Goal: Task Accomplishment & Management: Complete application form

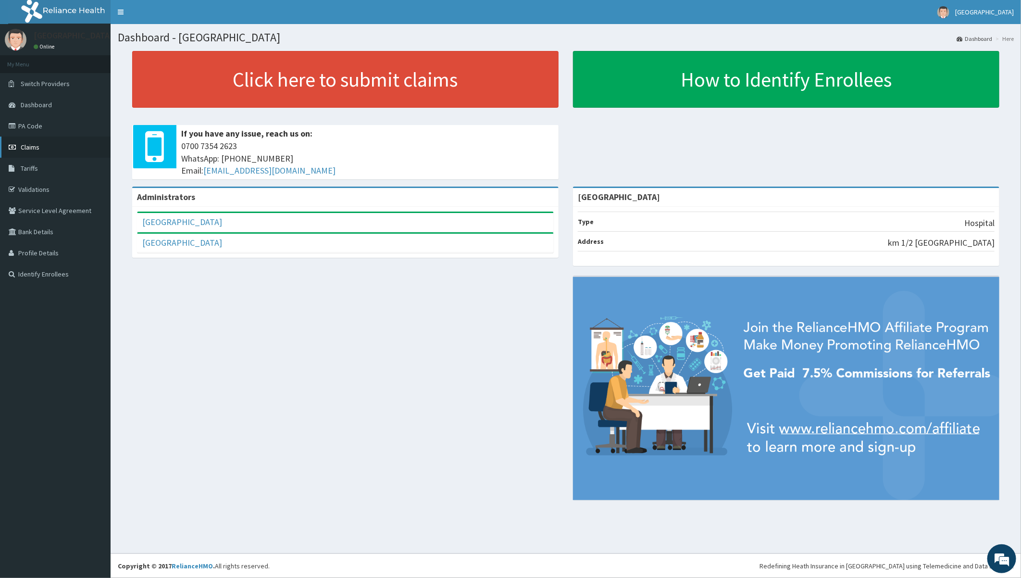
click at [30, 140] on link "Claims" at bounding box center [55, 147] width 111 height 21
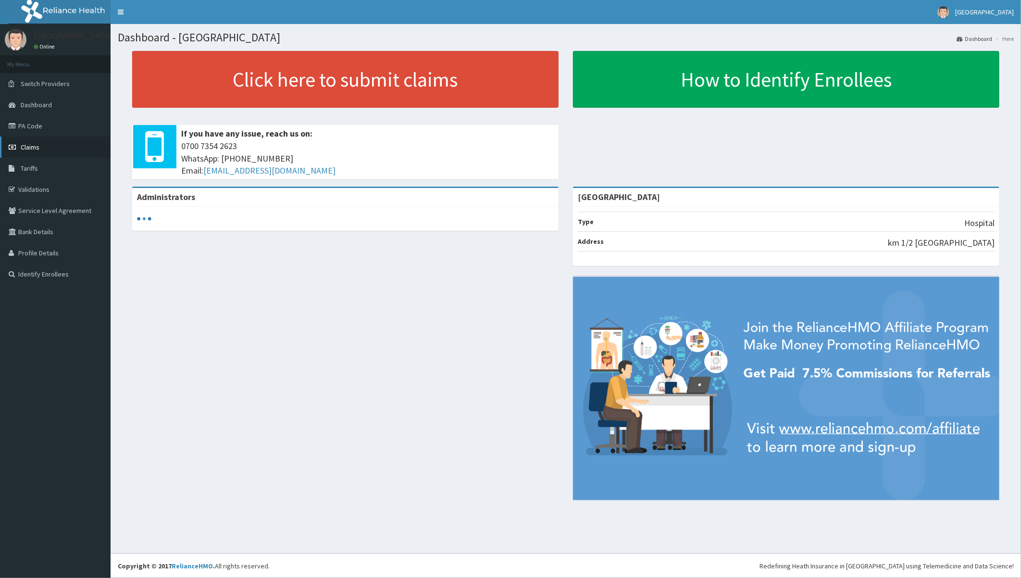
click at [26, 143] on span "Claims" at bounding box center [30, 147] width 19 height 9
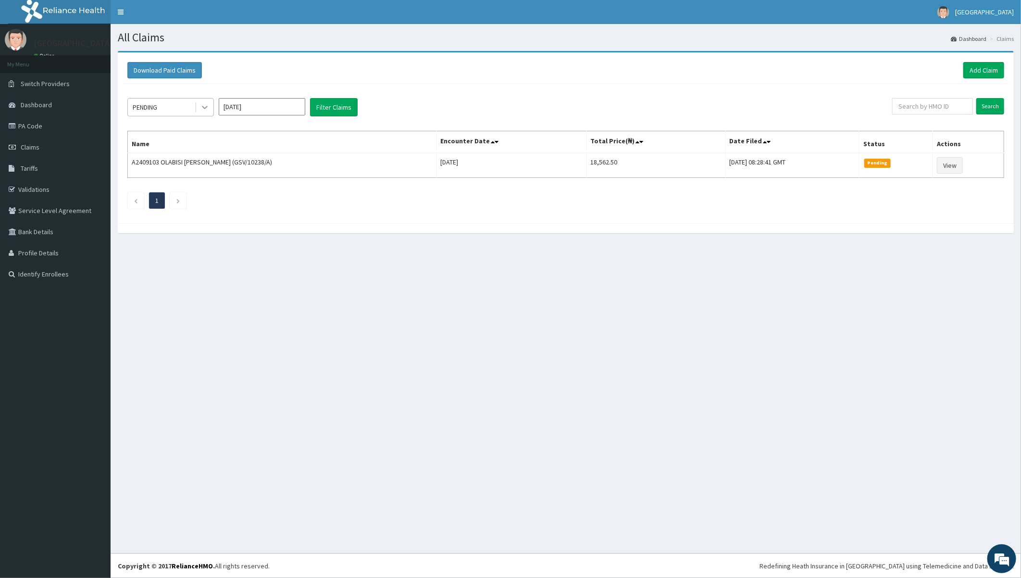
click at [204, 108] on icon at bounding box center [205, 107] width 6 height 3
click at [159, 199] on div "Under Review" at bounding box center [170, 199] width 87 height 17
click at [332, 110] on button "Filter Claims" at bounding box center [334, 107] width 48 height 18
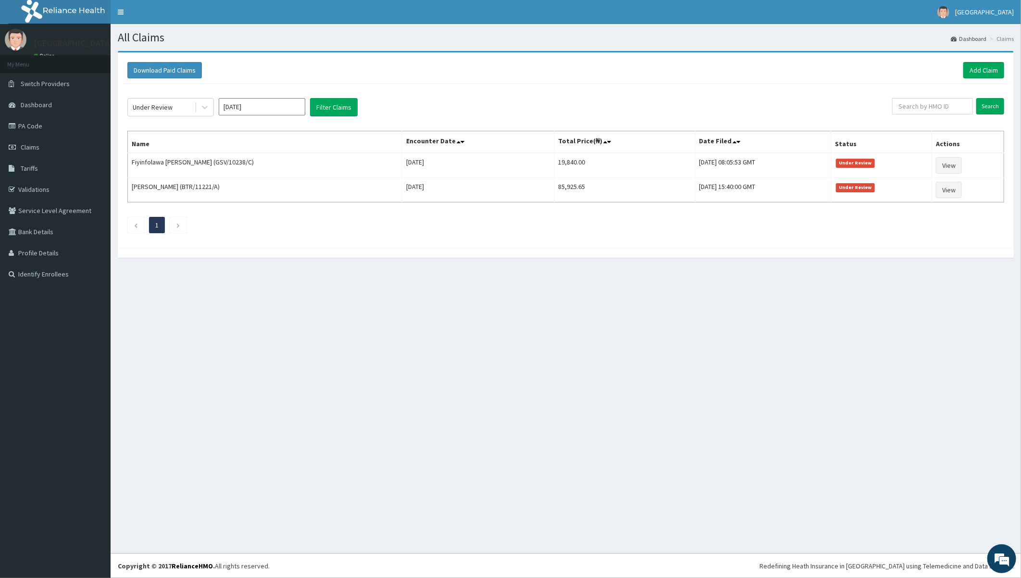
click at [255, 108] on input "Aug 2025" at bounding box center [262, 106] width 87 height 17
click at [301, 186] on div "Jul Aug Sep" at bounding box center [262, 187] width 86 height 20
click at [262, 185] on div "Aug" at bounding box center [261, 187] width 19 height 18
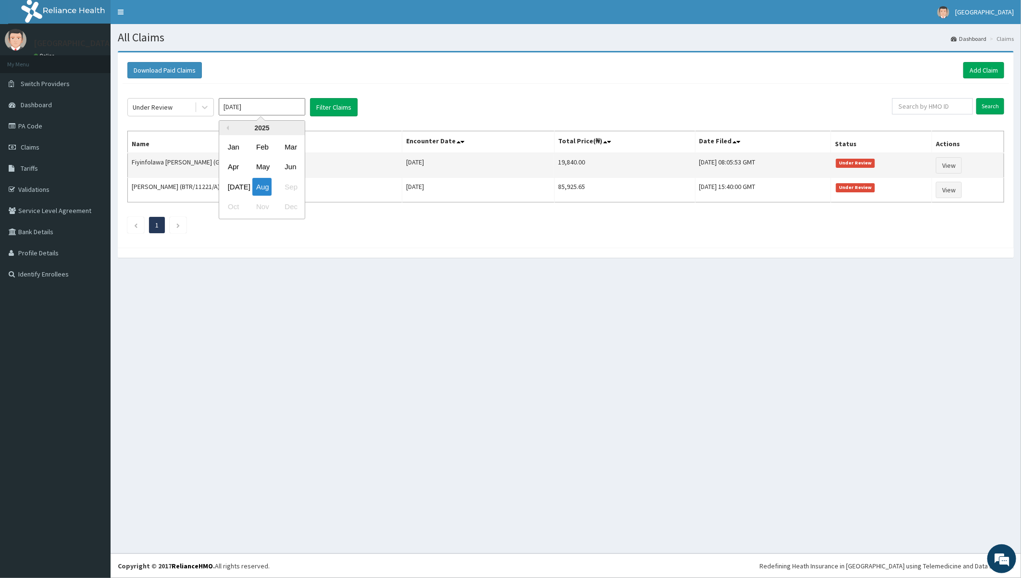
type input "Jul 2025"
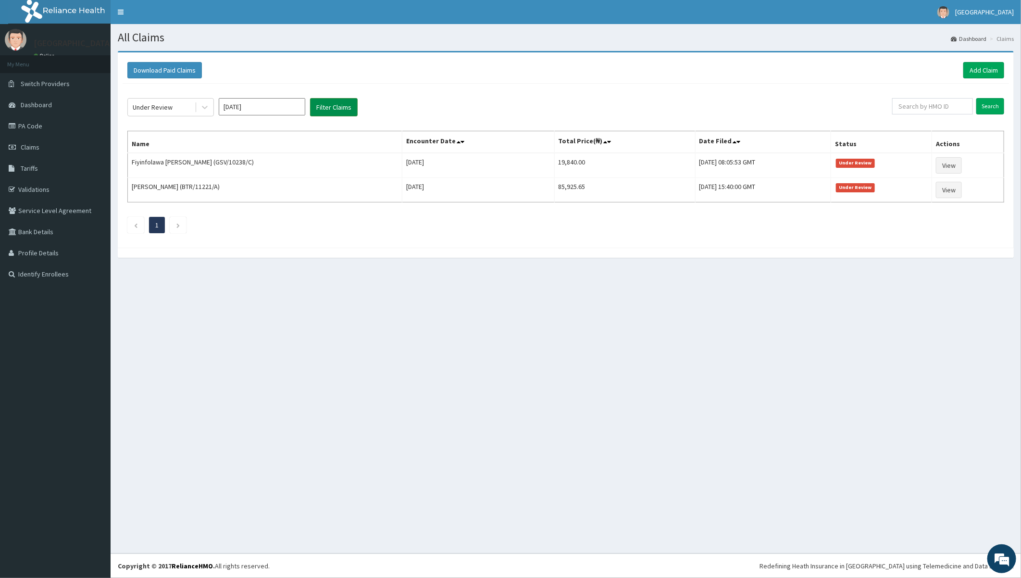
click at [334, 108] on button "Filter Claims" at bounding box center [334, 107] width 48 height 18
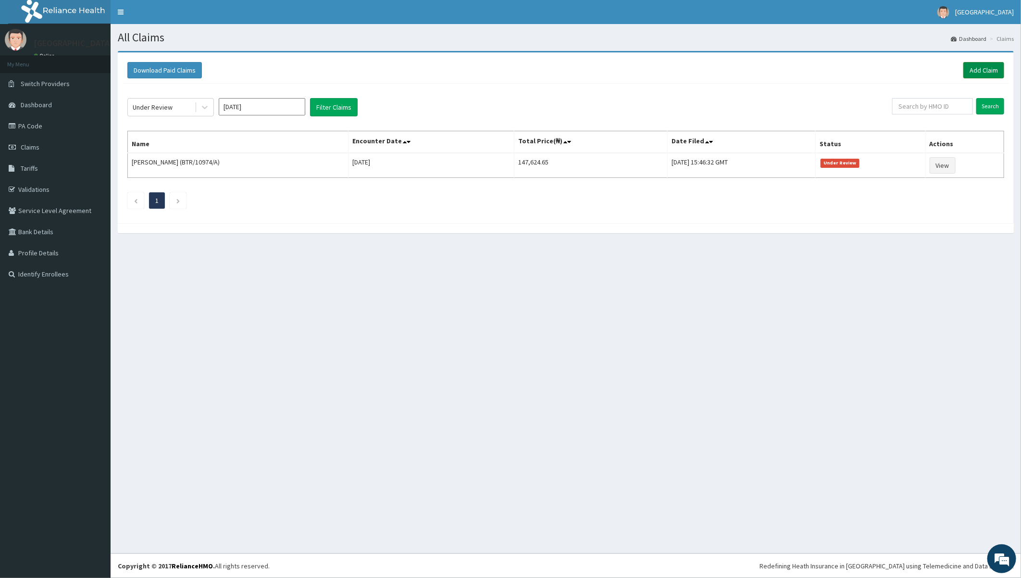
click at [994, 66] on link "Add Claim" at bounding box center [984, 70] width 41 height 16
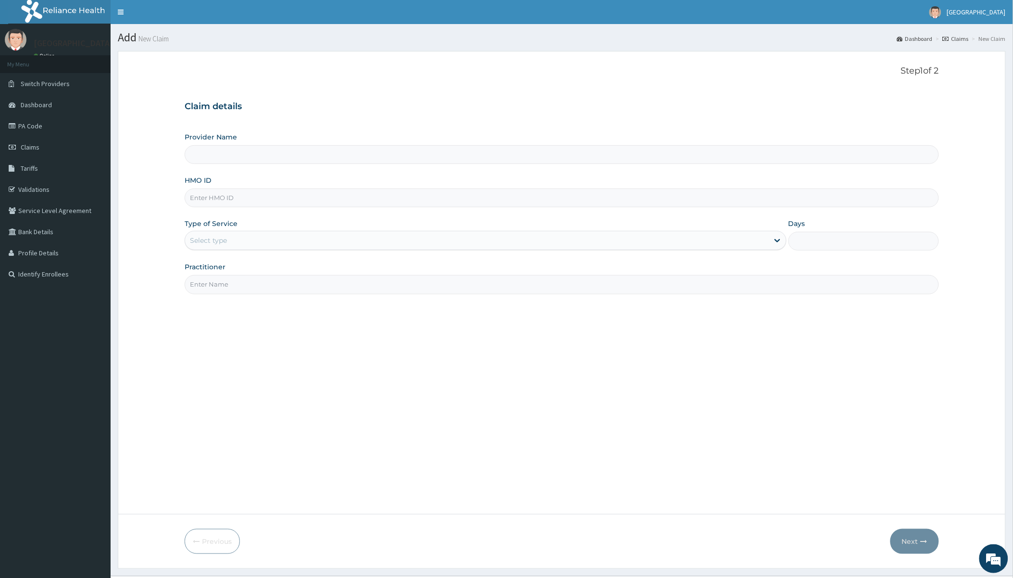
drag, startPoint x: 0, startPoint y: 0, endPoint x: 251, endPoint y: 192, distance: 315.8
click at [251, 192] on input "HMO ID" at bounding box center [562, 197] width 754 height 19
paste input "BWI/10093/B"
type input "BWI/10093/B"
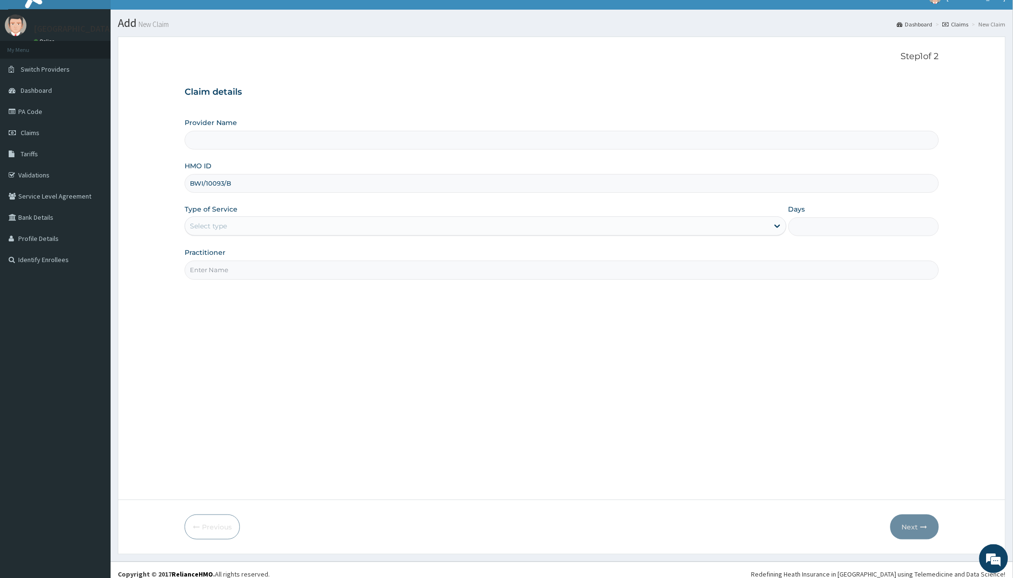
scroll to position [22, 0]
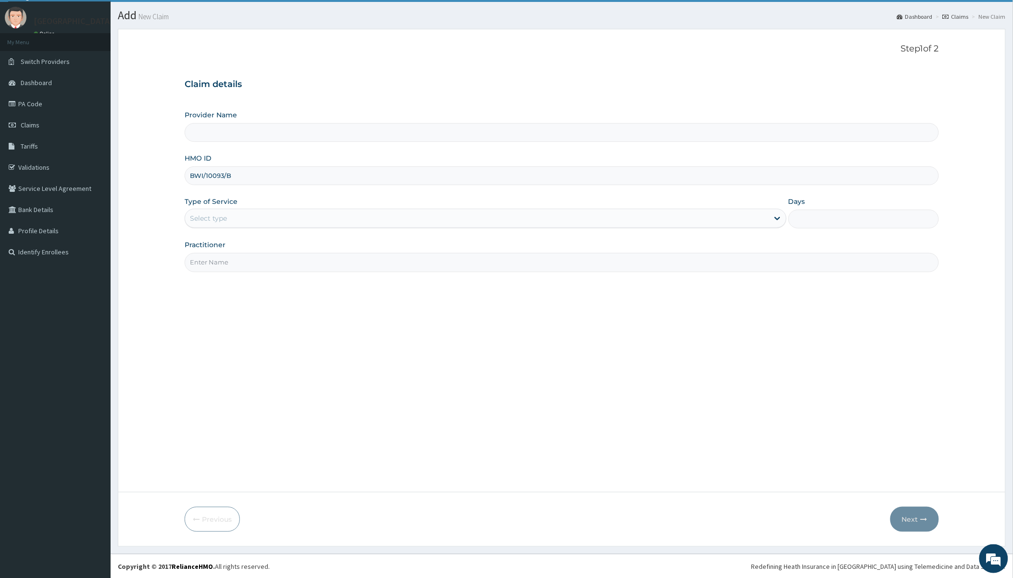
type input "[GEOGRAPHIC_DATA]"
type input "BWI/10093/B"
click at [255, 268] on input "Practitioner" at bounding box center [562, 262] width 754 height 19
click at [242, 219] on div "Select type" at bounding box center [476, 218] width 583 height 15
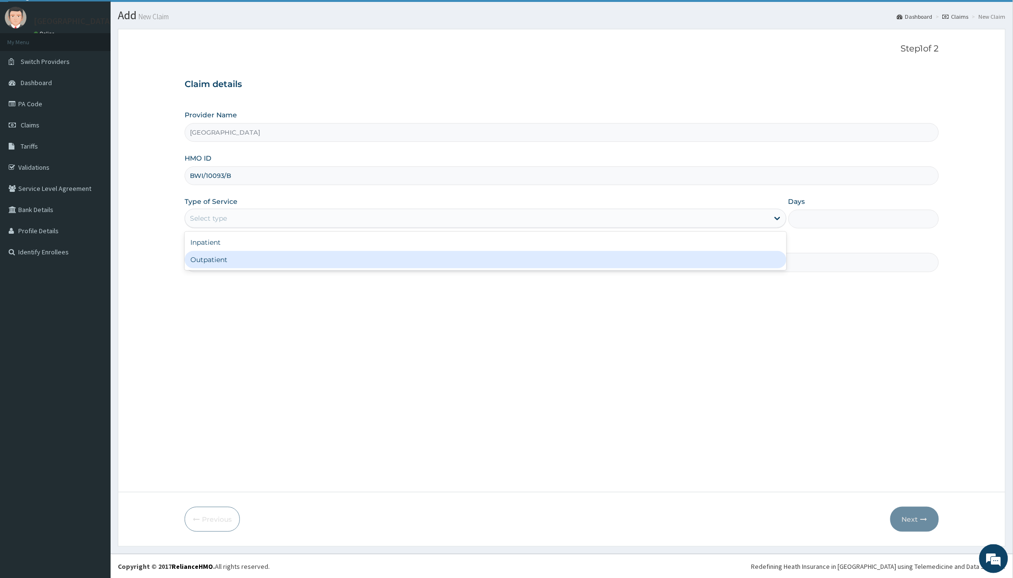
click at [232, 262] on div "Outpatient" at bounding box center [485, 259] width 601 height 17
type input "1"
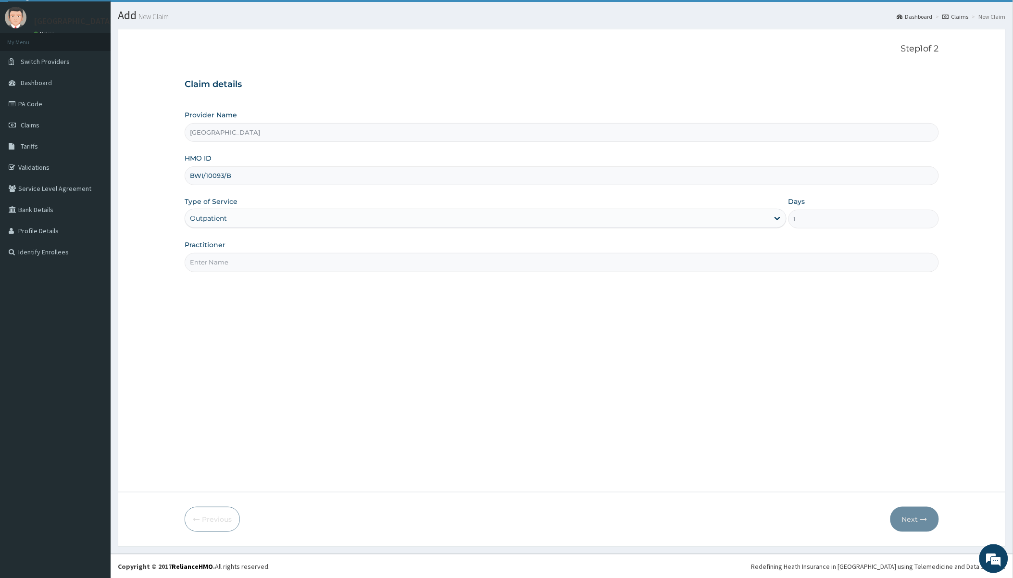
click at [233, 262] on input "Practitioner" at bounding box center [562, 262] width 754 height 19
type input "Dr Okoroafor"
click at [914, 516] on button "Next" at bounding box center [914, 519] width 49 height 25
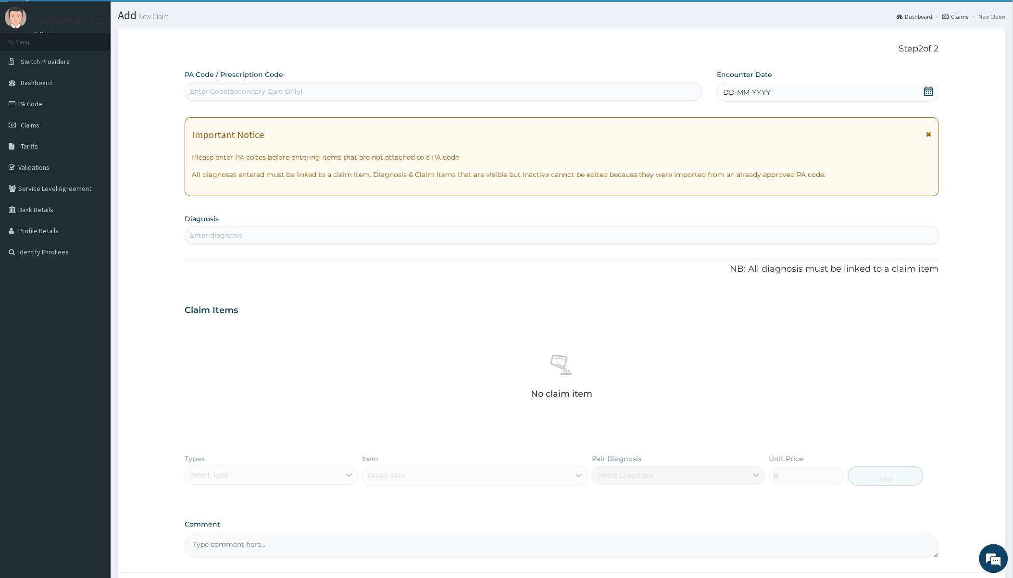
click at [928, 94] on icon at bounding box center [929, 92] width 10 height 10
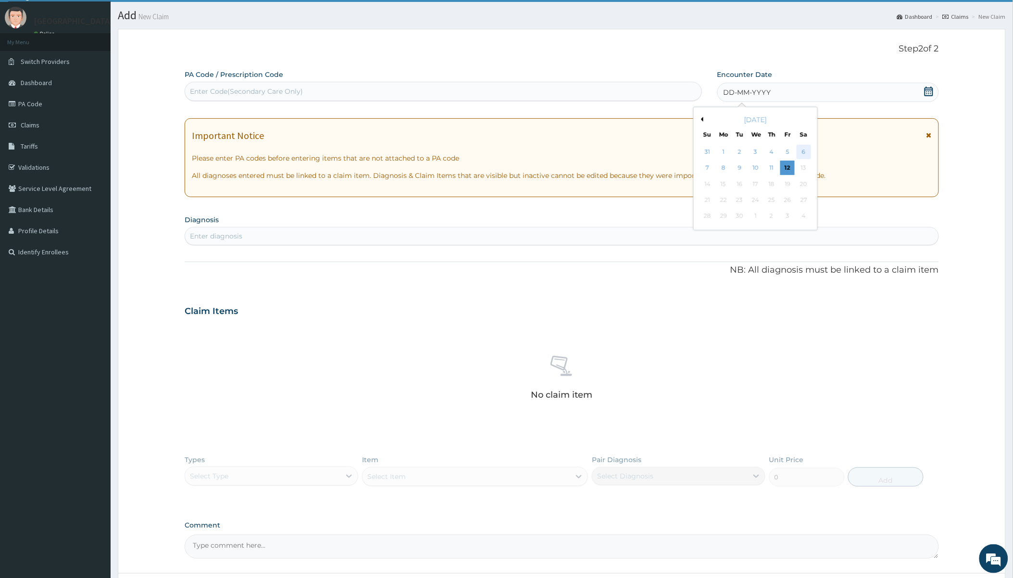
scroll to position [0, 0]
click at [771, 165] on div "11" at bounding box center [771, 168] width 14 height 14
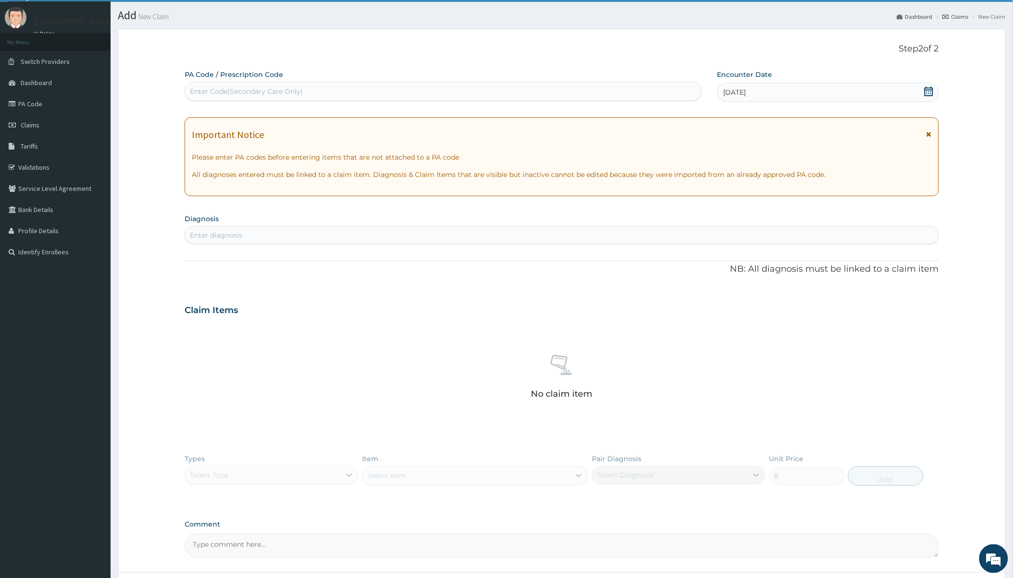
click at [381, 226] on div "Enter diagnosis" at bounding box center [562, 235] width 754 height 18
type input "ANEMIA"
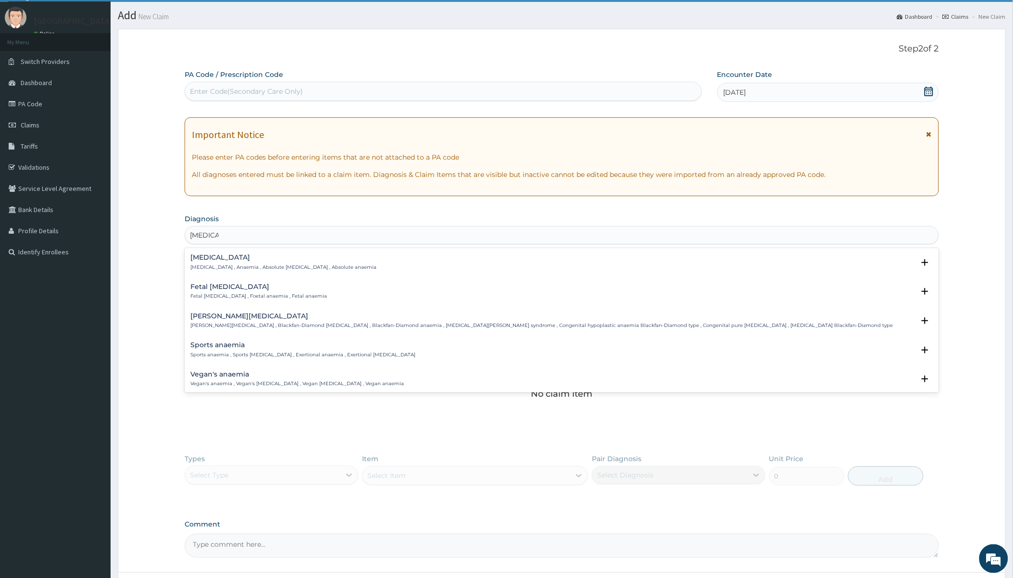
click at [248, 256] on h4 "Anemia" at bounding box center [283, 257] width 186 height 7
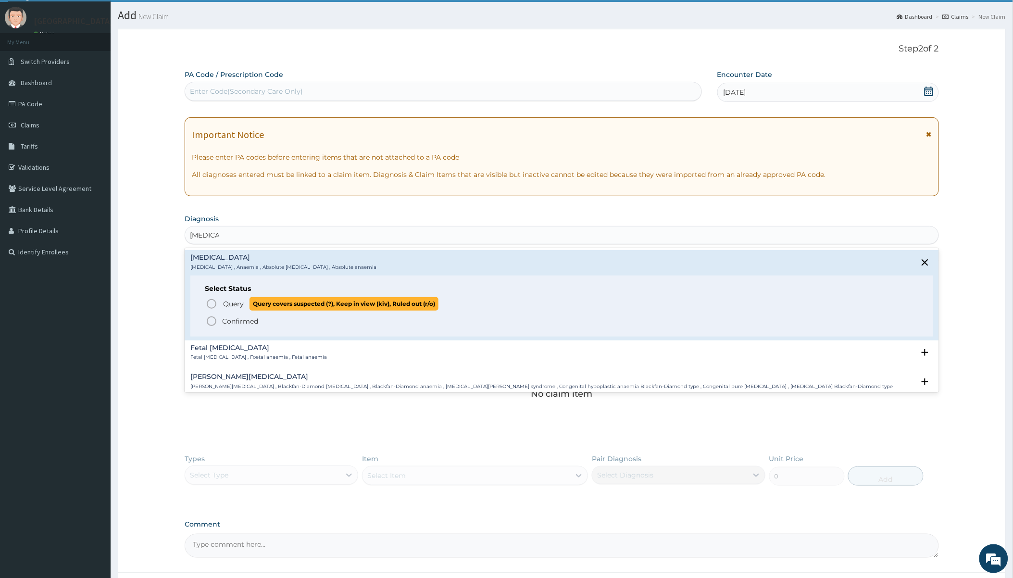
click at [226, 303] on span "Query" at bounding box center [233, 304] width 21 height 10
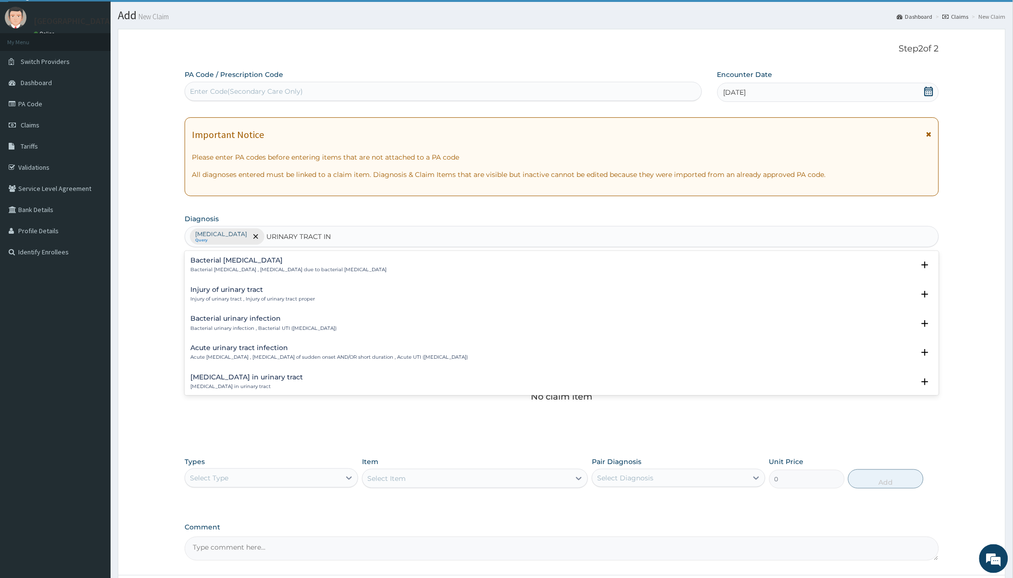
scroll to position [53, 0]
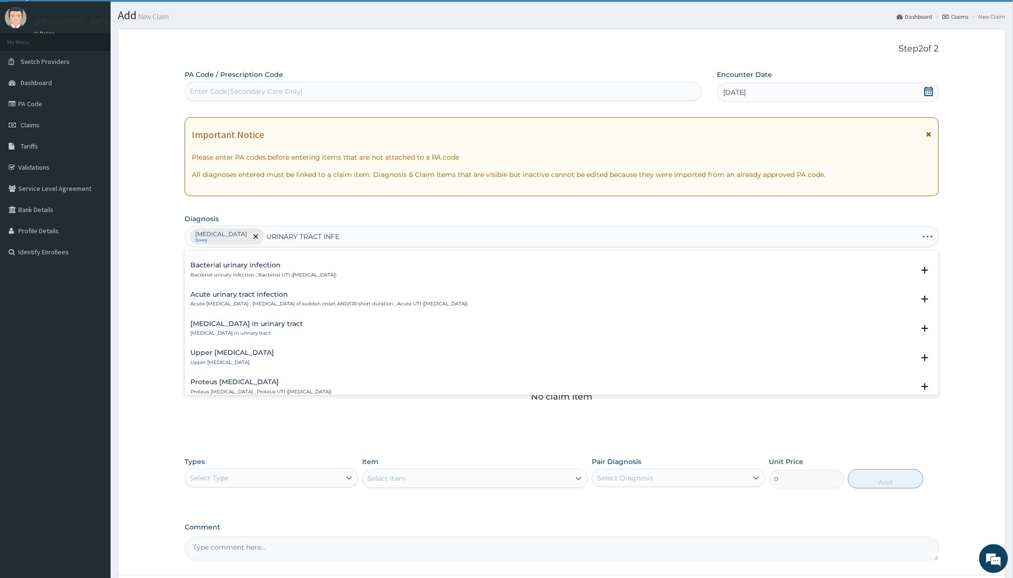
type input "URINARY TRACT INFEC"
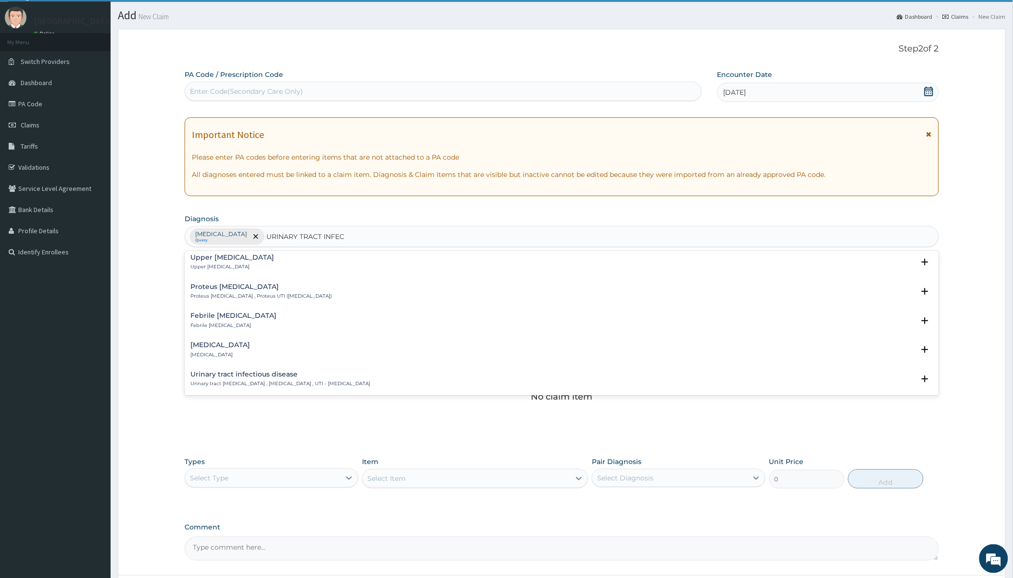
scroll to position [107, 0]
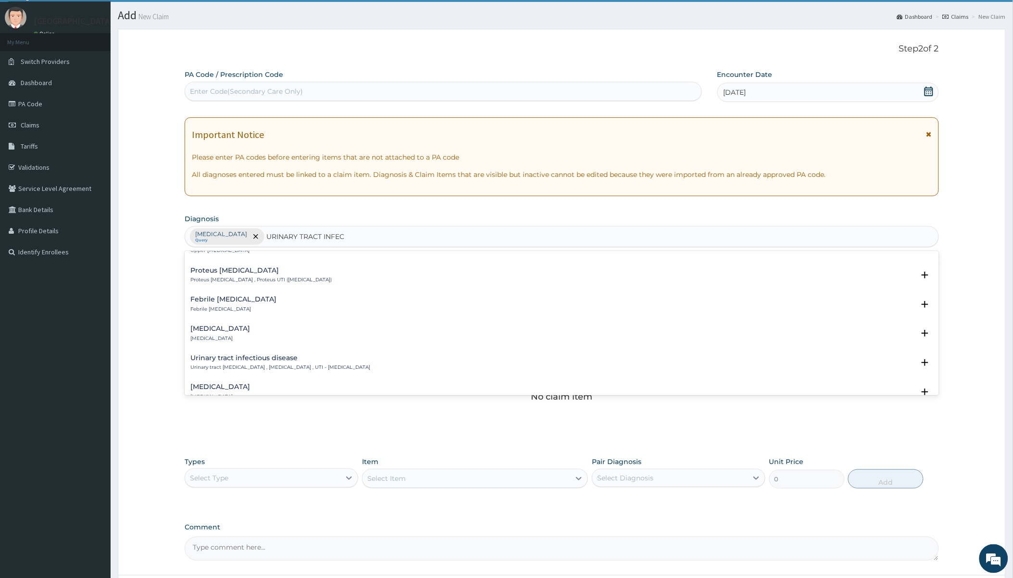
click at [237, 358] on h4 "Urinary tract infectious disease" at bounding box center [280, 357] width 180 height 7
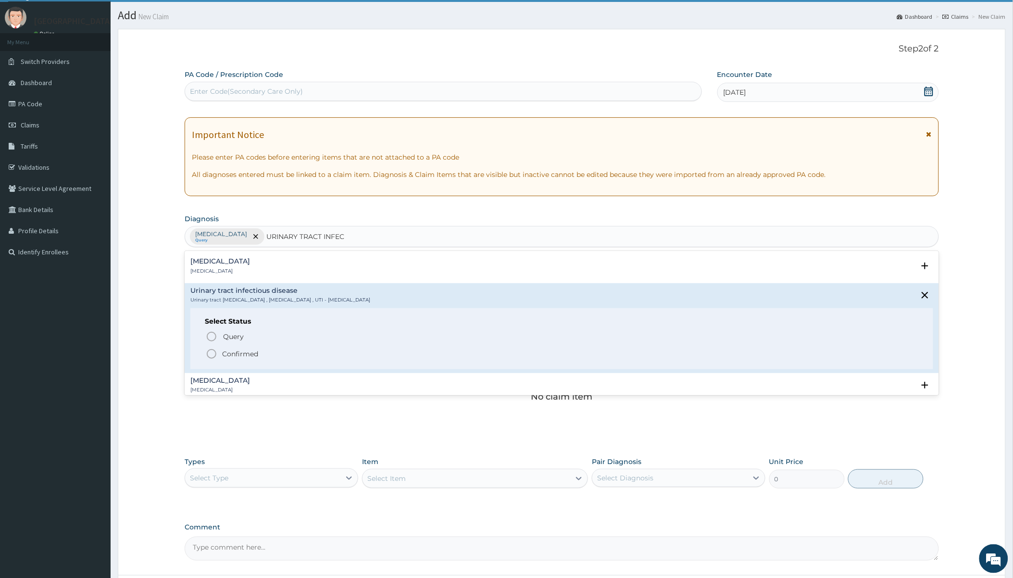
scroll to position [213, 0]
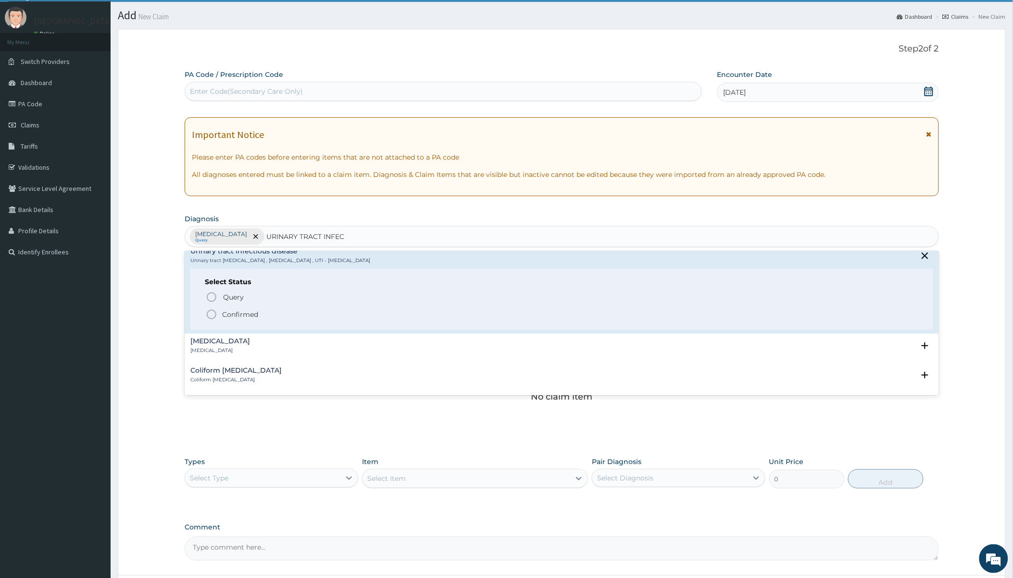
click at [241, 314] on p "Confirmed" at bounding box center [240, 315] width 36 height 10
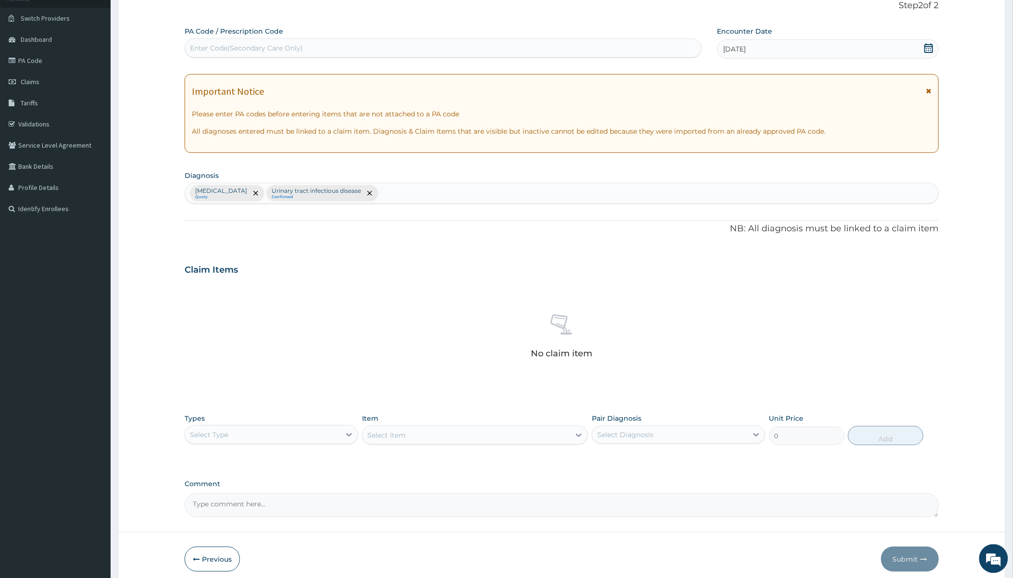
scroll to position [106, 0]
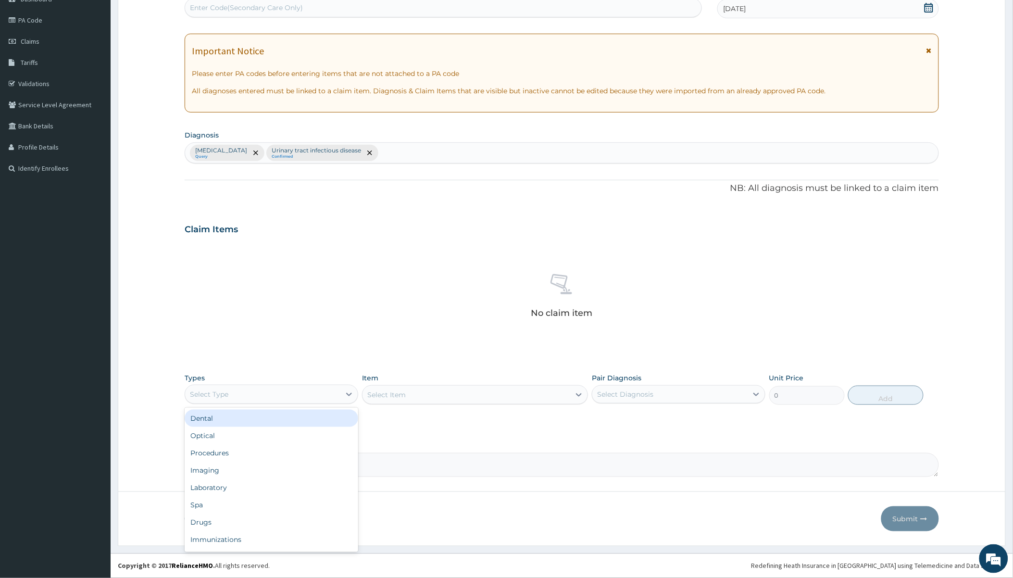
click at [281, 390] on div "Select Type" at bounding box center [262, 394] width 155 height 15
drag, startPoint x: 248, startPoint y: 450, endPoint x: 342, endPoint y: 436, distance: 95.3
click at [248, 451] on div "Procedures" at bounding box center [272, 452] width 174 height 17
click at [464, 397] on div "Select Item" at bounding box center [475, 394] width 226 height 19
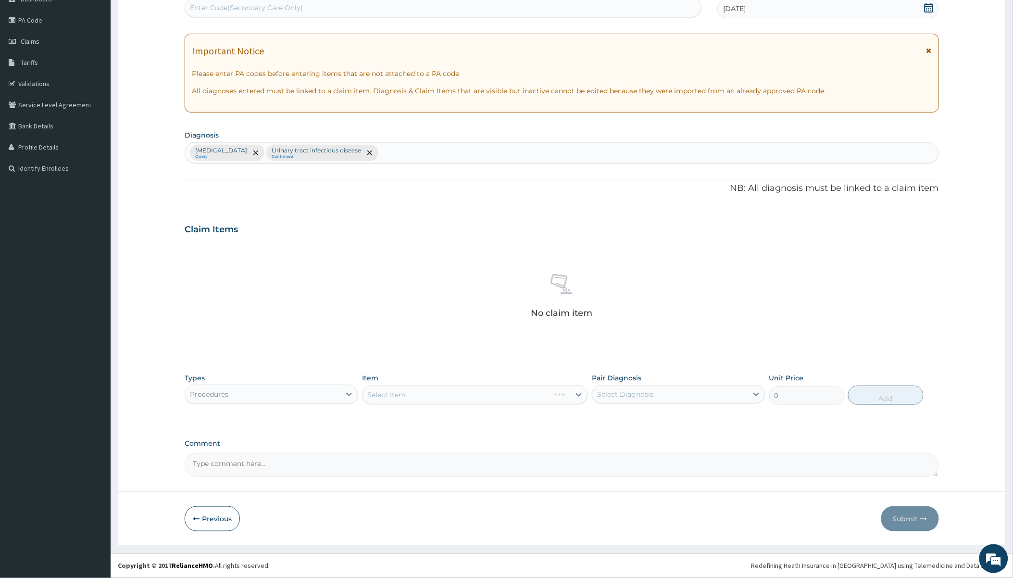
click at [464, 397] on div "Select Item" at bounding box center [457, 394] width 188 height 15
click at [464, 397] on div "Select Item" at bounding box center [467, 394] width 208 height 15
click at [463, 397] on div "Select Item" at bounding box center [467, 394] width 208 height 15
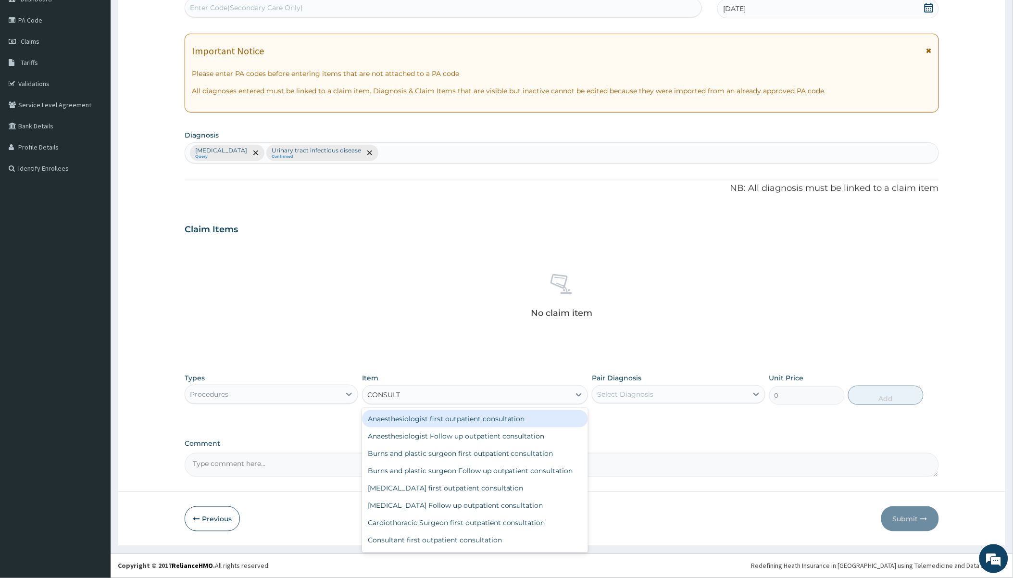
type input "CONSULTA"
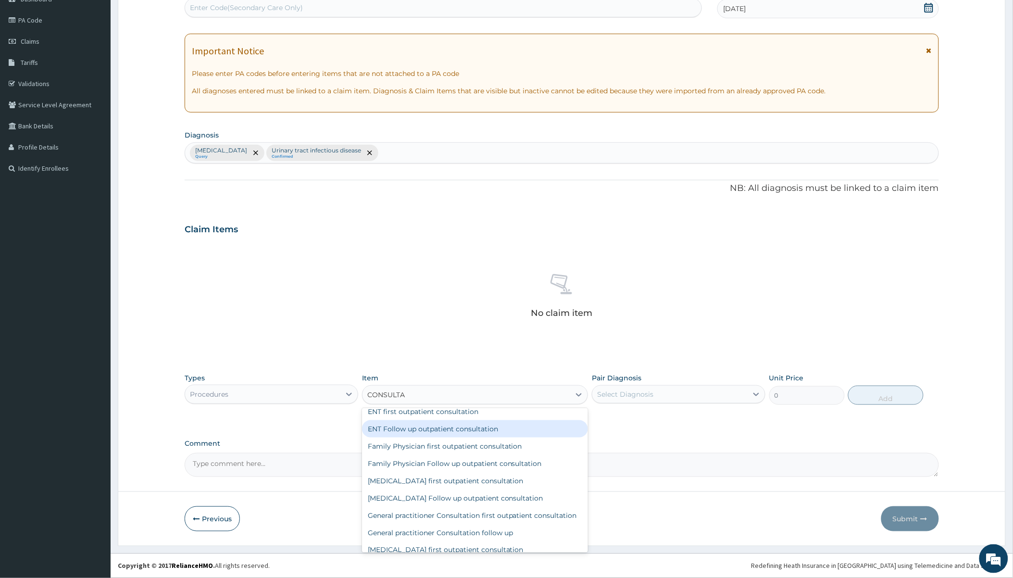
scroll to position [320, 0]
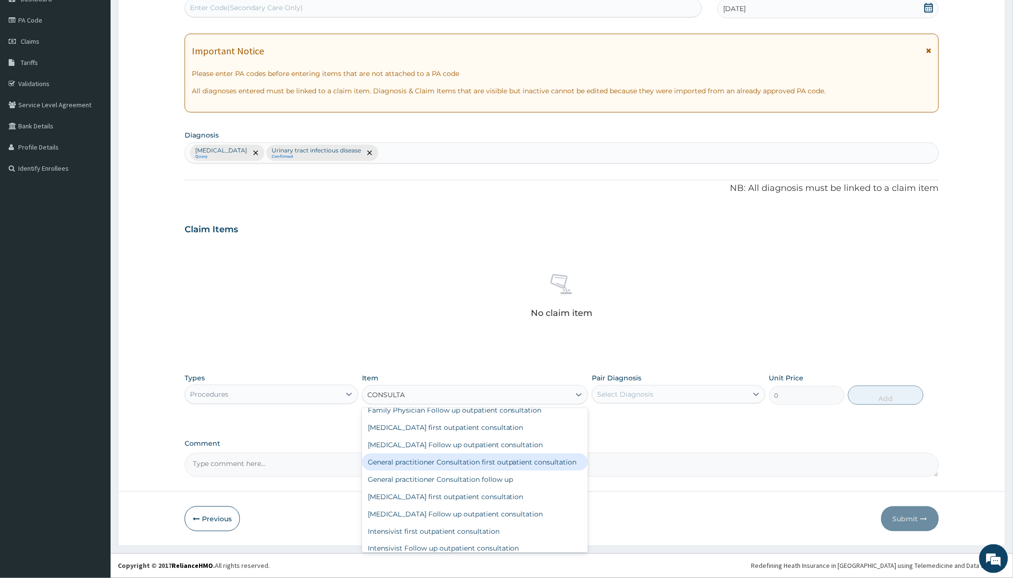
click at [396, 464] on div "General practitioner Consultation first outpatient consultation" at bounding box center [475, 461] width 226 height 17
type input "2400"
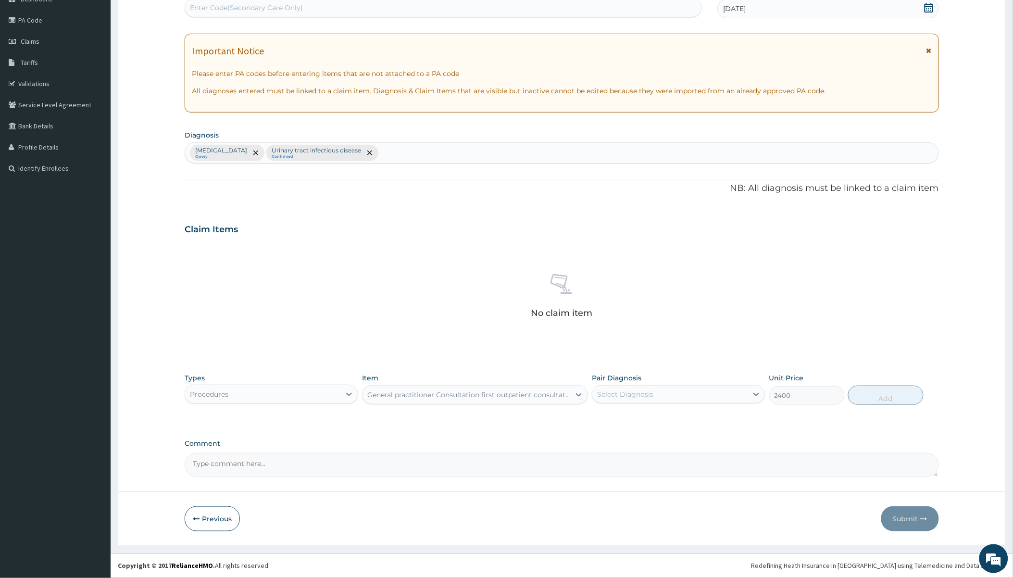
click at [618, 399] on div "Select Diagnosis" at bounding box center [625, 394] width 56 height 10
drag, startPoint x: 619, startPoint y: 423, endPoint x: 619, endPoint y: 431, distance: 8.2
click at [619, 425] on div "Anemia" at bounding box center [679, 419] width 174 height 20
checkbox input "true"
click at [618, 441] on label "Urinary tract infectious disease" at bounding box center [661, 438] width 107 height 10
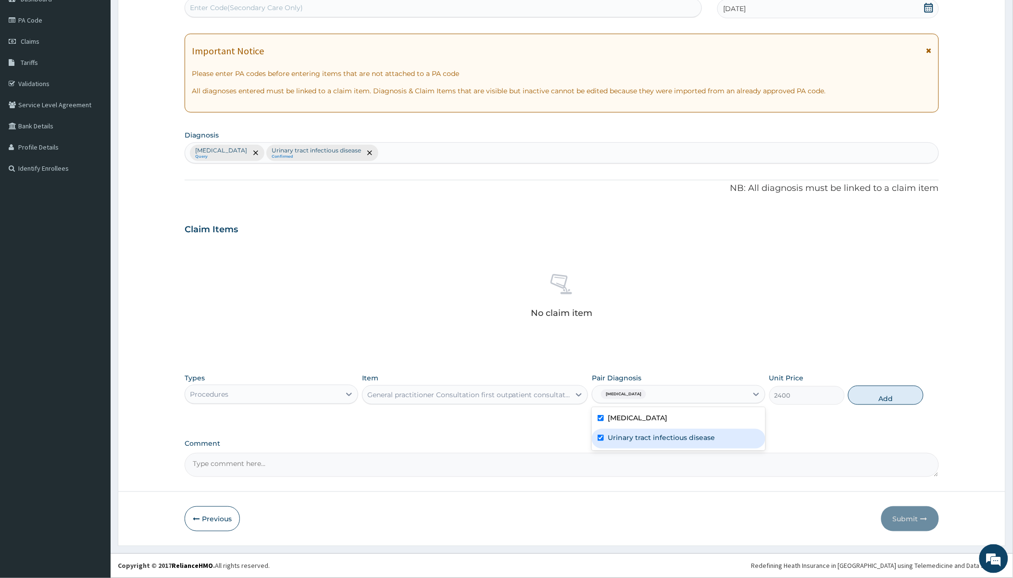
checkbox input "true"
click at [885, 391] on button "Add" at bounding box center [885, 395] width 75 height 19
type input "0"
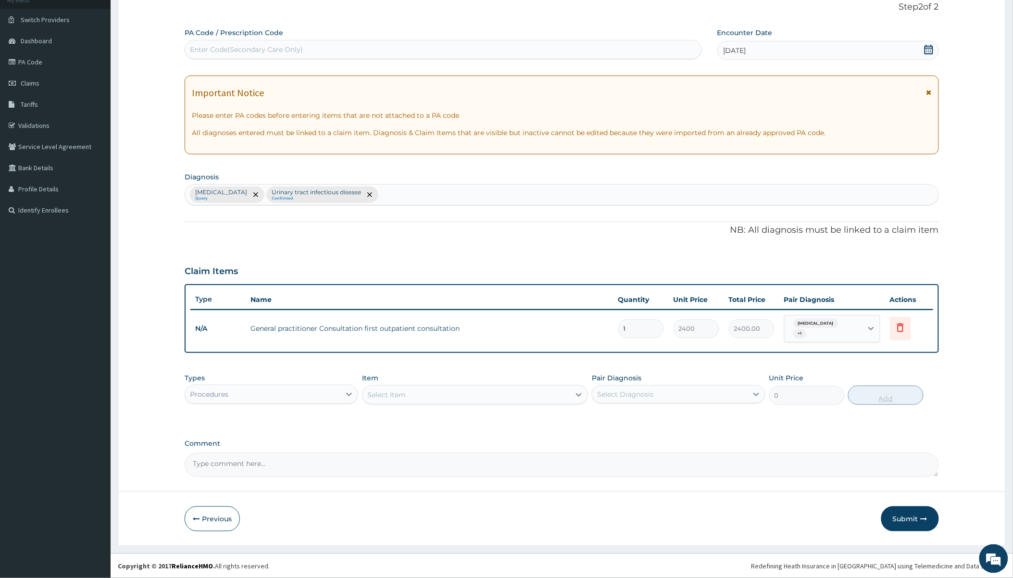
scroll to position [59, 0]
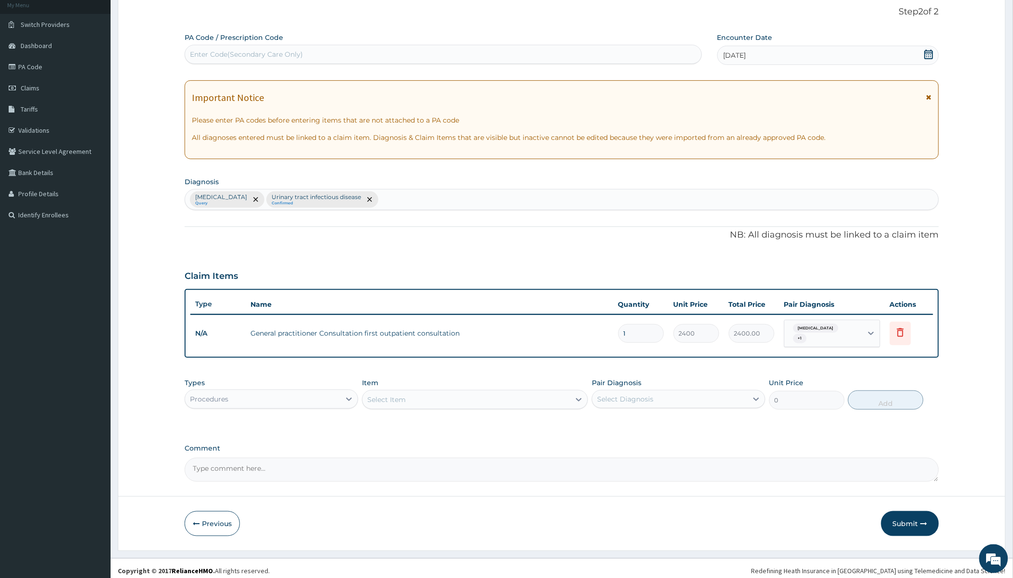
click at [397, 395] on div "Select Item" at bounding box center [386, 400] width 38 height 10
click at [318, 396] on div "Procedures" at bounding box center [262, 398] width 155 height 15
type input "LA"
click at [497, 392] on div "Select Item" at bounding box center [467, 399] width 208 height 15
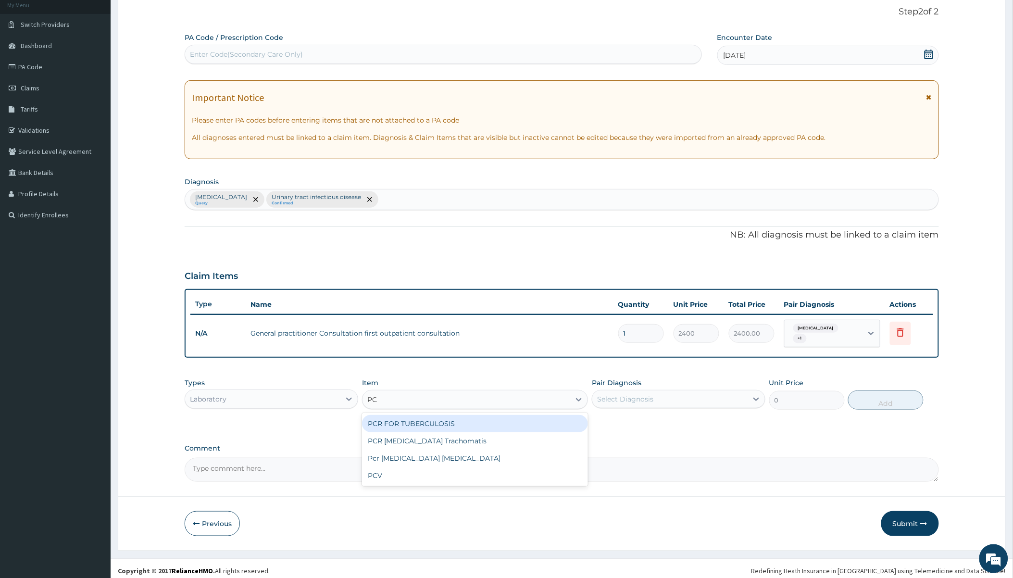
type input "PCV"
type input "1500"
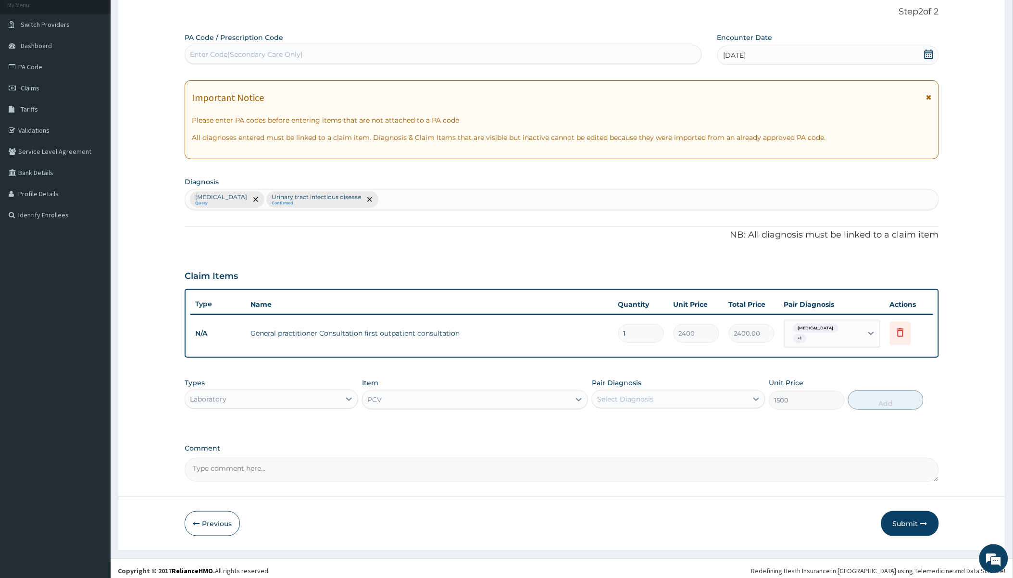
click at [655, 393] on div "Select Diagnosis" at bounding box center [669, 398] width 155 height 15
drag, startPoint x: 649, startPoint y: 414, endPoint x: 722, endPoint y: 415, distance: 73.1
click at [650, 415] on div "Anemia" at bounding box center [679, 424] width 174 height 20
checkbox input "true"
click at [890, 398] on button "Add" at bounding box center [885, 399] width 75 height 19
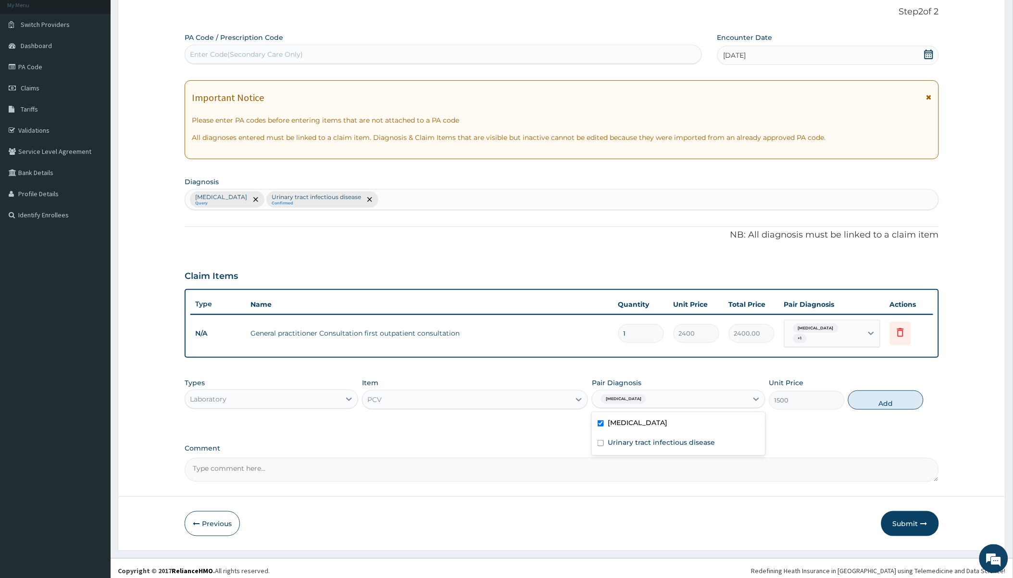
type input "0"
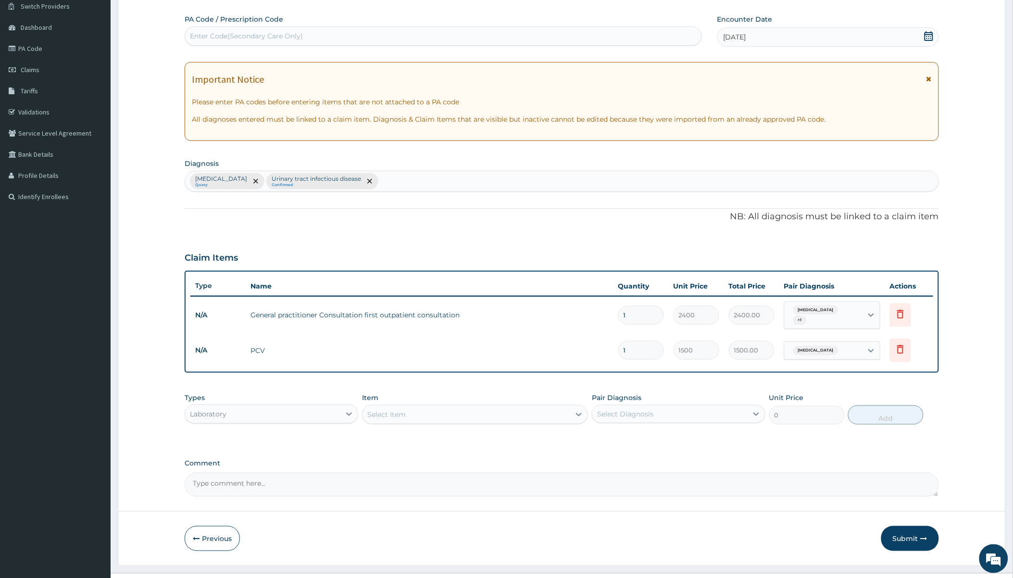
scroll to position [93, 0]
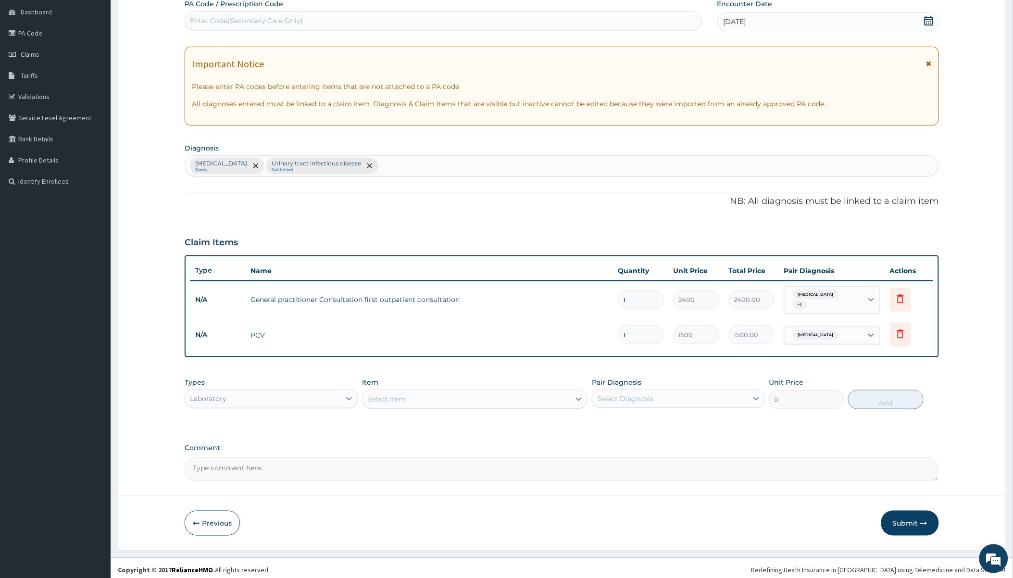
click at [398, 394] on div "Select Item" at bounding box center [386, 399] width 38 height 10
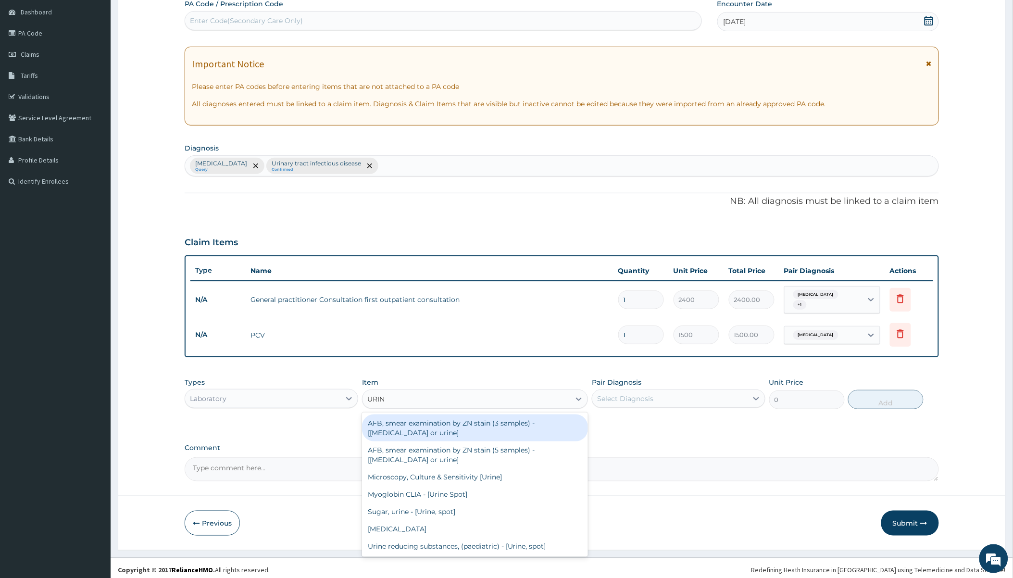
type input "URINA"
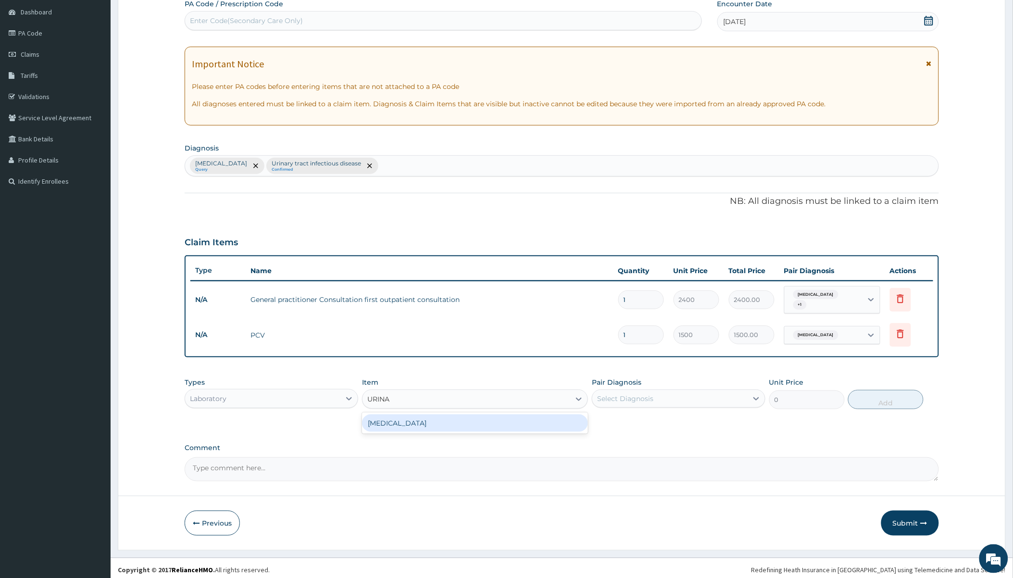
type input "2000"
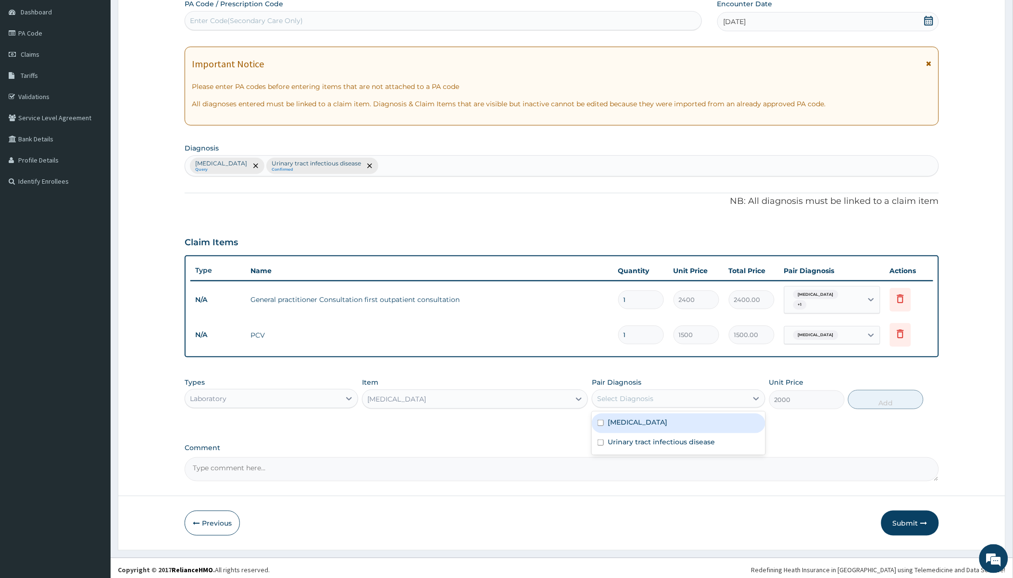
click at [612, 394] on div "Select Diagnosis" at bounding box center [625, 399] width 56 height 10
click at [631, 437] on label "Urinary tract infectious disease" at bounding box center [661, 442] width 107 height 10
checkbox input "true"
drag, startPoint x: 883, startPoint y: 390, endPoint x: 842, endPoint y: 402, distance: 42.1
click at [883, 391] on button "Add" at bounding box center [885, 399] width 75 height 19
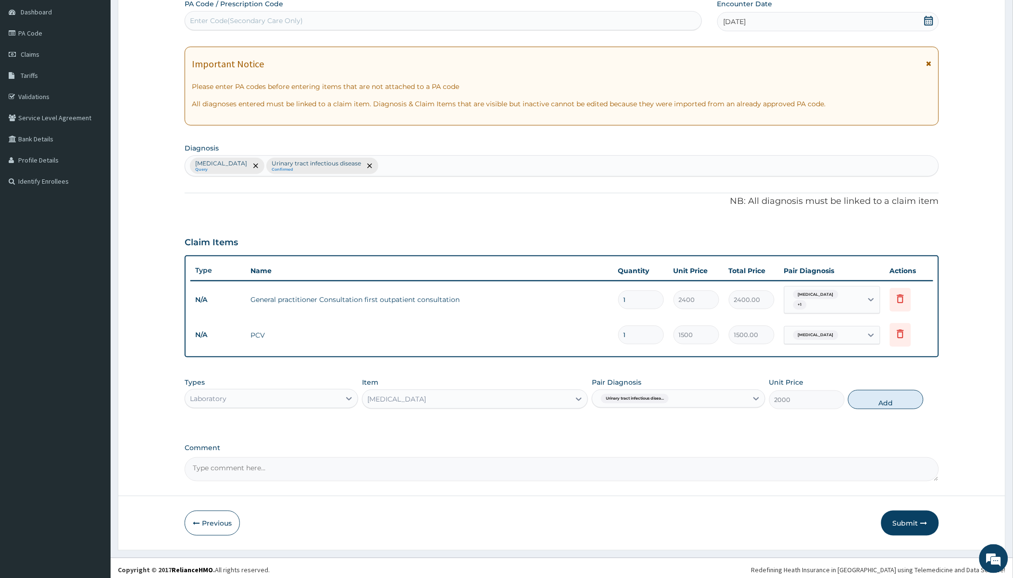
type input "0"
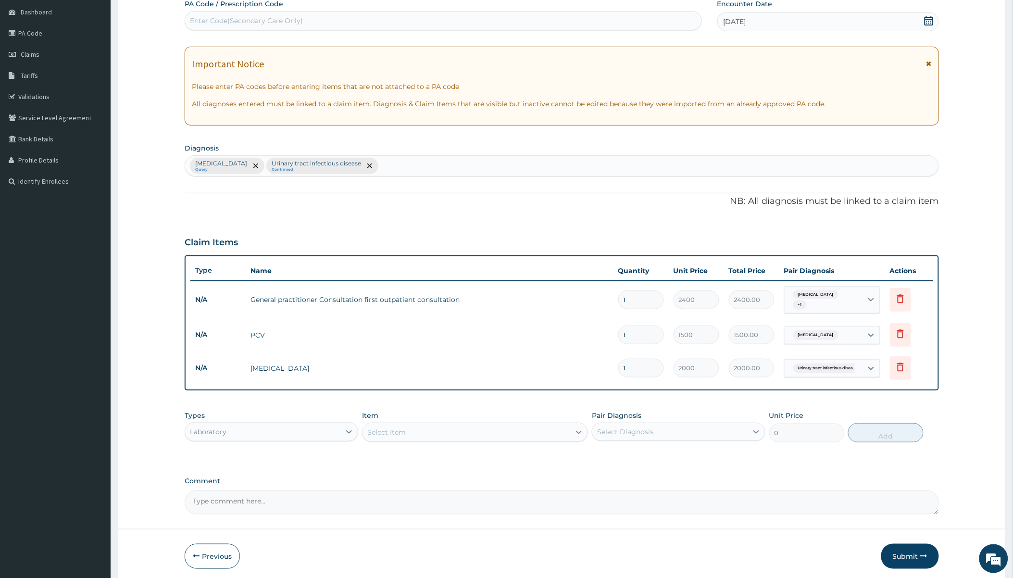
click at [300, 435] on div "Laboratory" at bounding box center [272, 431] width 174 height 19
type input "S"
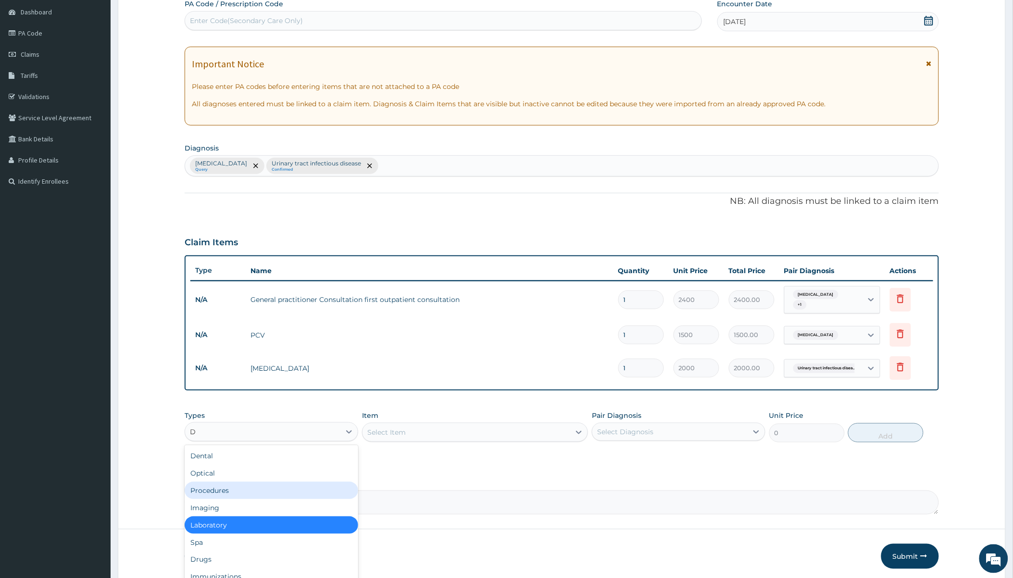
type input "DR"
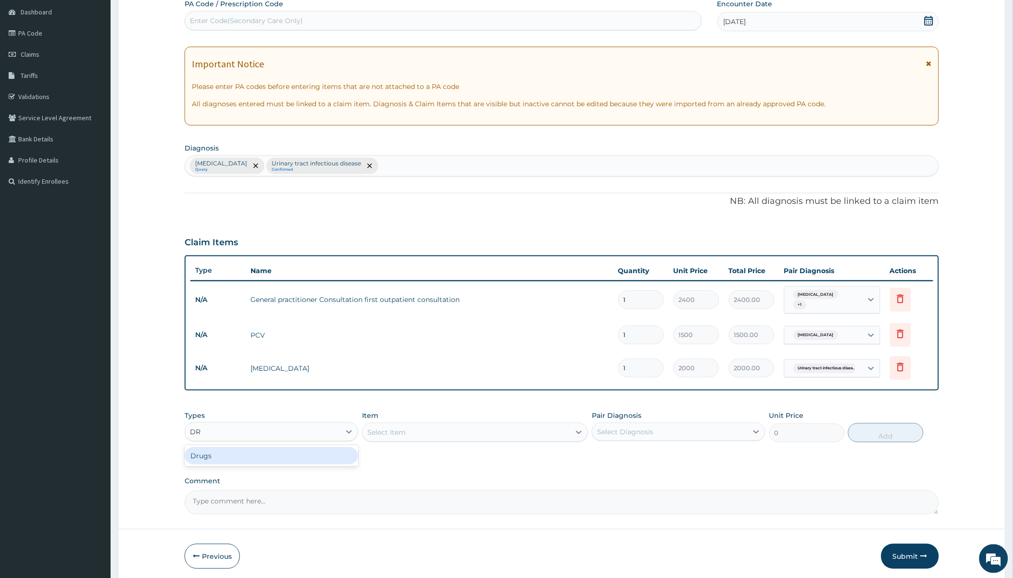
drag, startPoint x: 290, startPoint y: 444, endPoint x: 299, endPoint y: 395, distance: 50.4
click at [290, 447] on div "Drugs" at bounding box center [272, 455] width 174 height 17
click at [415, 430] on div "Select Item" at bounding box center [467, 432] width 208 height 15
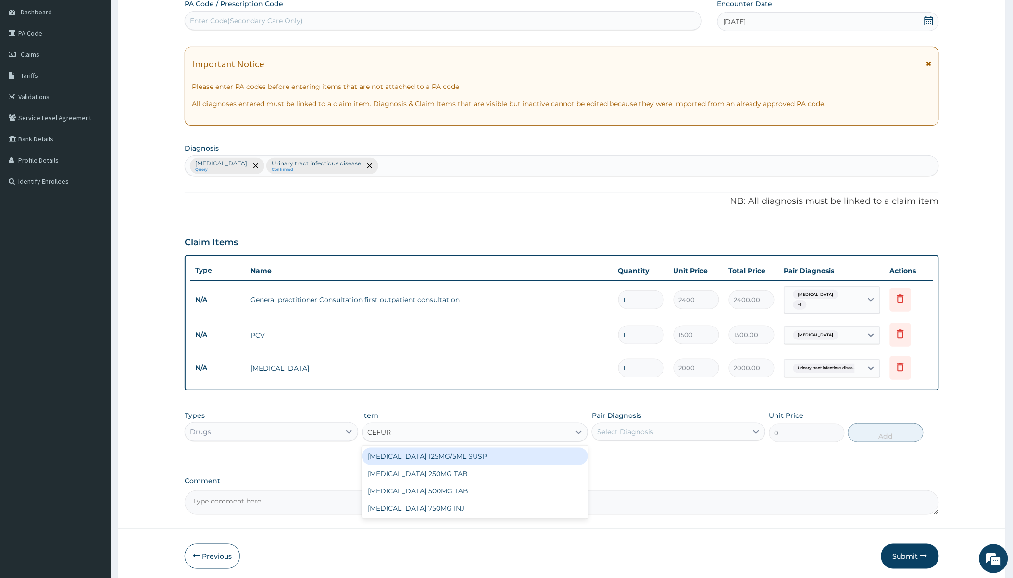
type input "CEFURO"
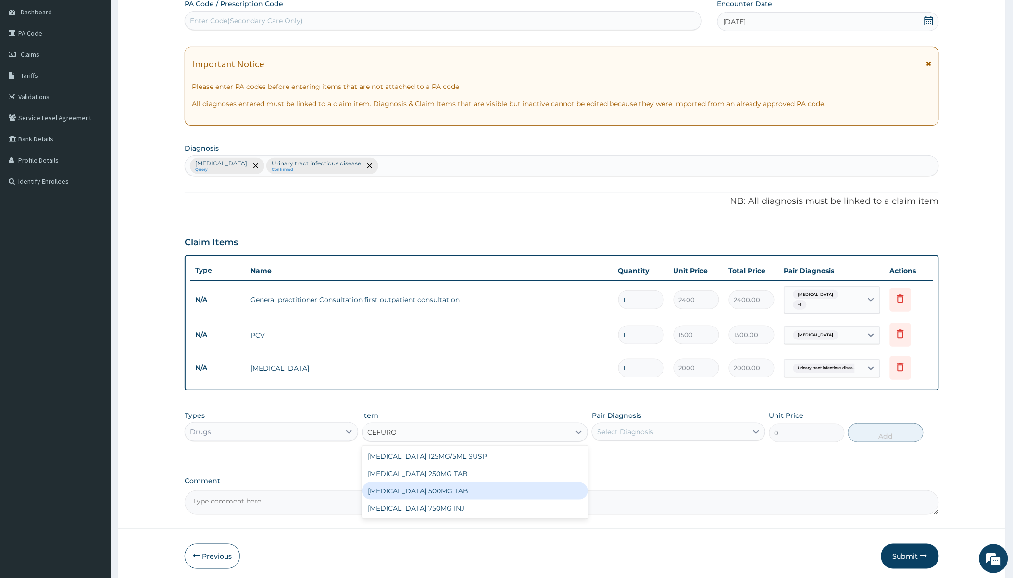
click at [439, 483] on div "CEFUROXIME 500MG TAB" at bounding box center [475, 490] width 226 height 17
type input "120"
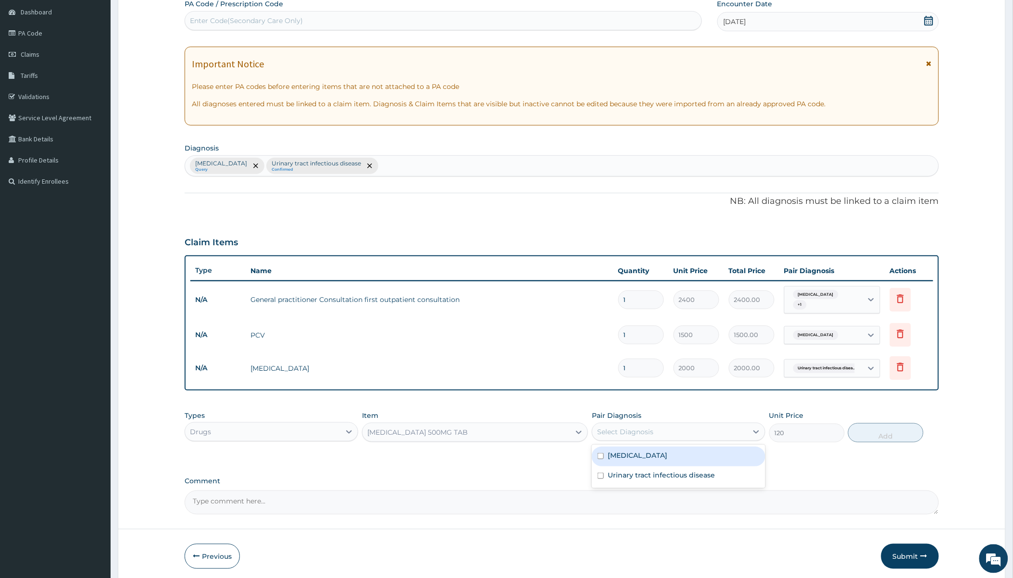
click at [638, 432] on div "Select Diagnosis" at bounding box center [669, 431] width 155 height 15
click at [625, 474] on label "Urinary tract infectious disease" at bounding box center [661, 475] width 107 height 10
checkbox input "true"
click at [866, 435] on button "Add" at bounding box center [885, 432] width 75 height 19
type input "0"
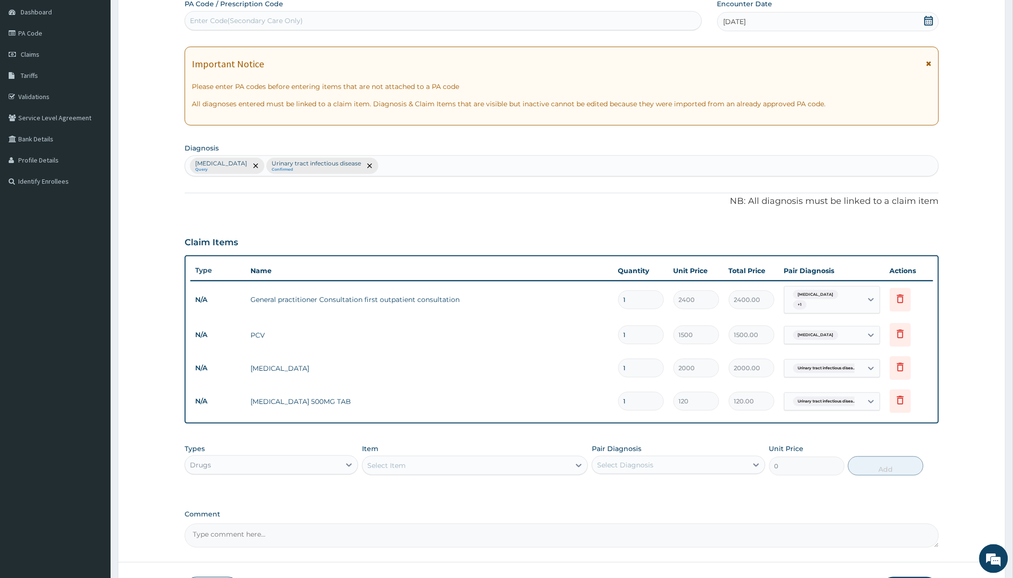
type input "10"
type input "1200.00"
type input "10"
click at [252, 460] on div "Drugs" at bounding box center [262, 464] width 155 height 15
click at [410, 460] on div "Select Item" at bounding box center [467, 465] width 208 height 15
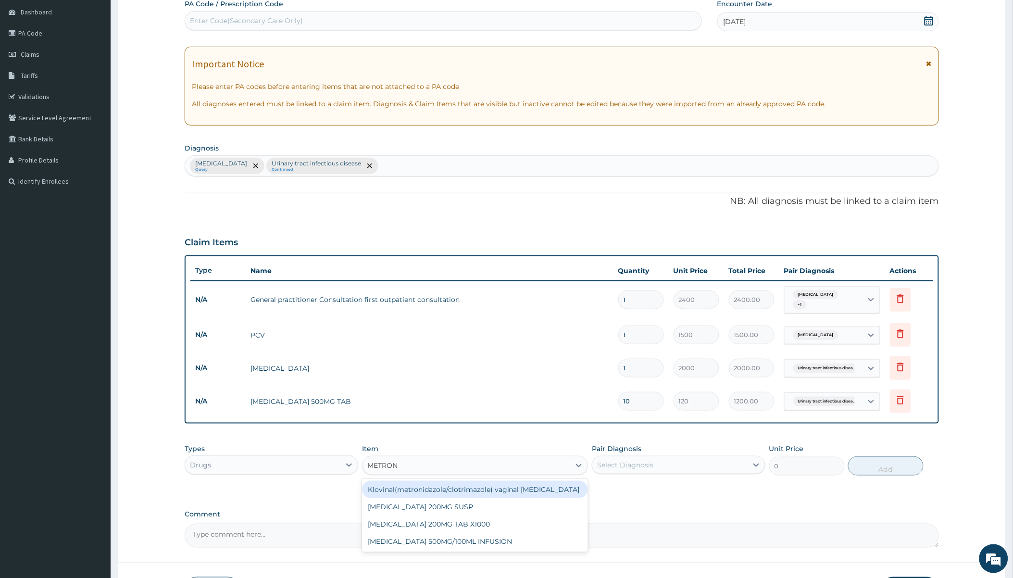
type input "METRONI"
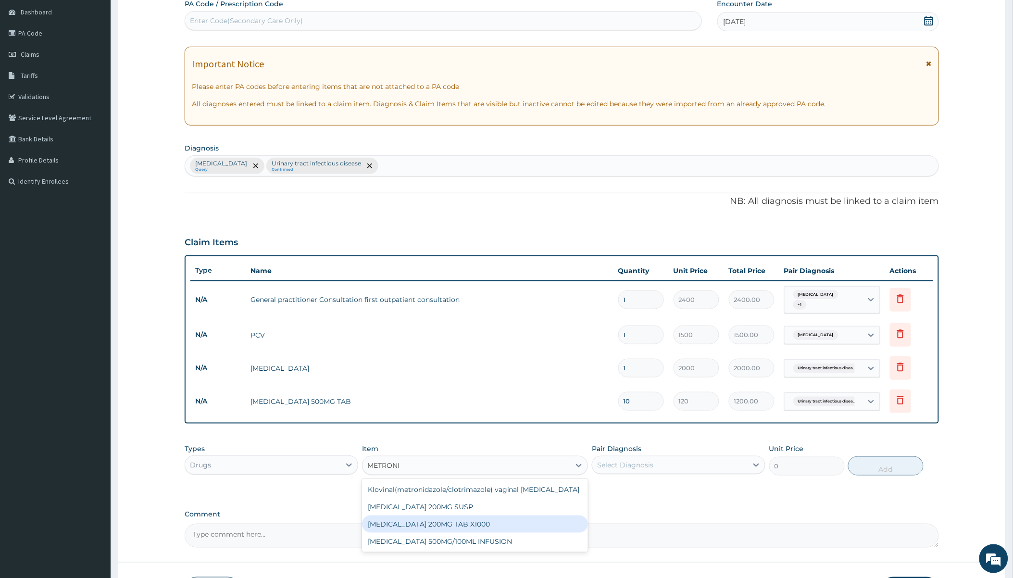
click at [465, 522] on div "METRONIDAZOLE 200MG TAB X1000" at bounding box center [475, 523] width 226 height 17
type input "75"
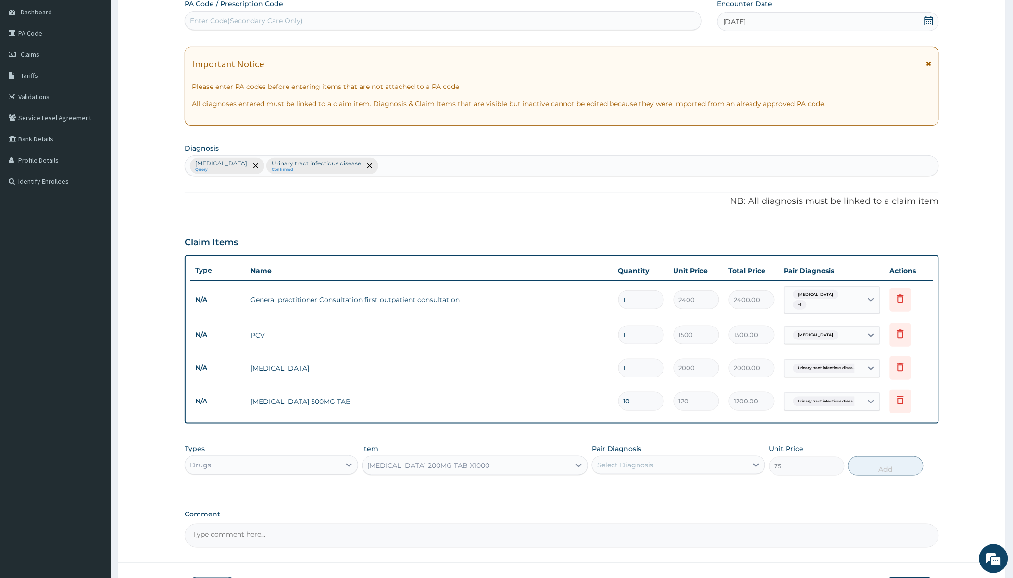
click at [648, 460] on div "Select Diagnosis" at bounding box center [625, 465] width 56 height 10
click at [626, 503] on label "Urinary tract infectious disease" at bounding box center [661, 508] width 107 height 10
checkbox input "true"
click at [871, 464] on button "Add" at bounding box center [885, 465] width 75 height 19
type input "0"
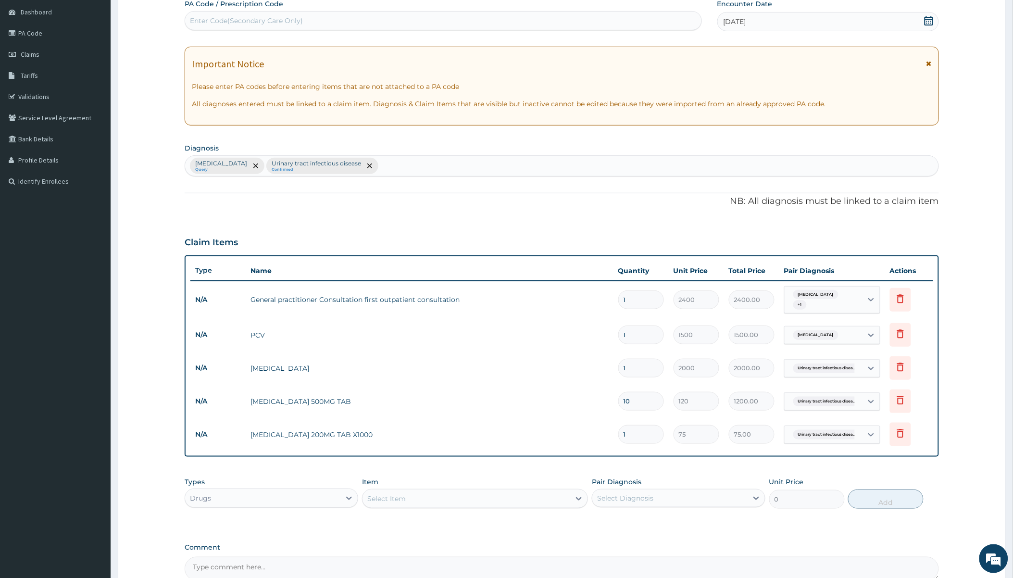
type input "0.00"
type input "3"
type input "225.00"
type input "30"
type input "2250.00"
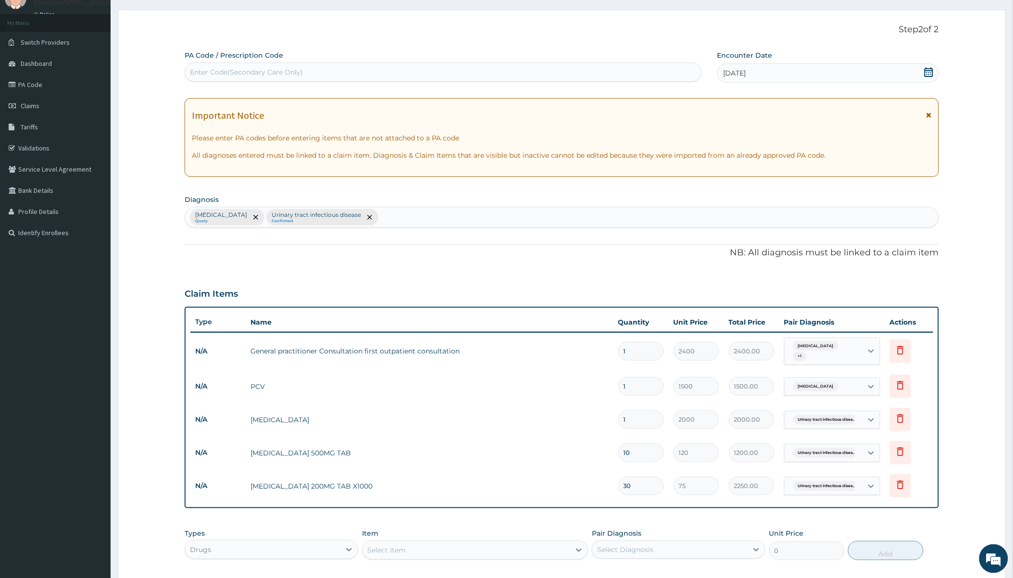
scroll to position [0, 0]
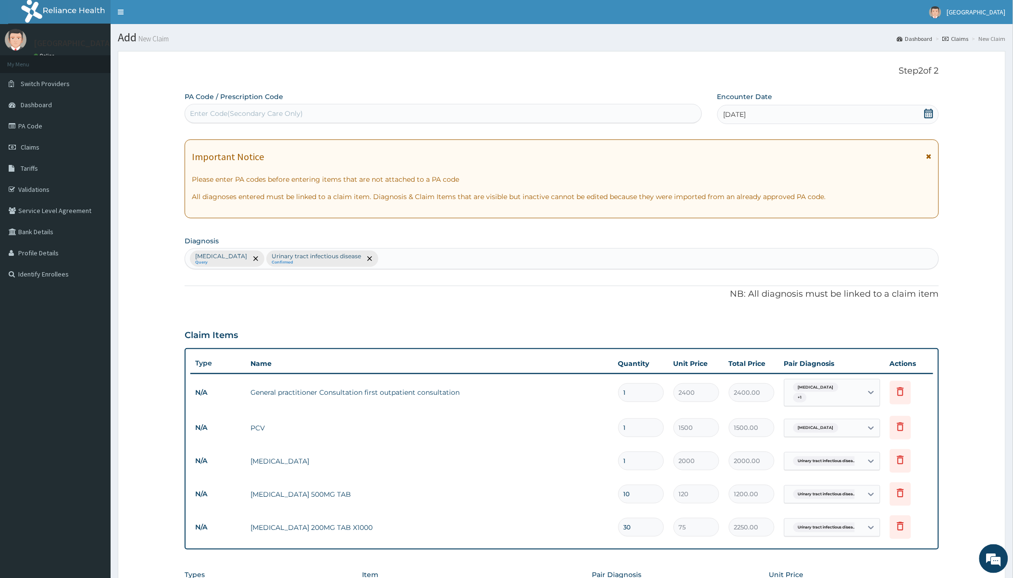
type input "30"
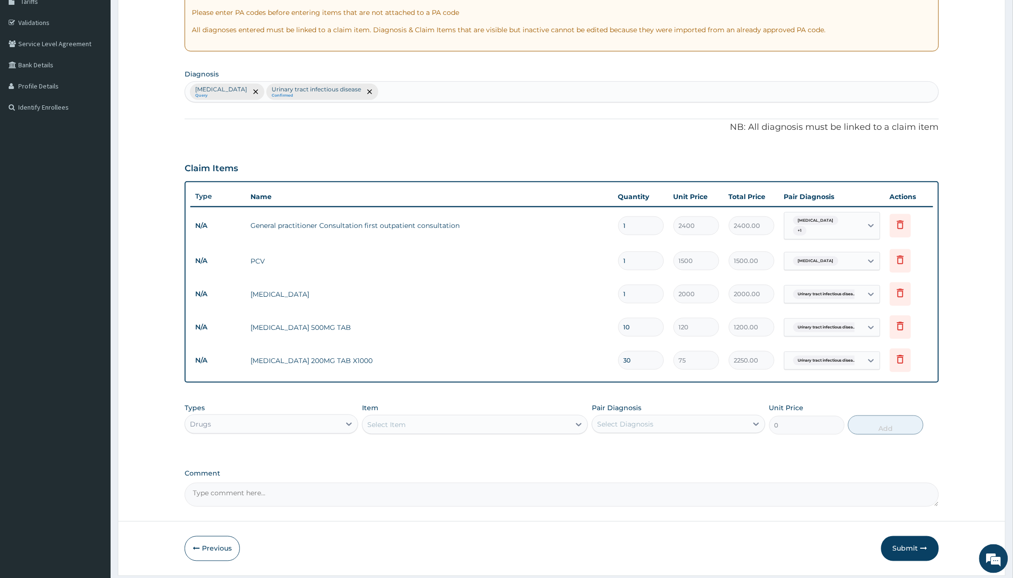
scroll to position [193, 0]
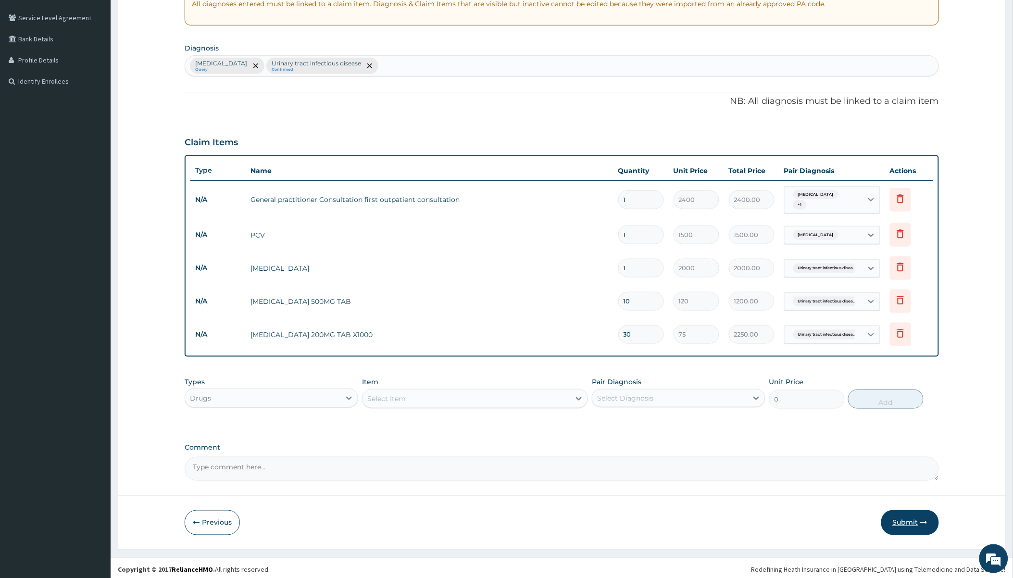
click at [915, 515] on button "Submit" at bounding box center [910, 522] width 58 height 25
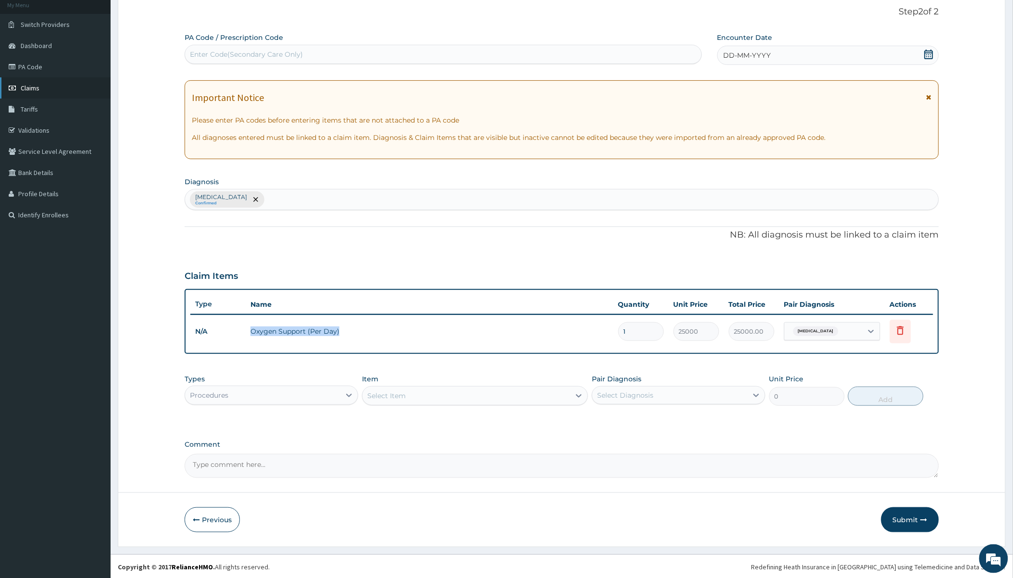
click at [26, 86] on span "Claims" at bounding box center [30, 88] width 19 height 9
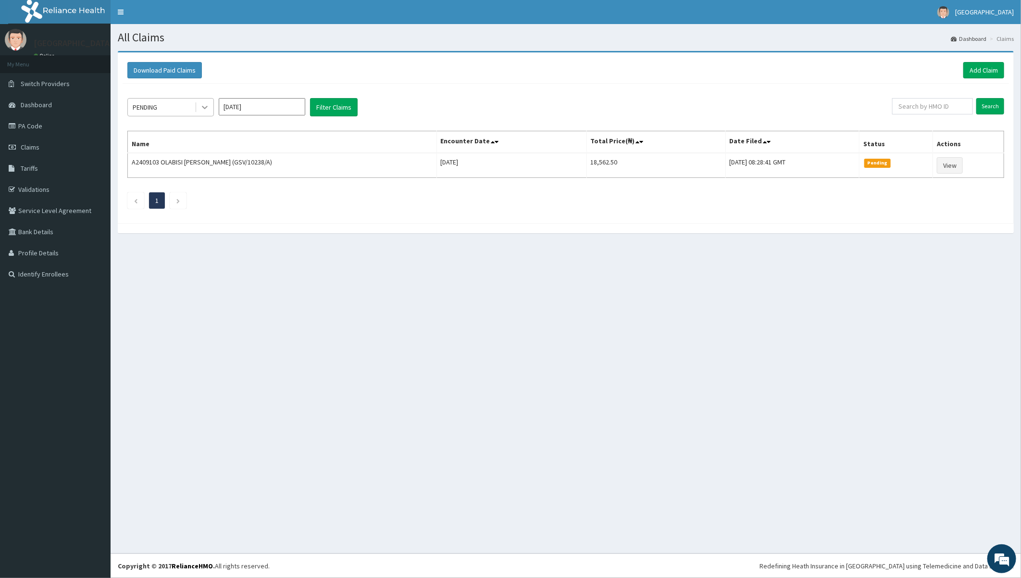
click at [205, 102] on icon at bounding box center [205, 107] width 10 height 10
drag, startPoint x: 159, startPoint y: 150, endPoint x: 203, endPoint y: 136, distance: 46.4
click at [160, 150] on div "Approved" at bounding box center [170, 147] width 87 height 17
click at [332, 105] on button "Filter Claims" at bounding box center [334, 107] width 48 height 18
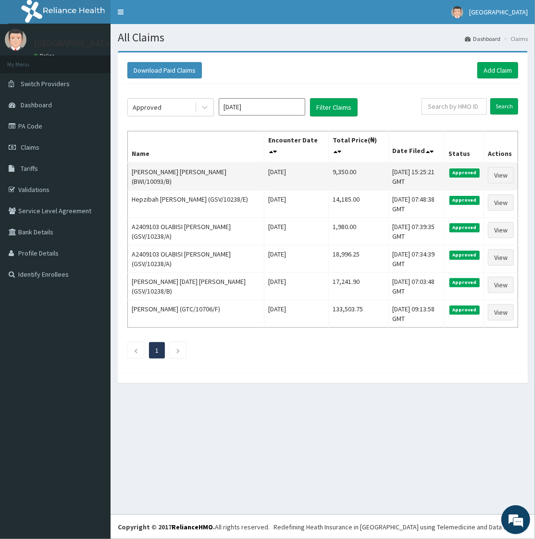
click at [135, 171] on td "[PERSON_NAME] [PERSON_NAME] (BWI/10093/B)" at bounding box center [196, 177] width 137 height 28
drag, startPoint x: 135, startPoint y: 171, endPoint x: 185, endPoint y: 174, distance: 50.1
click at [185, 174] on td "[PERSON_NAME] [PERSON_NAME] (BWI/10093/B)" at bounding box center [196, 177] width 137 height 28
copy td "[PERSON_NAME] [PERSON_NAME]"
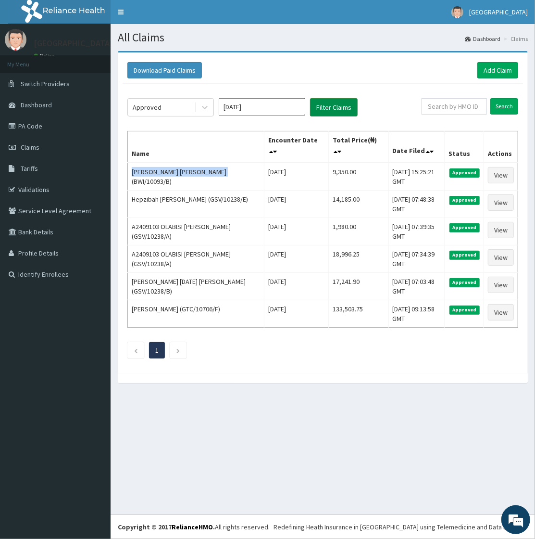
click at [335, 104] on button "Filter Claims" at bounding box center [334, 107] width 48 height 18
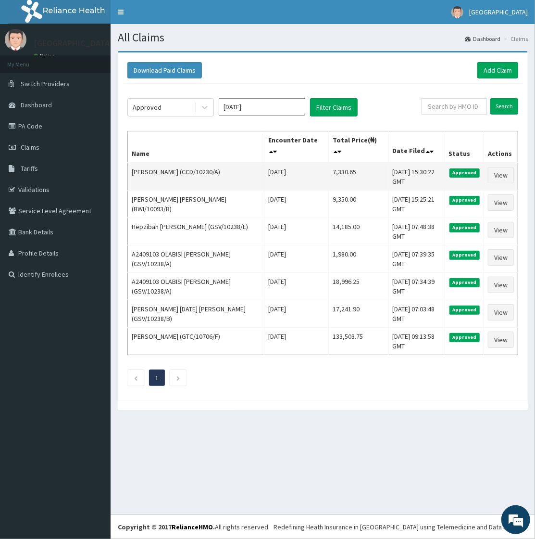
click at [136, 172] on td "Ahmed Rasheed (CCD/10230/A)" at bounding box center [196, 177] width 137 height 28
drag, startPoint x: 136, startPoint y: 172, endPoint x: 165, endPoint y: 172, distance: 29.3
click at [165, 172] on td "Ahmed Rasheed (CCD/10230/A)" at bounding box center [196, 177] width 137 height 28
copy td "Ahmed Rasheed"
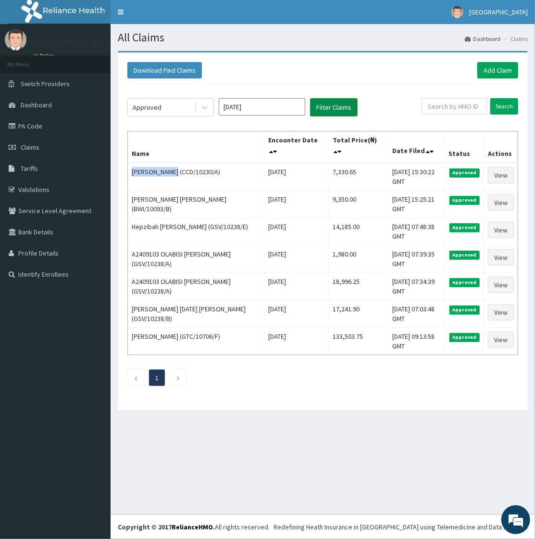
click at [331, 108] on button "Filter Claims" at bounding box center [334, 107] width 48 height 18
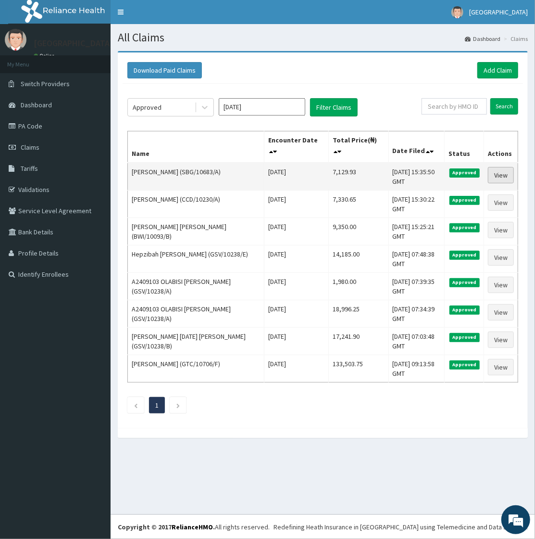
click at [498, 172] on link "View" at bounding box center [501, 175] width 26 height 16
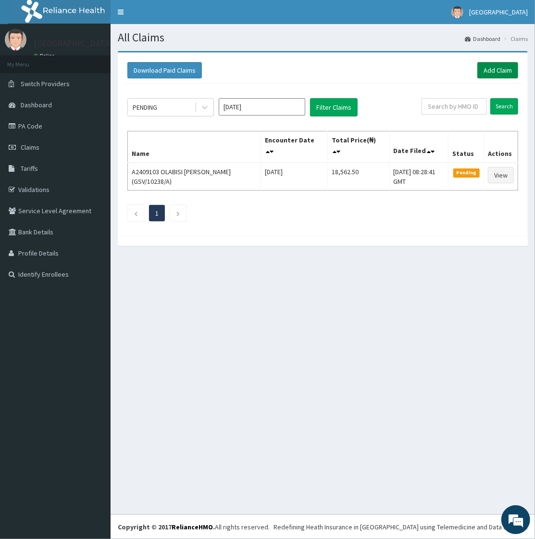
click at [503, 73] on link "Add Claim" at bounding box center [497, 70] width 41 height 16
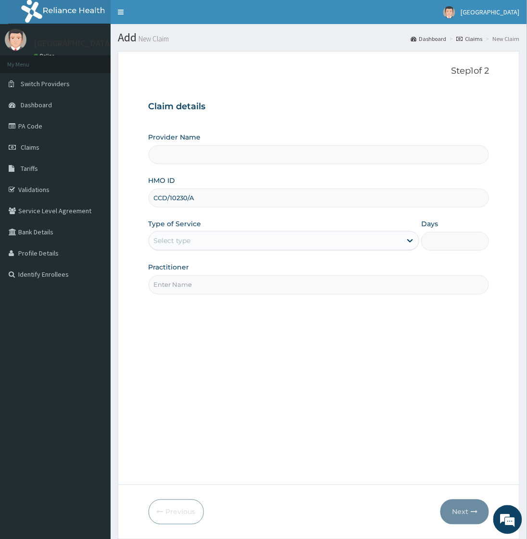
type input "CCD/10230/A"
click at [195, 240] on div "Select type" at bounding box center [275, 240] width 253 height 15
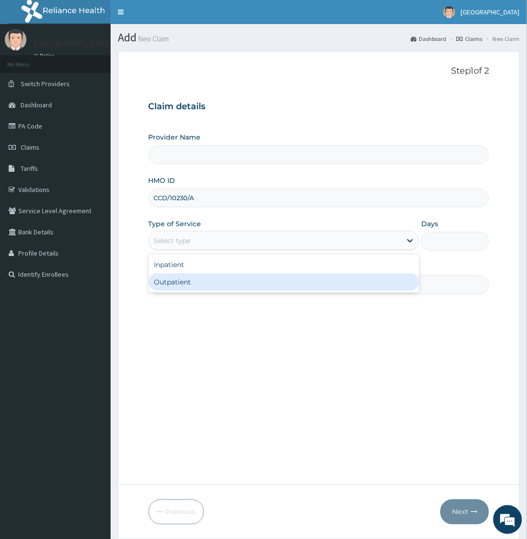
click at [184, 279] on div "Outpatient" at bounding box center [284, 281] width 271 height 17
type input "1"
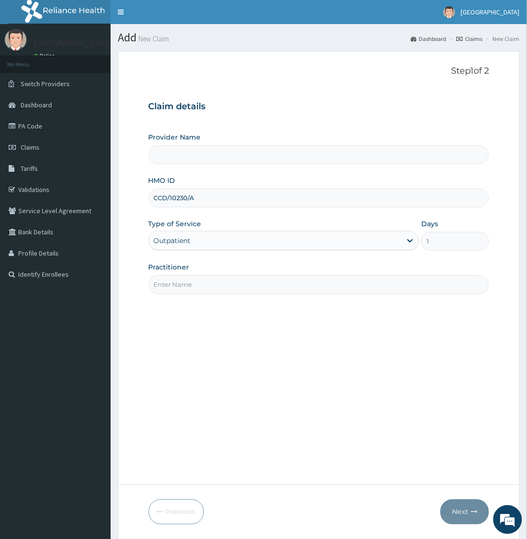
click at [184, 280] on input "Practitioner" at bounding box center [319, 284] width 341 height 19
type input "[GEOGRAPHIC_DATA]"
type input "[PERSON_NAME]"
click at [459, 519] on button "Next" at bounding box center [464, 511] width 49 height 25
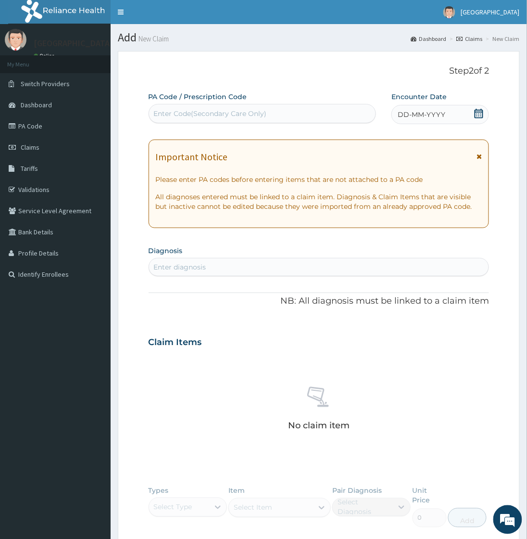
click at [220, 265] on div "Enter diagnosis" at bounding box center [319, 266] width 340 height 15
type input "MALAR"
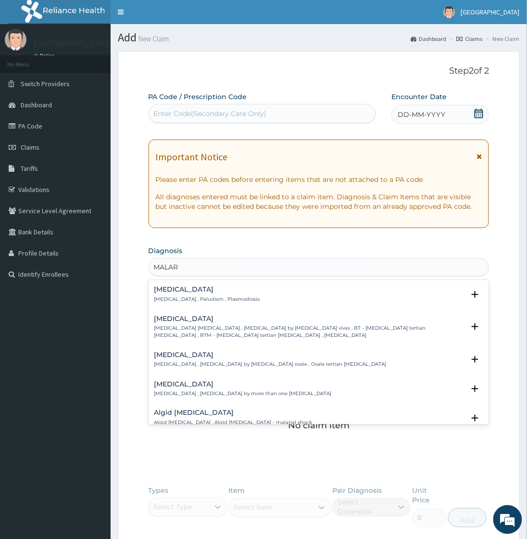
click at [186, 296] on p "[MEDICAL_DATA] , Paludism , Plasmodiosis" at bounding box center [207, 299] width 106 height 7
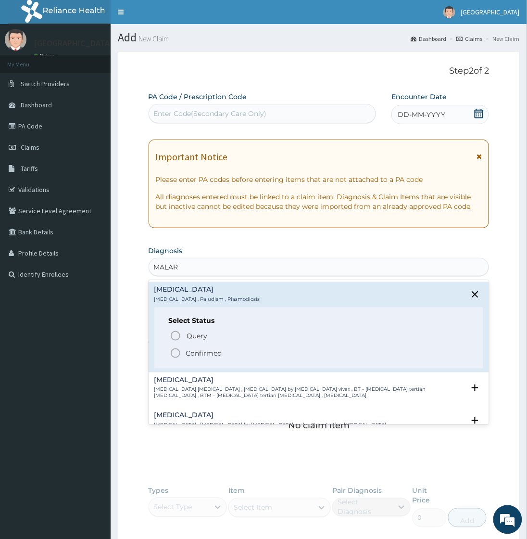
click at [196, 349] on p "Confirmed" at bounding box center [204, 353] width 36 height 10
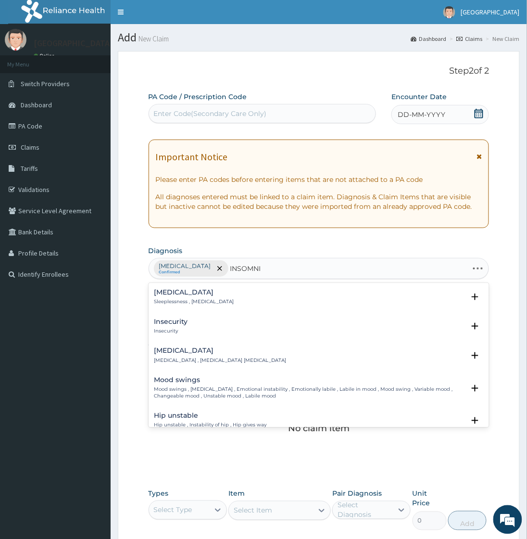
type input "[MEDICAL_DATA]"
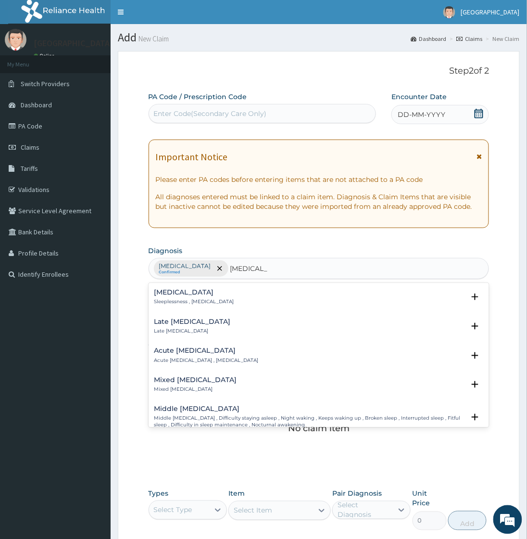
click at [190, 294] on h4 "[MEDICAL_DATA]" at bounding box center [194, 291] width 80 height 7
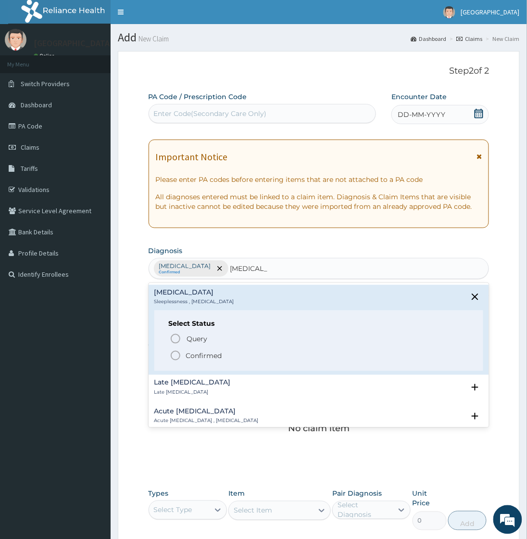
click at [196, 356] on p "Confirmed" at bounding box center [204, 356] width 36 height 10
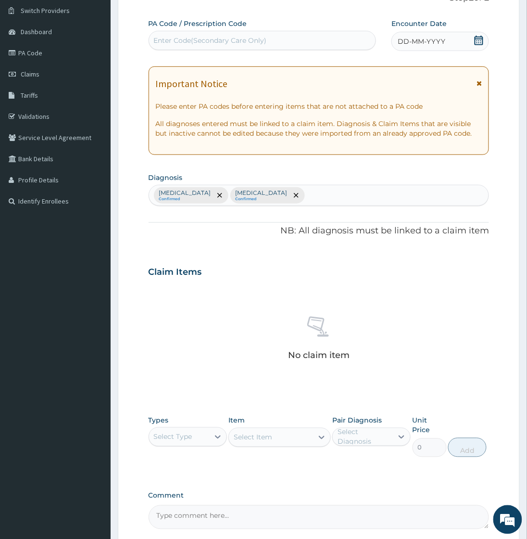
scroll to position [155, 0]
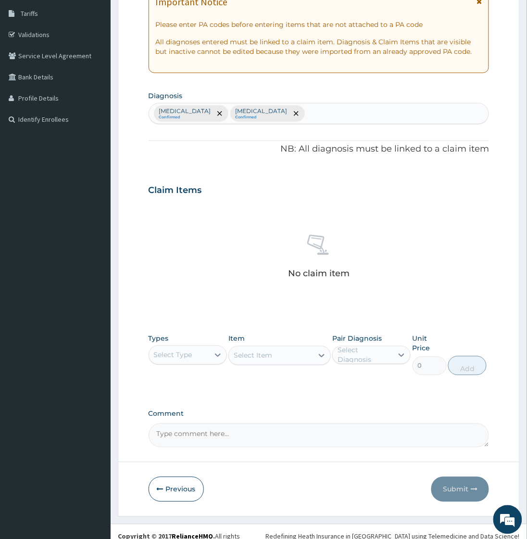
click at [204, 353] on div "Select Type" at bounding box center [179, 354] width 60 height 15
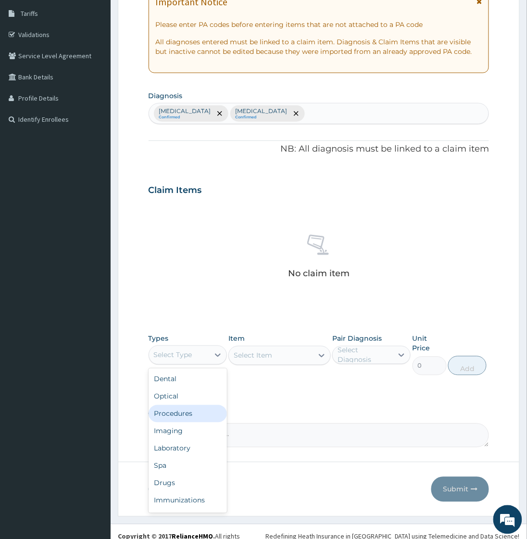
click at [169, 419] on div "Procedures" at bounding box center [188, 413] width 78 height 17
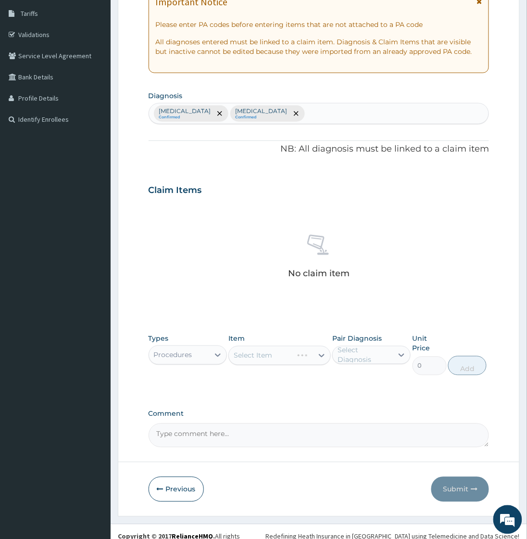
click at [295, 351] on div "Select Item" at bounding box center [279, 355] width 102 height 19
click at [295, 351] on div "Select Item" at bounding box center [271, 355] width 84 height 15
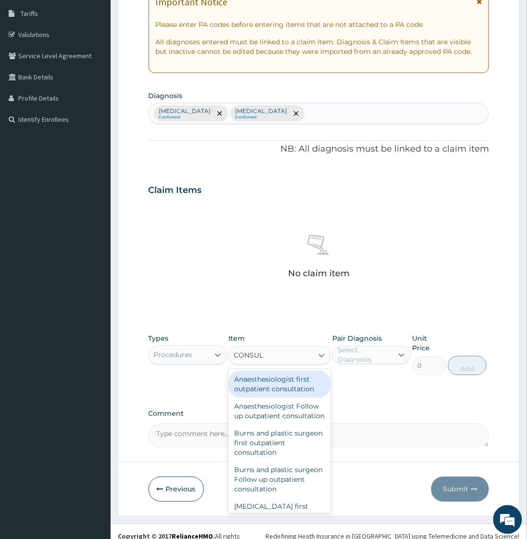
type input "CONSULT"
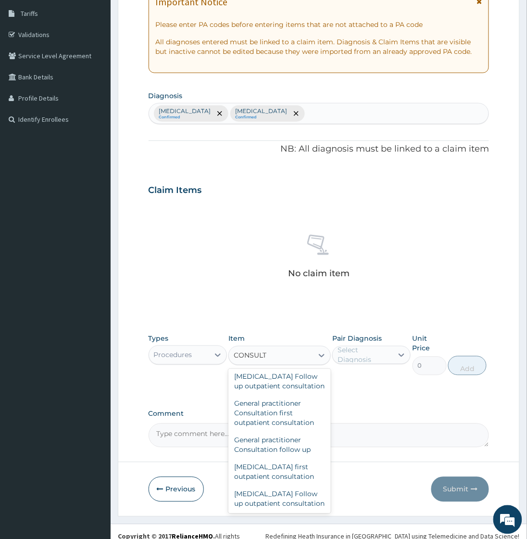
scroll to position [588, 0]
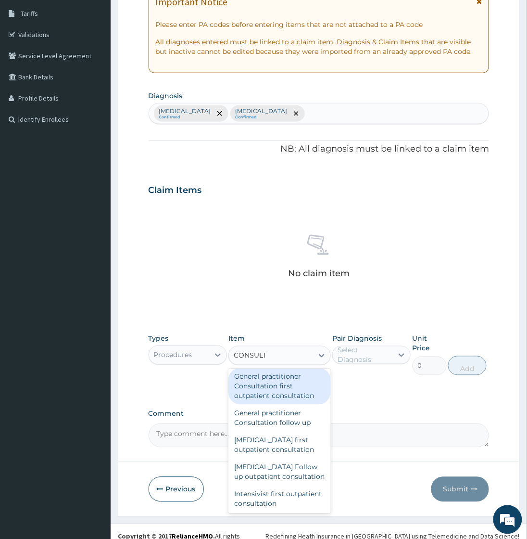
click at [268, 404] on div "General practitioner Consultation first outpatient consultation" at bounding box center [279, 386] width 102 height 37
type input "2400"
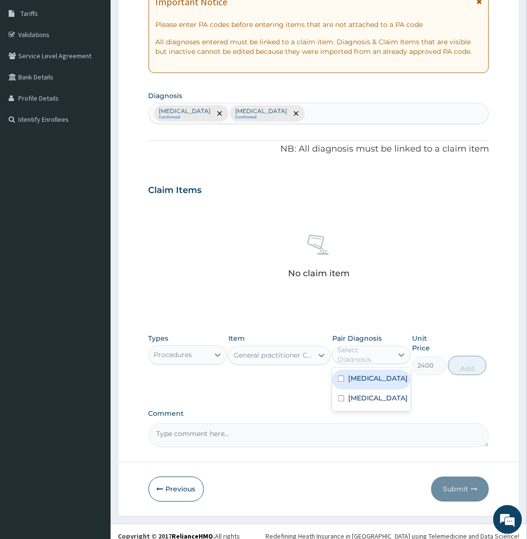
drag, startPoint x: 352, startPoint y: 352, endPoint x: 355, endPoint y: 358, distance: 6.3
click at [353, 352] on div "Select Diagnosis" at bounding box center [365, 354] width 54 height 19
click at [354, 381] on label "[MEDICAL_DATA]" at bounding box center [378, 379] width 60 height 10
checkbox input "true"
click at [352, 391] on div "[MEDICAL_DATA]" at bounding box center [371, 399] width 78 height 20
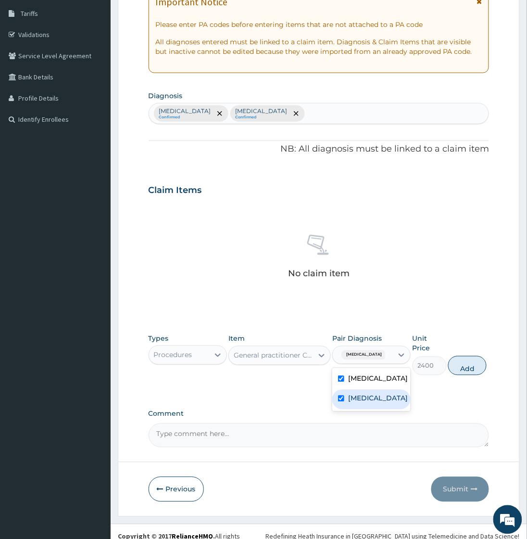
checkbox input "true"
click at [459, 356] on button "Add" at bounding box center [467, 365] width 38 height 19
type input "0"
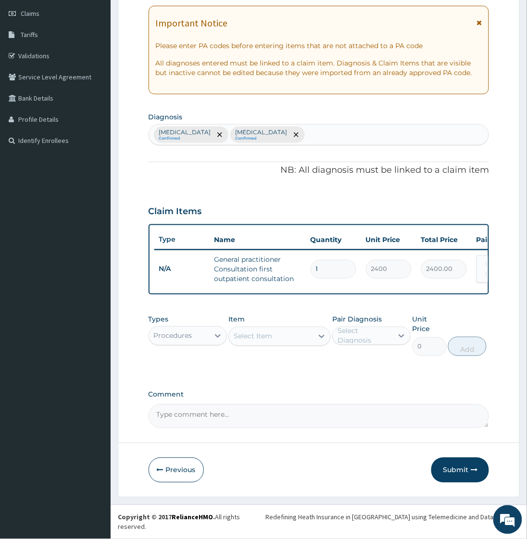
scroll to position [121, 0]
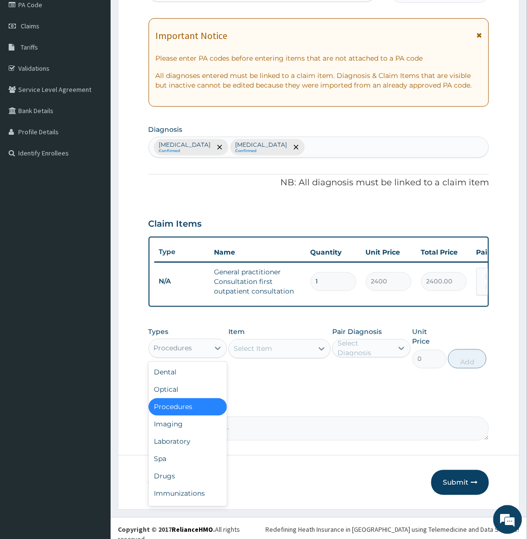
click at [208, 356] on div "Procedures" at bounding box center [179, 347] width 60 height 15
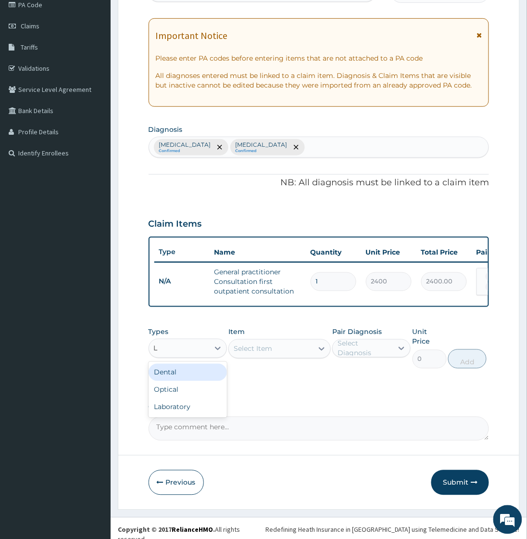
type input "LA"
click at [292, 357] on div "Select Item" at bounding box center [279, 348] width 102 height 19
click at [292, 356] on div "Select Item" at bounding box center [271, 348] width 84 height 15
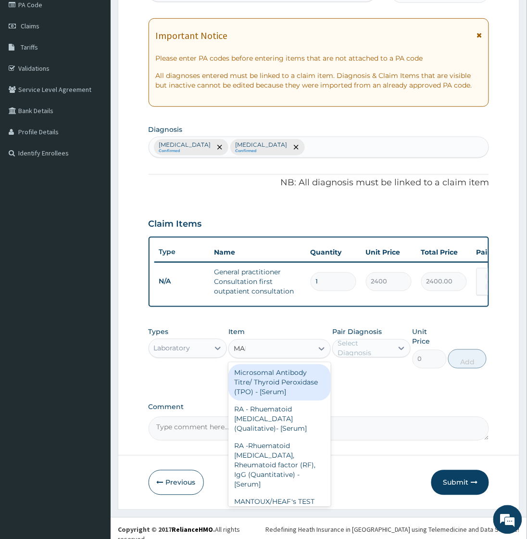
type input "MALA"
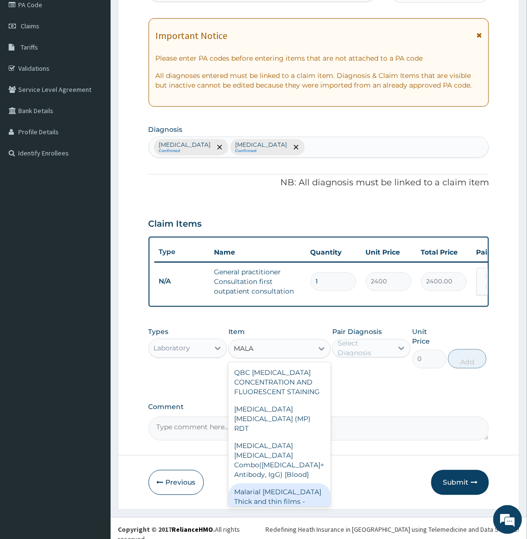
click at [285, 489] on div "Malarial [MEDICAL_DATA] Thick and thin films - [Blood]" at bounding box center [279, 501] width 102 height 37
type input "1500"
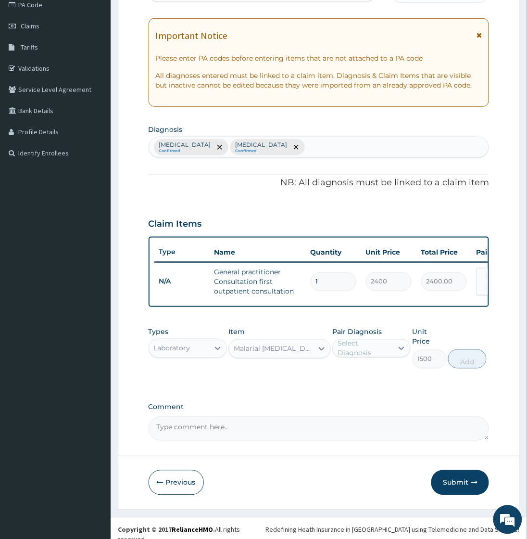
drag, startPoint x: 366, startPoint y: 353, endPoint x: 373, endPoint y: 367, distance: 15.7
click at [366, 352] on div "Select Diagnosis" at bounding box center [365, 347] width 54 height 19
click at [364, 383] on div "Malaria" at bounding box center [371, 373] width 78 height 20
checkbox input "true"
click at [458, 352] on button "Add" at bounding box center [467, 358] width 38 height 19
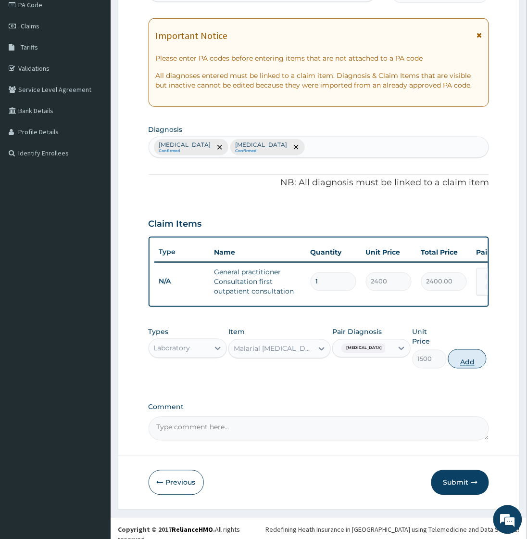
type input "0"
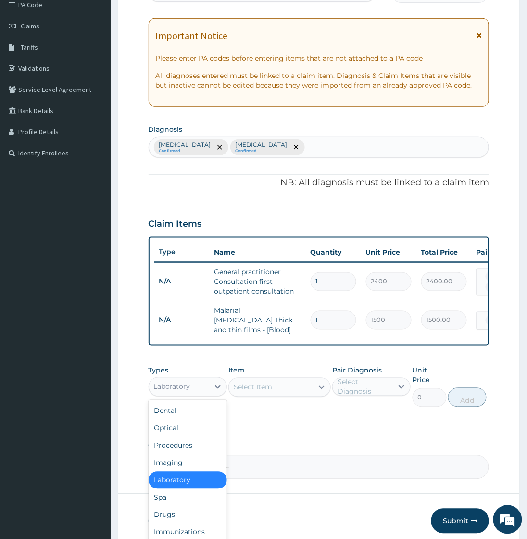
click at [175, 387] on div "Laboratory" at bounding box center [172, 387] width 37 height 10
type input "DR"
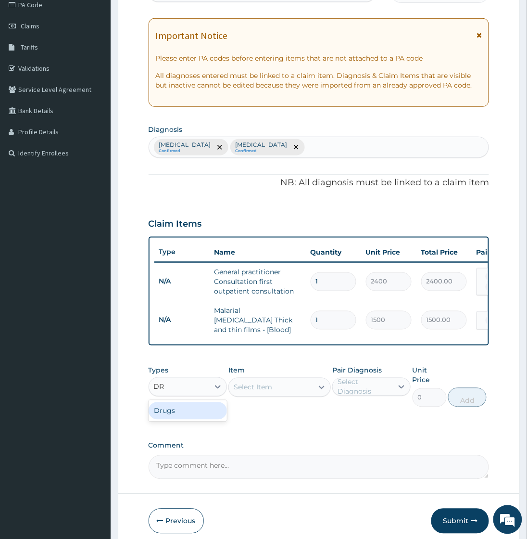
drag, startPoint x: 180, startPoint y: 415, endPoint x: 289, endPoint y: 395, distance: 111.1
click at [181, 415] on div "Drugs" at bounding box center [188, 410] width 78 height 17
click at [297, 390] on div "Select Item" at bounding box center [271, 386] width 84 height 15
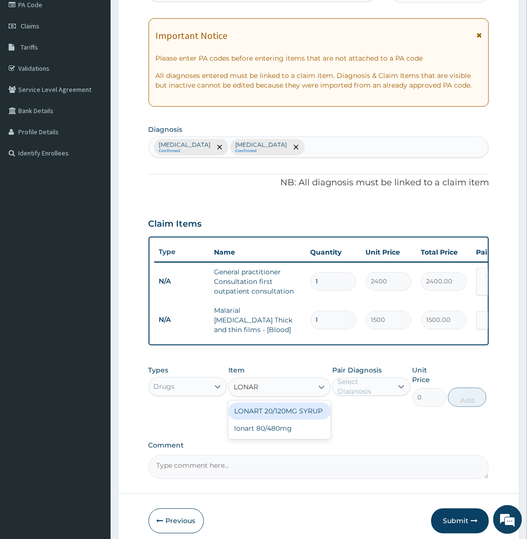
type input "LONART"
click at [274, 428] on div "lonart 80/480mg" at bounding box center [279, 428] width 102 height 17
type input "487.025"
click at [376, 388] on div "Select Diagnosis" at bounding box center [365, 386] width 54 height 19
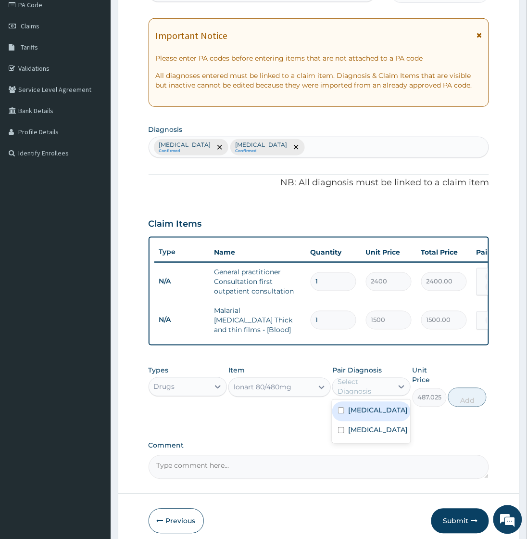
click at [363, 415] on label "Malaria" at bounding box center [378, 410] width 60 height 10
checkbox input "true"
click at [466, 388] on button "Add" at bounding box center [467, 397] width 38 height 19
type input "0"
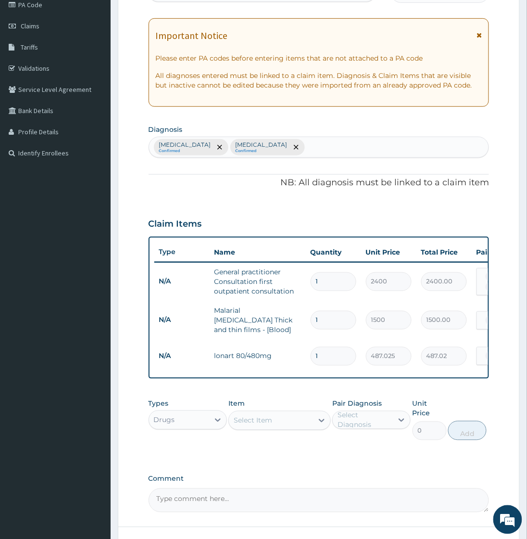
type input "0.00"
type input "56"
type input "27273.40"
type input "5"
type input "2435.13"
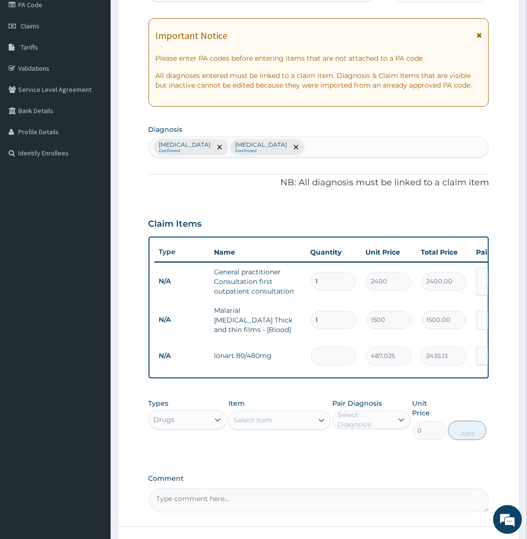
type input "0.00"
type input "6"
type input "2922.15"
type input "6"
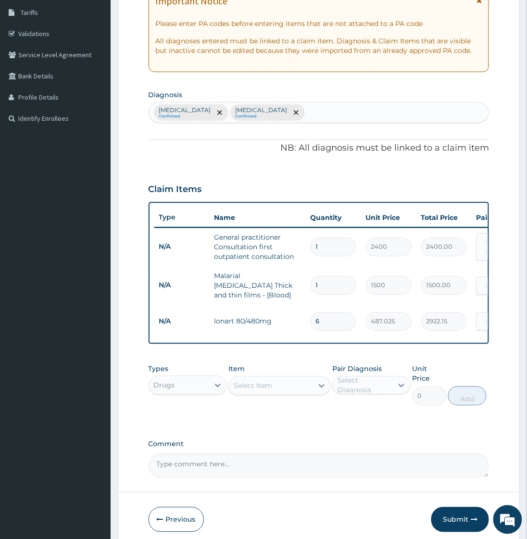
scroll to position [188, 0]
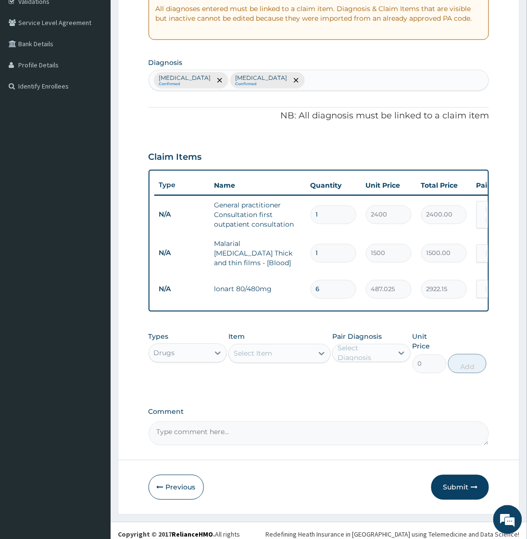
click at [265, 357] on div "Select Item" at bounding box center [253, 354] width 38 height 10
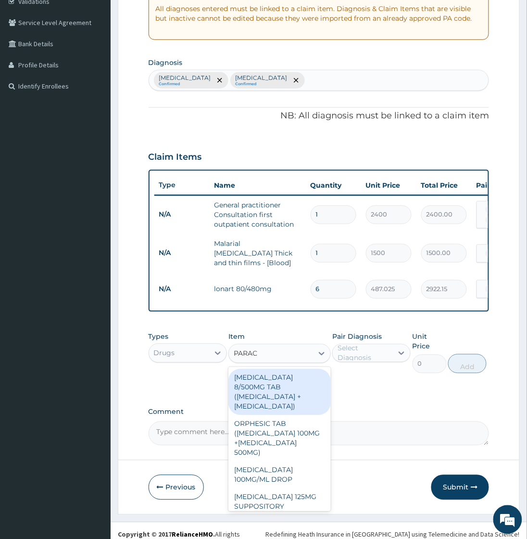
type input "PARACE"
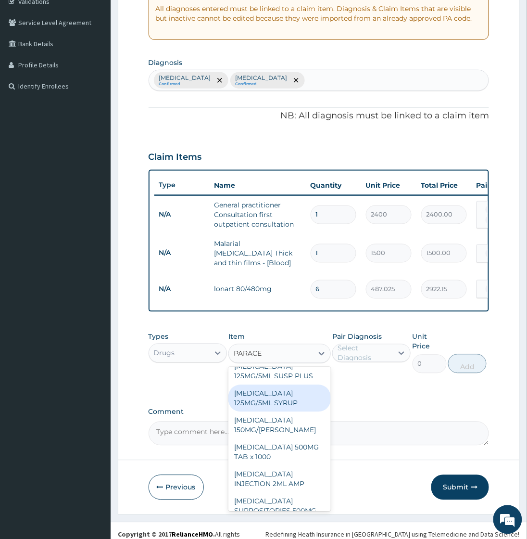
scroll to position [167, 0]
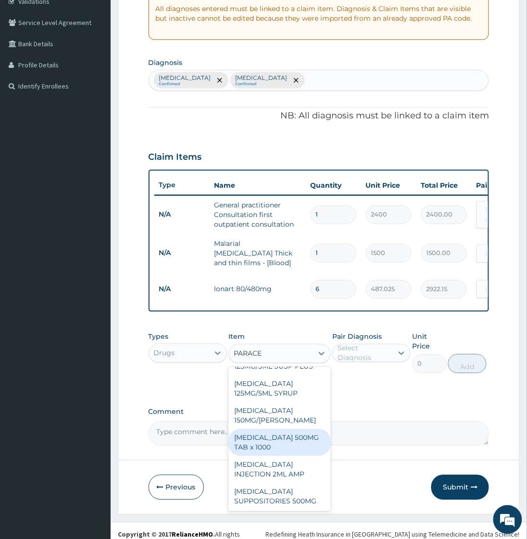
click at [273, 452] on div "[MEDICAL_DATA] 500MG TAB x 1000" at bounding box center [279, 442] width 102 height 27
type input "15.75"
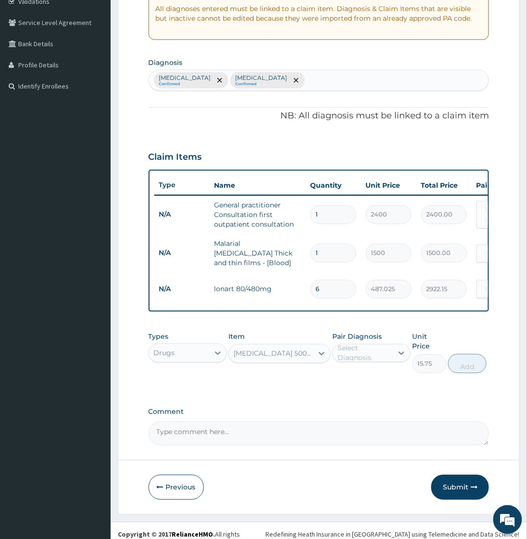
click at [358, 350] on div "Select Diagnosis" at bounding box center [365, 352] width 54 height 19
click at [355, 378] on label "Malaria" at bounding box center [378, 377] width 60 height 10
checkbox input "true"
click at [356, 390] on div "Insomnia" at bounding box center [371, 398] width 78 height 20
checkbox input "true"
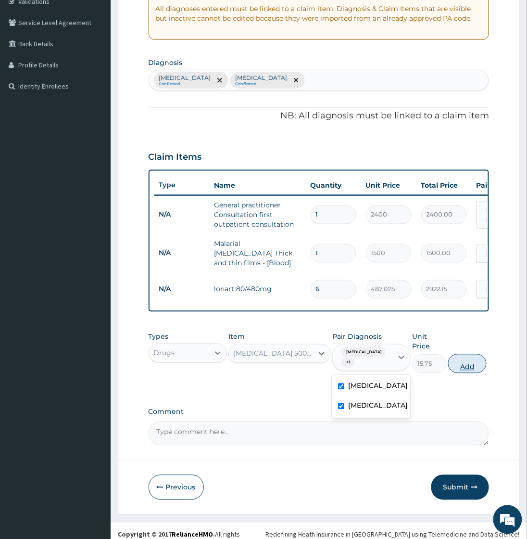
click at [464, 354] on button "Add" at bounding box center [467, 363] width 38 height 19
type input "0"
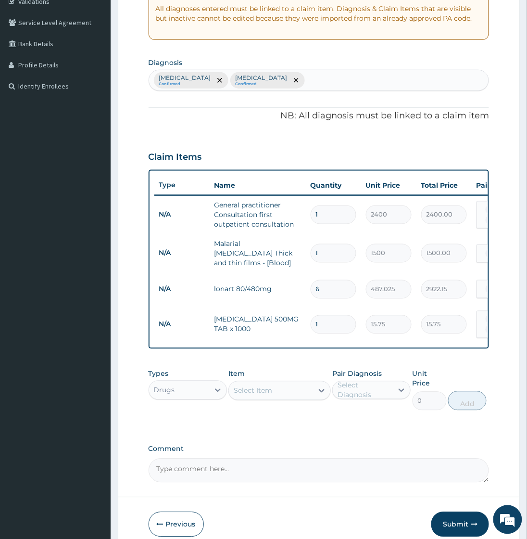
type input "18"
type input "283.50"
type input "18"
click at [281, 387] on div "Select Item" at bounding box center [271, 390] width 84 height 15
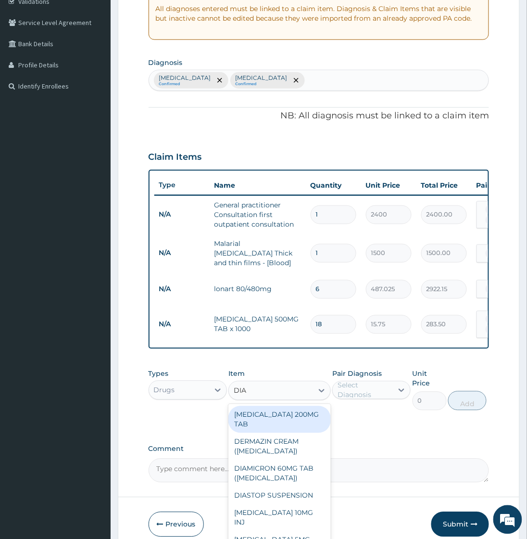
type input "DIAZ"
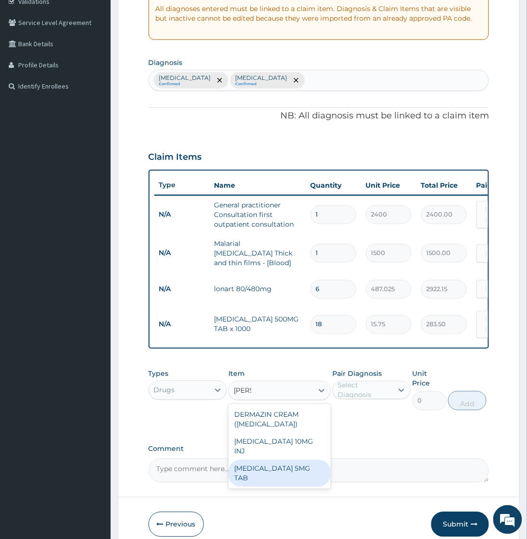
click at [278, 460] on div "[MEDICAL_DATA] 5MG TAB" at bounding box center [279, 473] width 102 height 27
type input "75"
click at [277, 460] on textarea "Comment" at bounding box center [319, 470] width 341 height 24
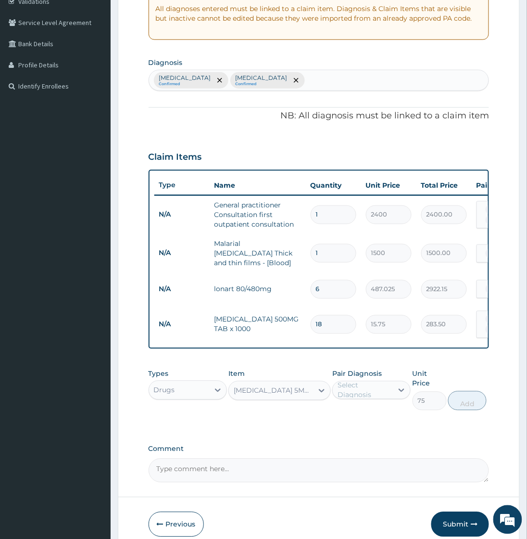
click at [361, 390] on div "Select Diagnosis" at bounding box center [365, 389] width 54 height 19
click at [367, 430] on label "Insomnia" at bounding box center [378, 433] width 60 height 10
checkbox input "true"
click at [455, 391] on button "Add" at bounding box center [467, 400] width 38 height 19
type input "0"
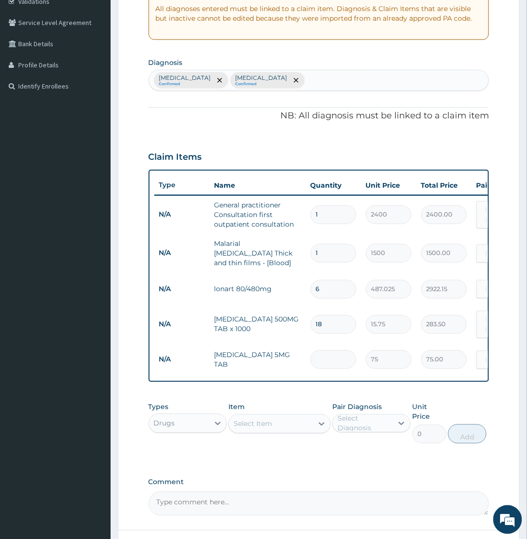
type input "0.00"
type input "3"
type input "225.00"
type input "0.00"
type input "5"
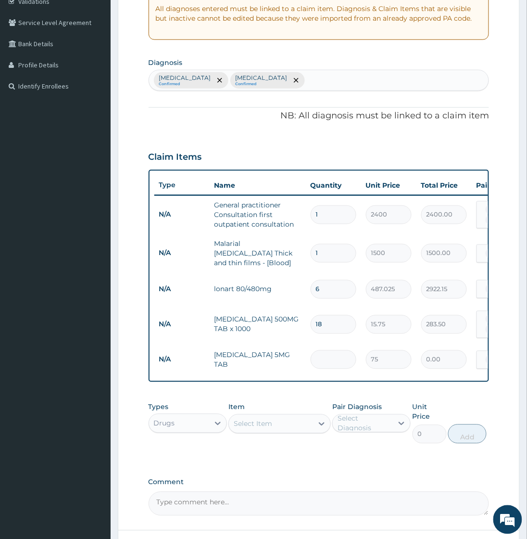
type input "375.00"
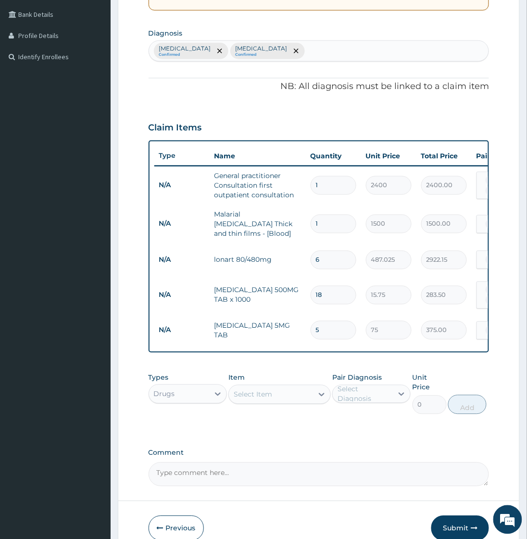
scroll to position [241, 0]
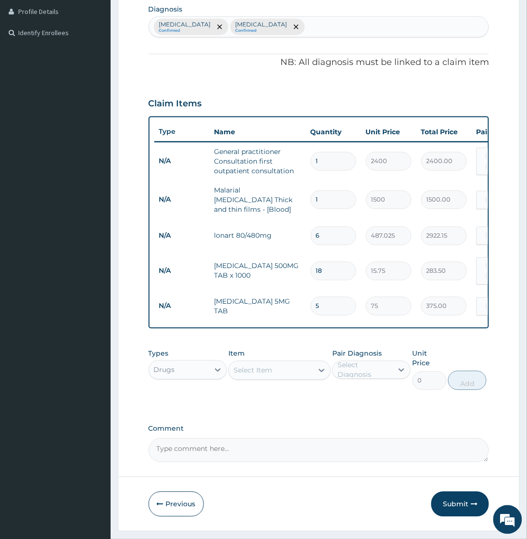
type input "3"
type input "225.00"
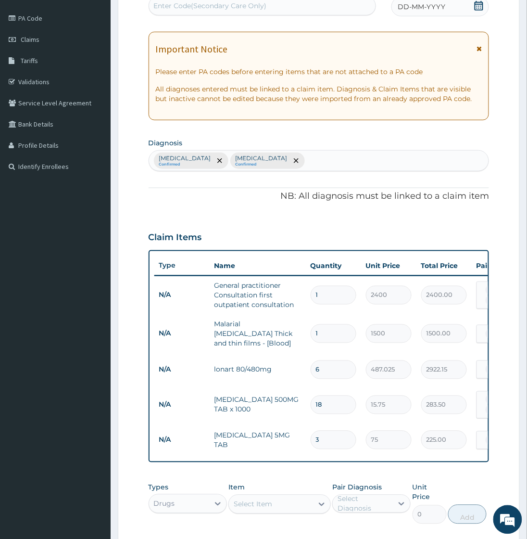
scroll to position [0, 0]
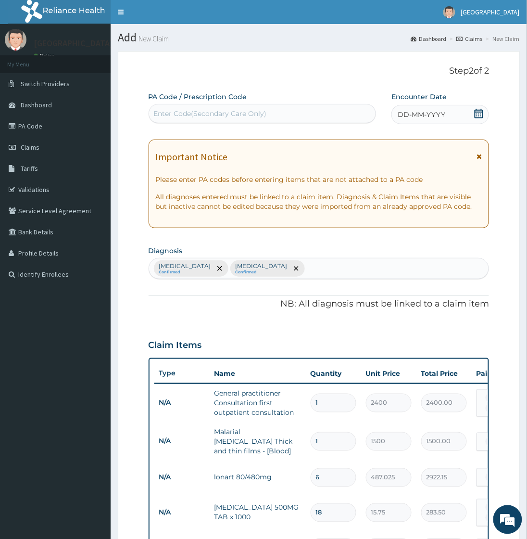
type input "3"
click at [480, 109] on icon at bounding box center [479, 114] width 10 height 10
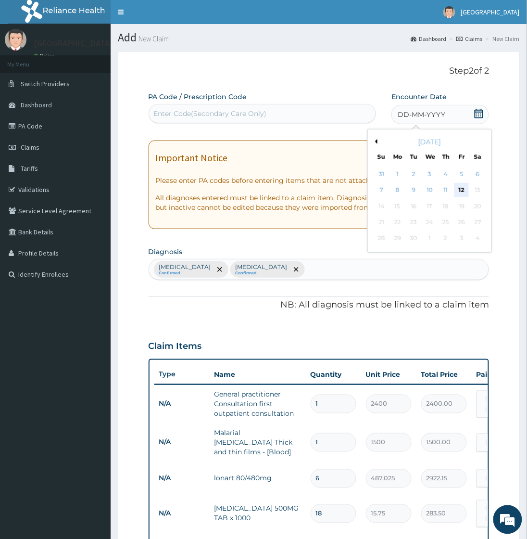
click at [459, 186] on div "12" at bounding box center [462, 190] width 14 height 14
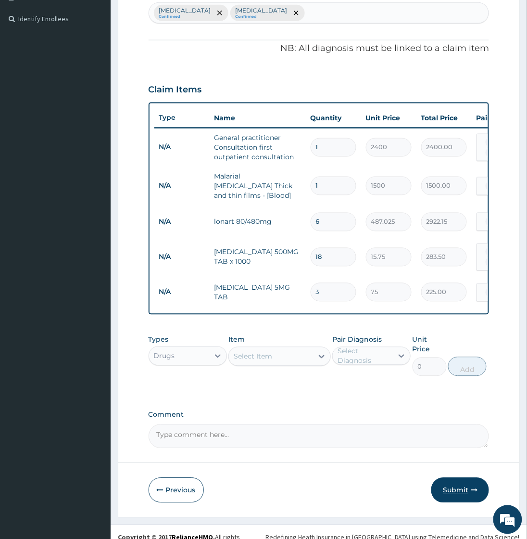
click at [459, 477] on button "Submit" at bounding box center [460, 489] width 58 height 25
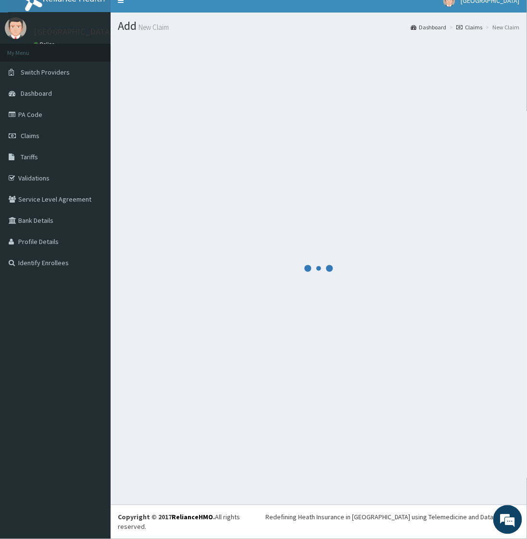
scroll to position [2, 0]
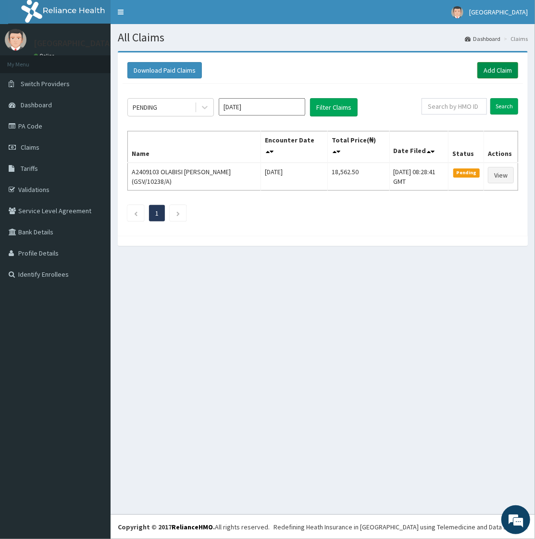
click at [501, 70] on link "Add Claim" at bounding box center [497, 70] width 41 height 16
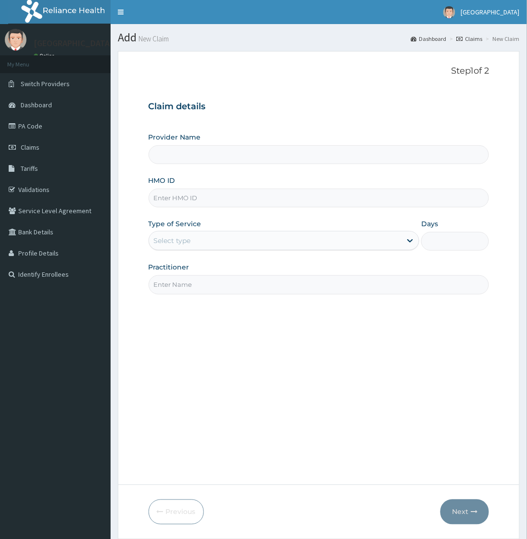
click at [194, 207] on input "HMO ID" at bounding box center [319, 197] width 341 height 19
paste input "SBG/10683/A"
type input "SBG/10683/A"
drag, startPoint x: 188, startPoint y: 240, endPoint x: 186, endPoint y: 252, distance: 11.8
click at [188, 241] on div "Select type" at bounding box center [172, 241] width 37 height 10
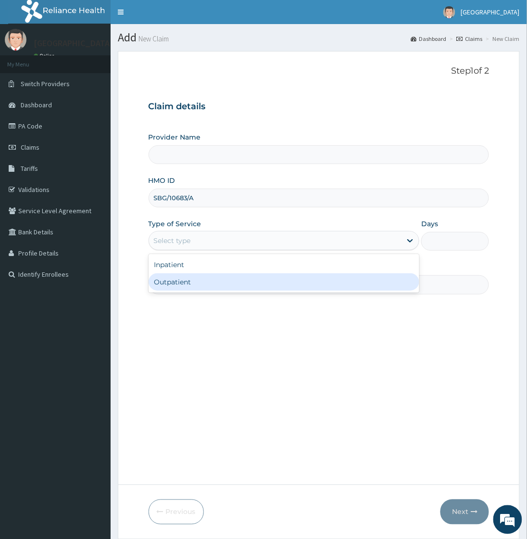
click at [176, 283] on div "Outpatient" at bounding box center [284, 281] width 271 height 17
type input "1"
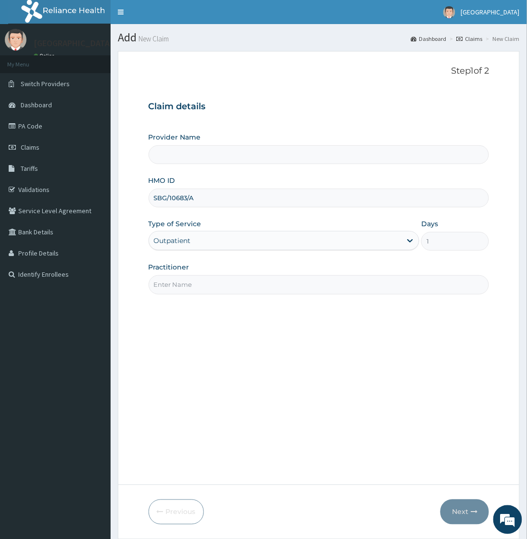
type input "[GEOGRAPHIC_DATA]"
drag, startPoint x: 184, startPoint y: 286, endPoint x: 189, endPoint y: 289, distance: 6.3
click at [184, 287] on input "Practitioner" at bounding box center [319, 284] width 341 height 19
type input "[PERSON_NAME]"
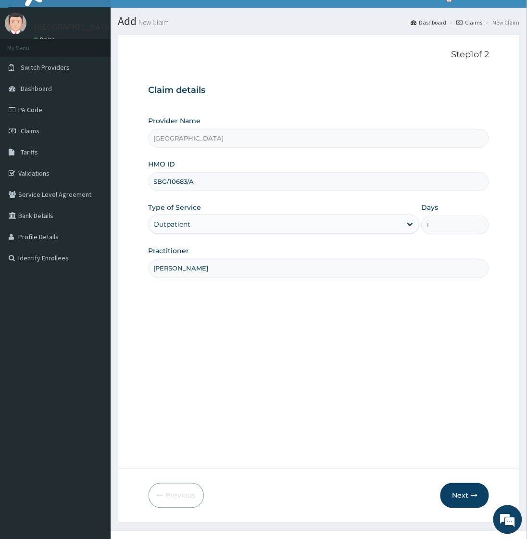
scroll to position [32, 0]
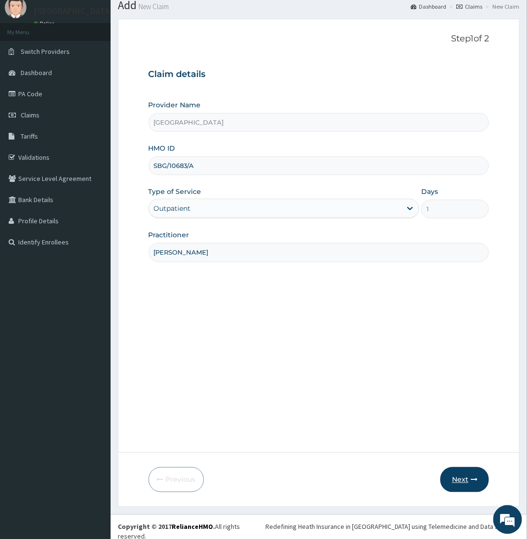
click at [459, 467] on form "Step 1 of 2 Claim details Provider Name [GEOGRAPHIC_DATA] HMO ID SBG/10683/A Ty…" at bounding box center [319, 263] width 402 height 488
click at [464, 479] on button "Next" at bounding box center [464, 479] width 49 height 25
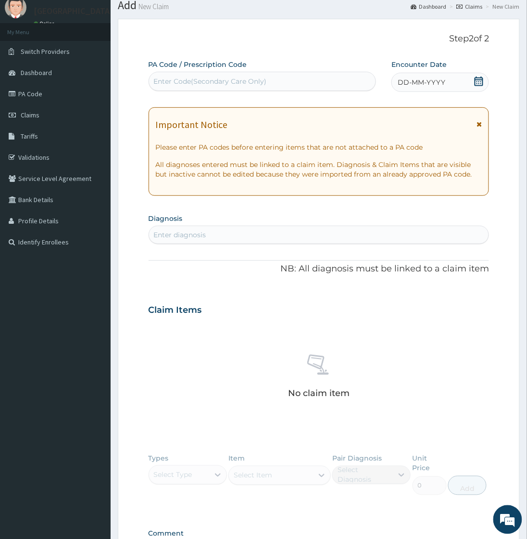
click at [234, 232] on div "Enter diagnosis" at bounding box center [319, 234] width 340 height 15
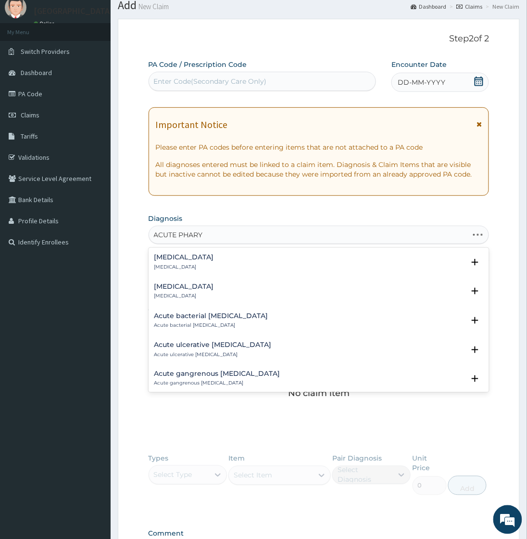
type input "ACUTE PHARYN"
click at [180, 261] on div "[MEDICAL_DATA] [MEDICAL_DATA]" at bounding box center [184, 261] width 60 height 17
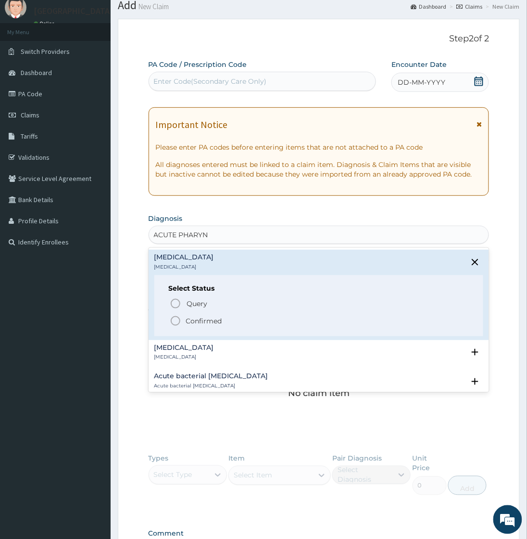
click at [205, 318] on p "Confirmed" at bounding box center [204, 321] width 36 height 10
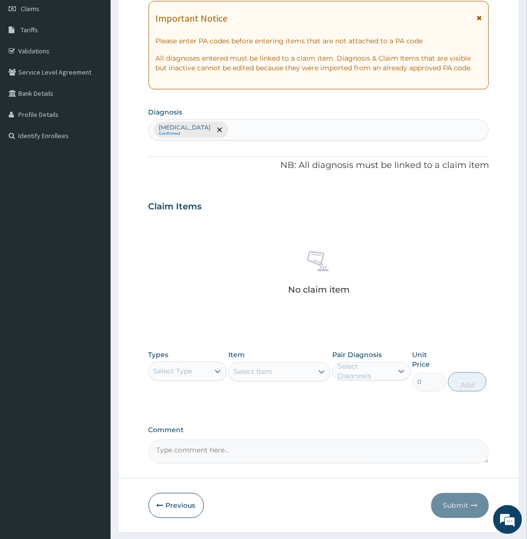
scroll to position [139, 0]
click at [180, 372] on div "Select Type" at bounding box center [173, 370] width 38 height 10
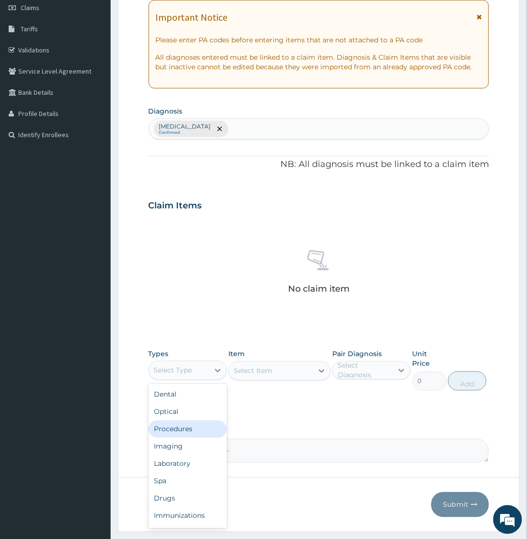
click at [170, 431] on div "Procedures" at bounding box center [188, 428] width 78 height 17
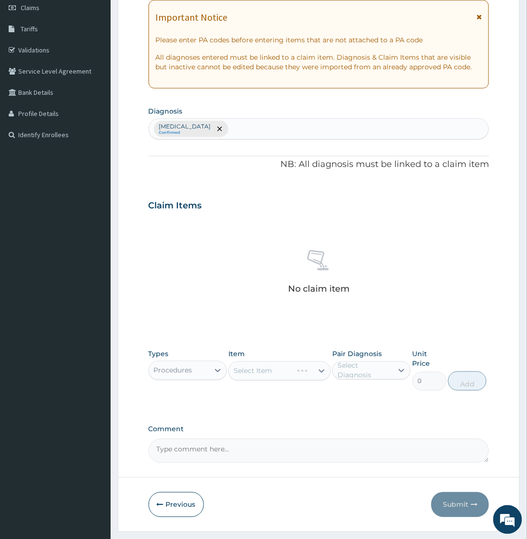
click at [273, 370] on div "Select Item" at bounding box center [279, 370] width 102 height 19
click at [274, 369] on div "Select Item" at bounding box center [279, 370] width 102 height 19
click at [274, 369] on div "Select Item" at bounding box center [271, 370] width 84 height 15
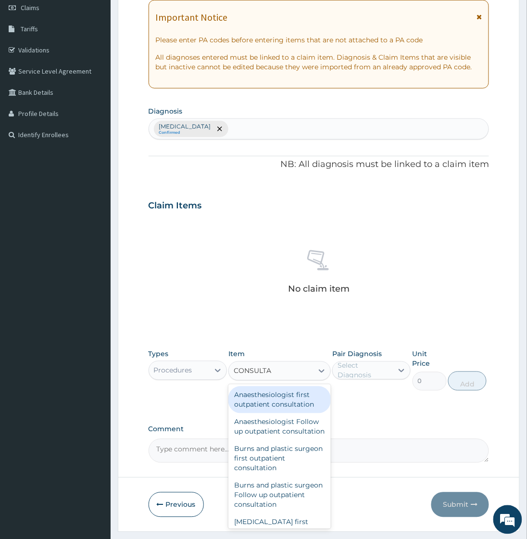
type input "CONSULTAT"
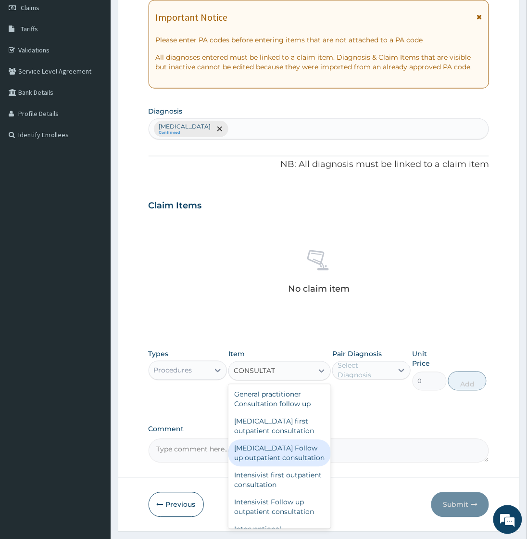
scroll to position [588, 0]
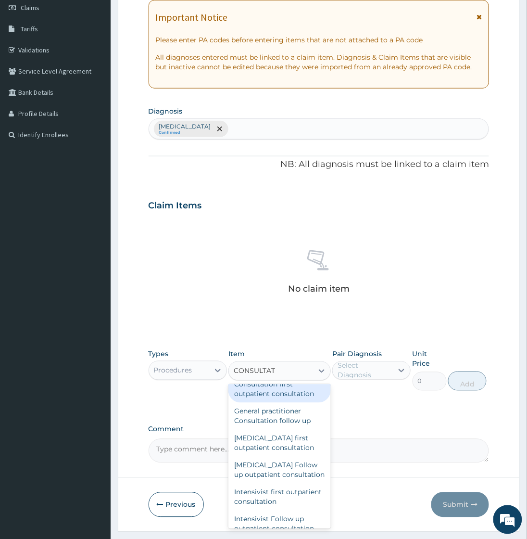
click at [257, 402] on div "General practitioner Consultation first outpatient consultation" at bounding box center [279, 384] width 102 height 37
type input "2400"
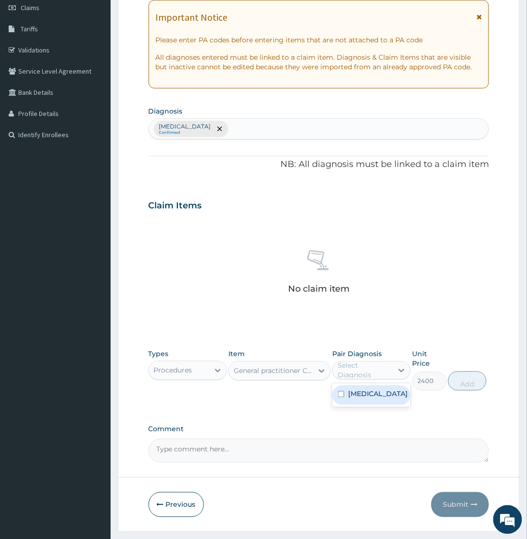
drag, startPoint x: 363, startPoint y: 363, endPoint x: 364, endPoint y: 369, distance: 6.3
click at [364, 363] on div "Select Diagnosis" at bounding box center [365, 370] width 54 height 19
drag, startPoint x: 362, startPoint y: 395, endPoint x: 368, endPoint y: 395, distance: 6.7
click at [362, 395] on label "[MEDICAL_DATA]" at bounding box center [378, 394] width 60 height 10
checkbox input "true"
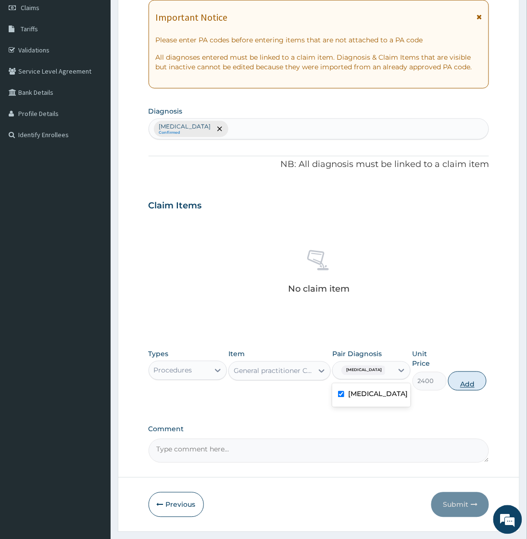
click at [467, 371] on button "Add" at bounding box center [467, 380] width 38 height 19
type input "0"
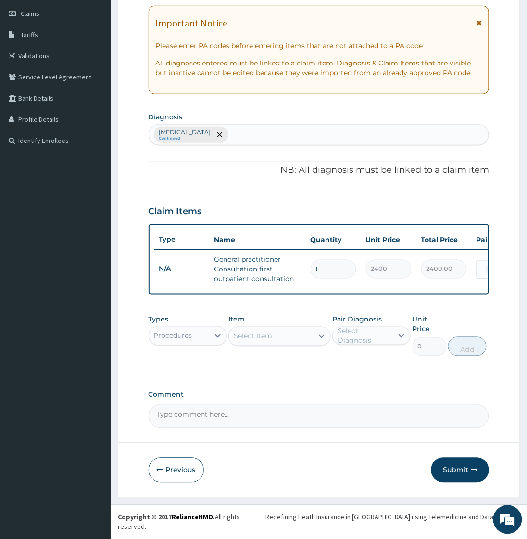
scroll to position [121, 0]
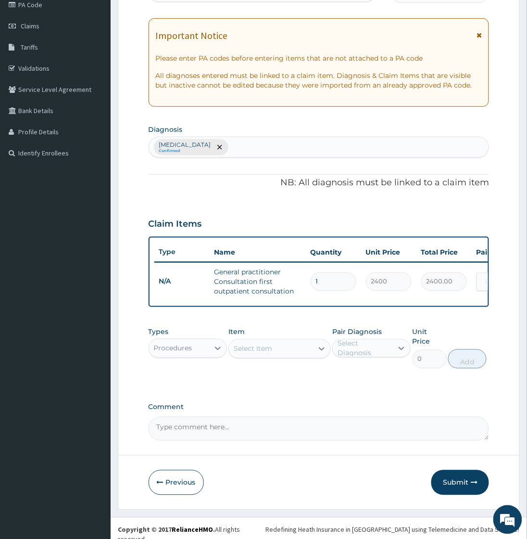
click at [186, 351] on div "Procedures" at bounding box center [173, 348] width 38 height 10
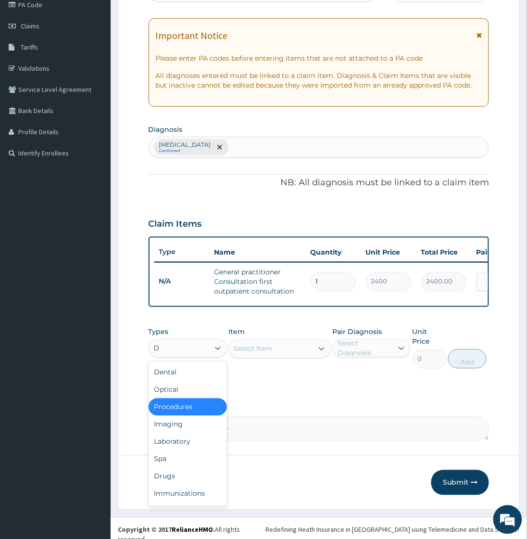
type input "DR"
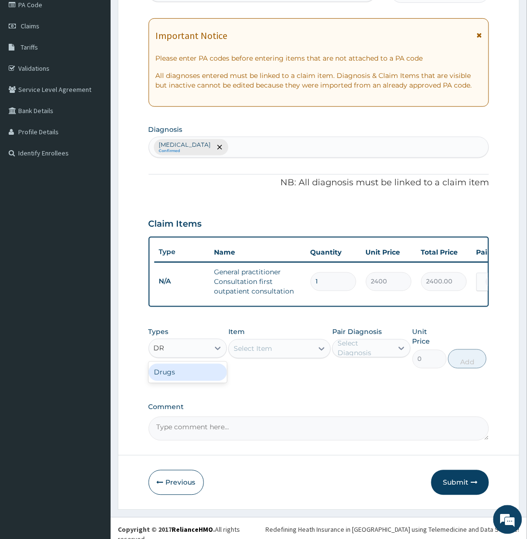
click at [181, 378] on div "Drugs" at bounding box center [188, 371] width 78 height 17
click at [261, 349] on div "Select Item" at bounding box center [271, 348] width 84 height 15
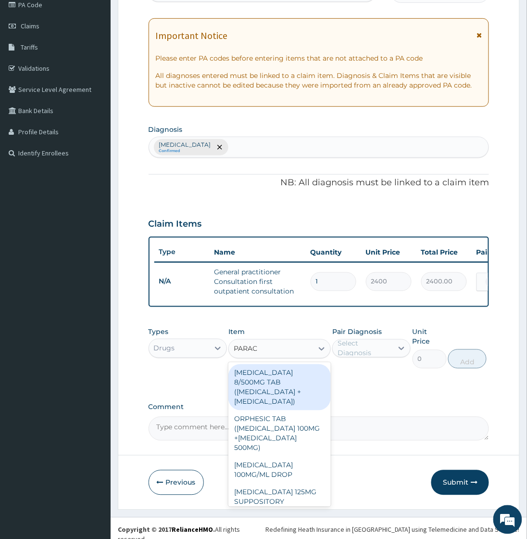
type input "PARACE"
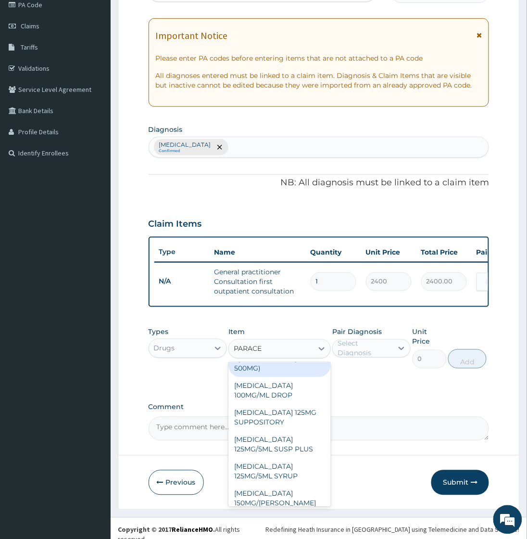
scroll to position [167, 0]
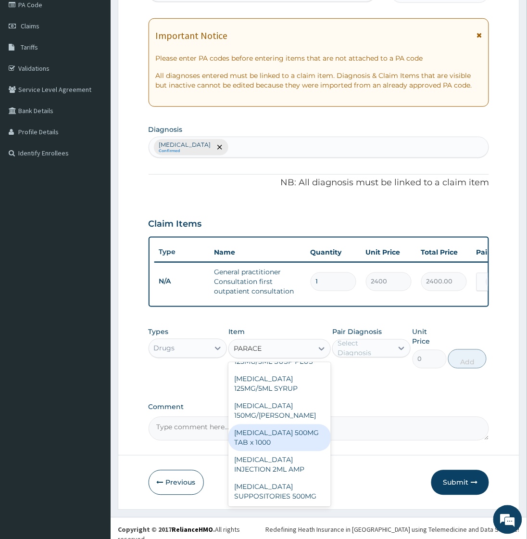
click at [275, 436] on div "[MEDICAL_DATA] 500MG TAB x 1000" at bounding box center [279, 437] width 102 height 27
type input "15.75"
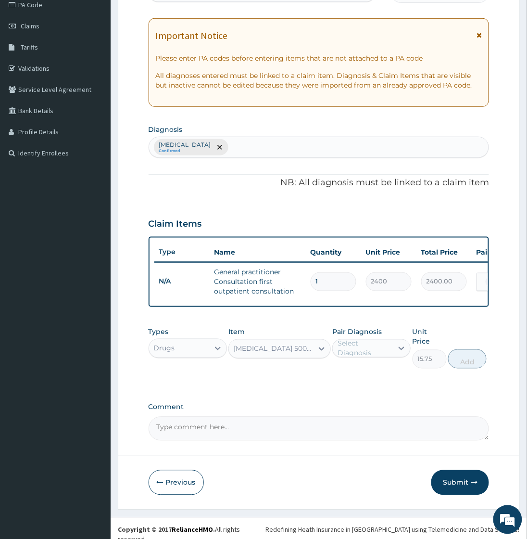
click at [369, 352] on div "Select Diagnosis" at bounding box center [365, 347] width 54 height 19
click at [366, 376] on label "[MEDICAL_DATA]" at bounding box center [378, 372] width 60 height 10
checkbox input "true"
click at [465, 359] on button "Add" at bounding box center [467, 358] width 38 height 19
type input "0"
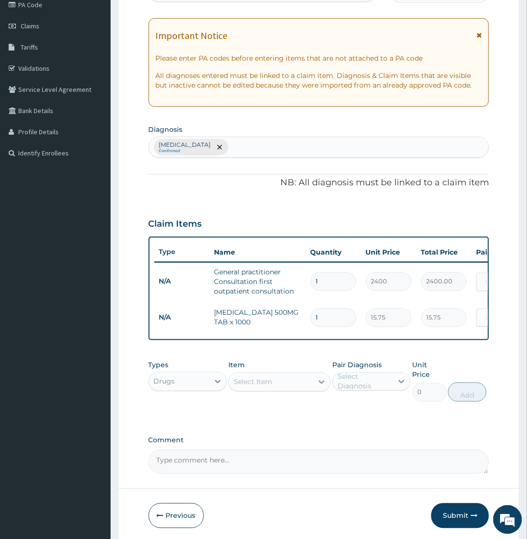
type input "18"
type input "283.50"
type input "18"
click at [271, 387] on div "Select Item" at bounding box center [253, 382] width 38 height 10
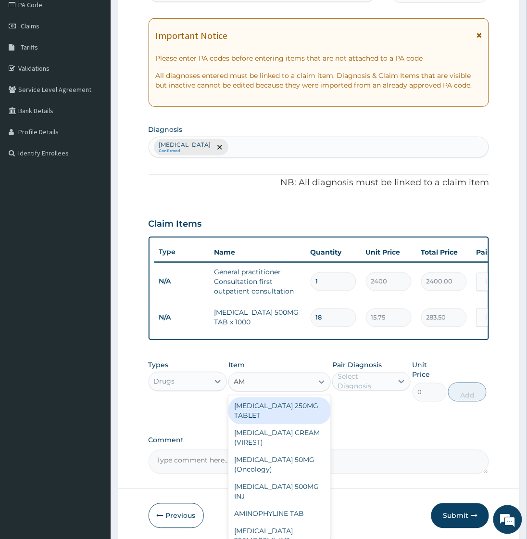
type input "AMO"
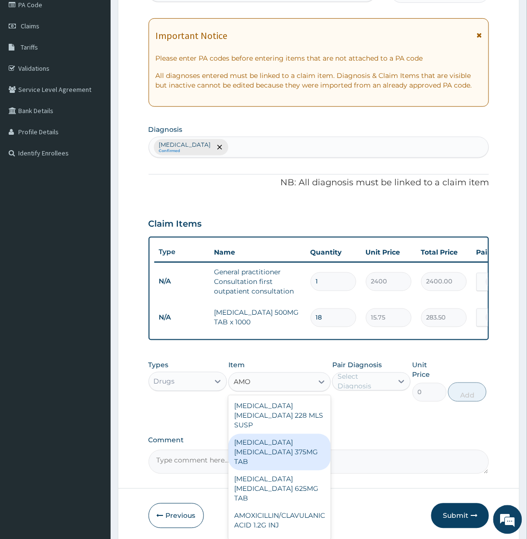
scroll to position [213, 0]
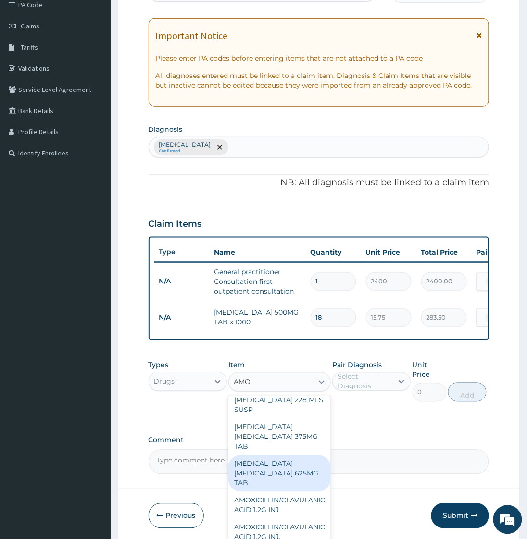
click at [280, 489] on div "[MEDICAL_DATA] [MEDICAL_DATA] 625MG TAB" at bounding box center [279, 473] width 102 height 37
type input "200.8929"
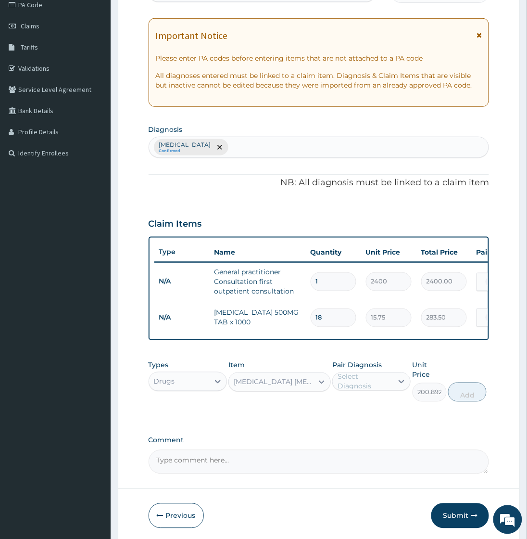
click at [354, 388] on div "Select Diagnosis" at bounding box center [365, 381] width 54 height 19
click at [358, 410] on label "[MEDICAL_DATA]" at bounding box center [378, 405] width 60 height 10
checkbox input "true"
click at [464, 388] on button "Add" at bounding box center [467, 391] width 38 height 19
type input "0"
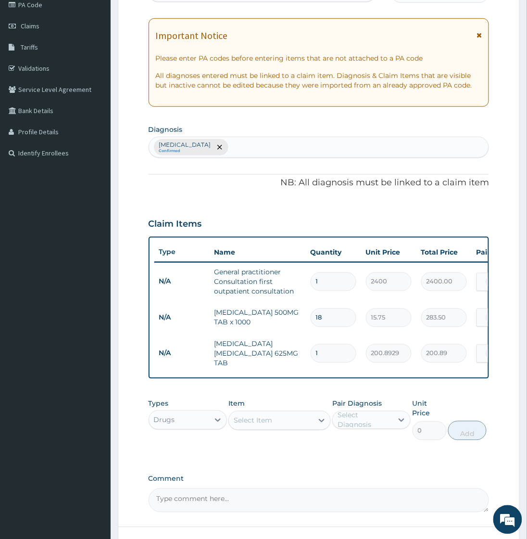
type input "10"
type input "2008.93"
type input "10"
click at [272, 428] on div "Select Item" at bounding box center [271, 420] width 84 height 15
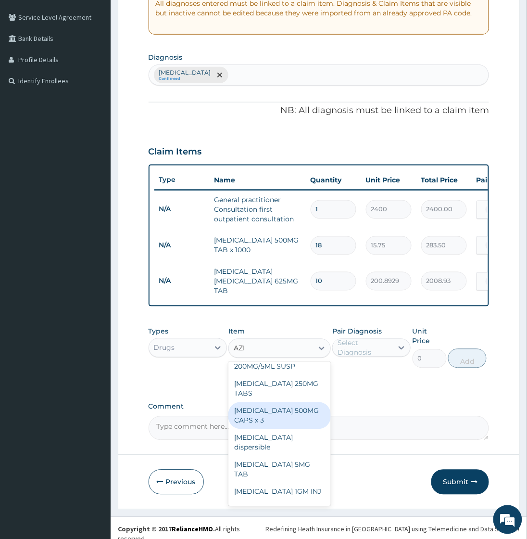
scroll to position [0, 0]
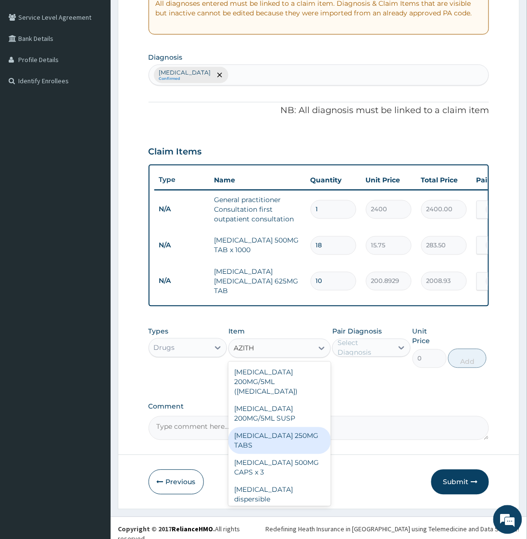
type input "AZITHR"
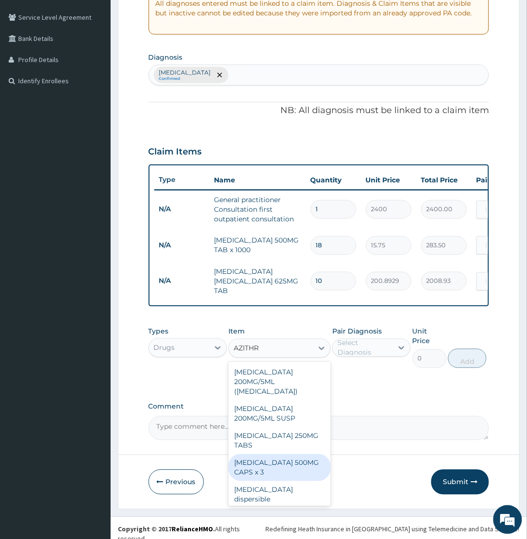
click at [271, 463] on div "[MEDICAL_DATA] 500MG CAPS x 3" at bounding box center [279, 467] width 102 height 27
type input "487.5"
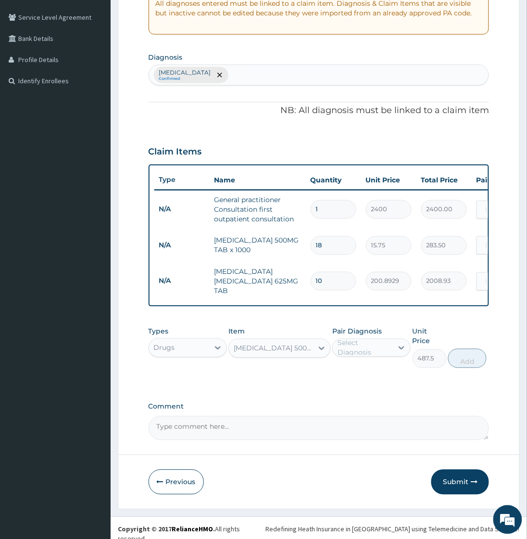
click at [363, 353] on div "Select Diagnosis" at bounding box center [365, 347] width 54 height 19
click at [377, 376] on label "Acute pharyngitis" at bounding box center [378, 371] width 60 height 10
checkbox input "true"
click at [465, 356] on button "Add" at bounding box center [467, 358] width 38 height 19
type input "0"
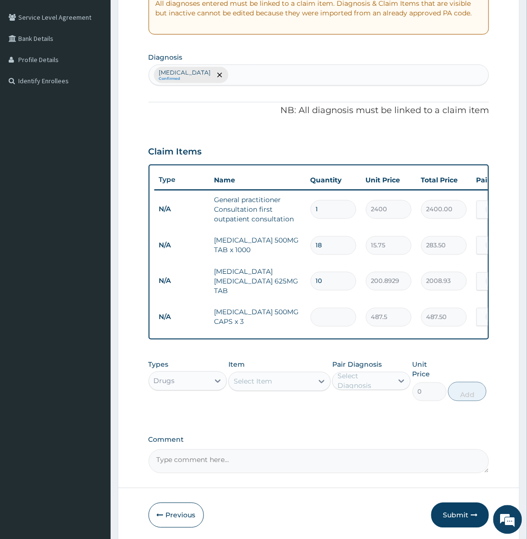
type input "0.00"
type input "5"
type input "2437.50"
type input "5"
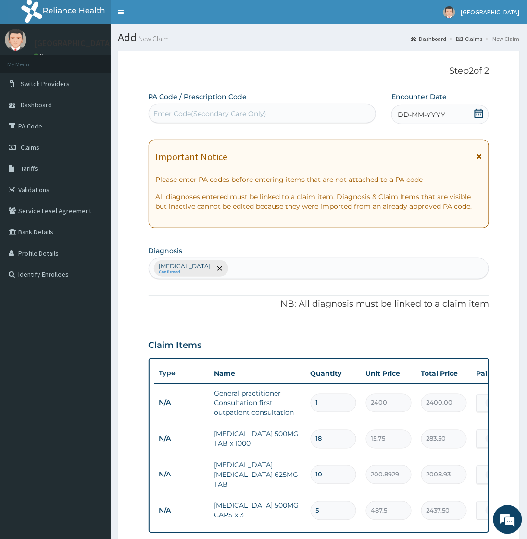
click at [410, 113] on span "DD-MM-YYYY" at bounding box center [422, 115] width 48 height 10
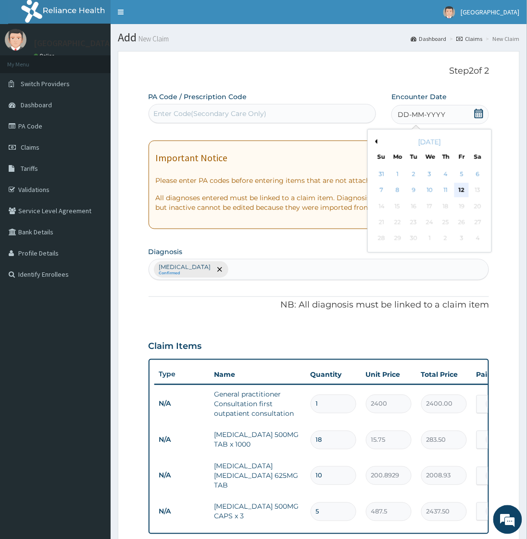
click at [464, 188] on div "12" at bounding box center [462, 190] width 14 height 14
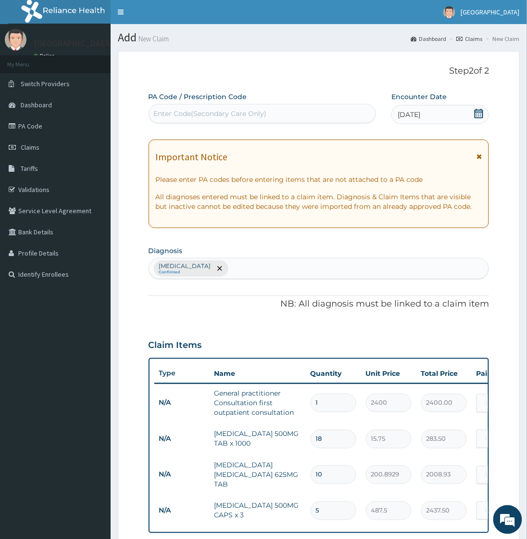
scroll to position [226, 0]
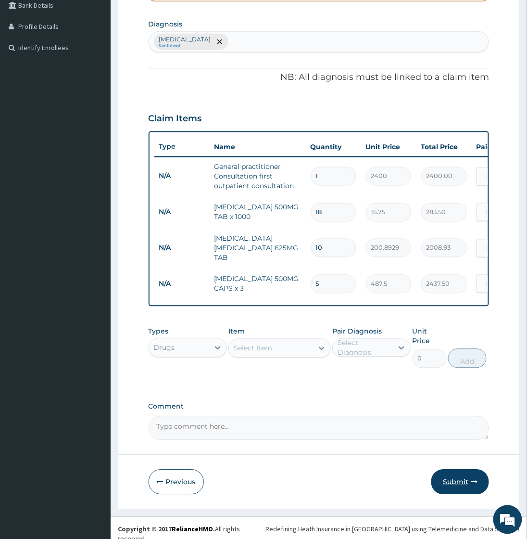
click at [459, 478] on button "Submit" at bounding box center [460, 481] width 58 height 25
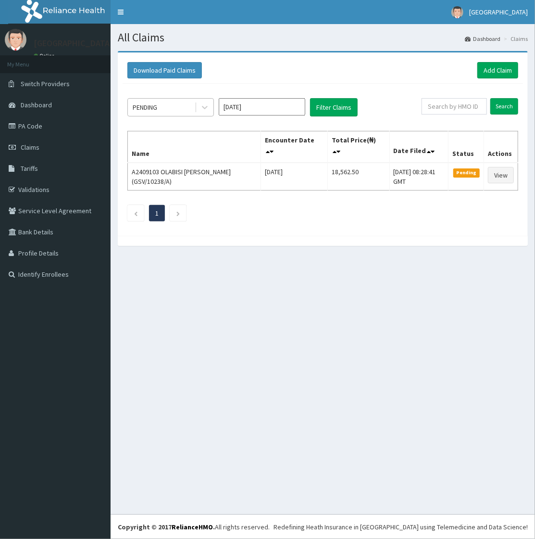
click at [162, 103] on div "PENDING" at bounding box center [161, 107] width 67 height 15
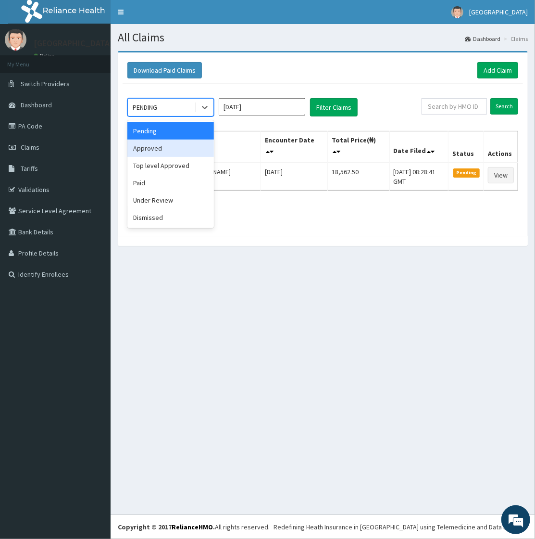
click at [150, 144] on div "Approved" at bounding box center [170, 147] width 87 height 17
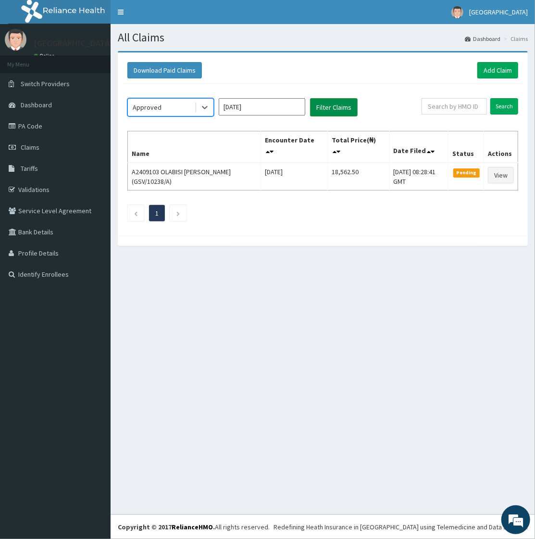
click at [344, 103] on button "Filter Claims" at bounding box center [334, 107] width 48 height 18
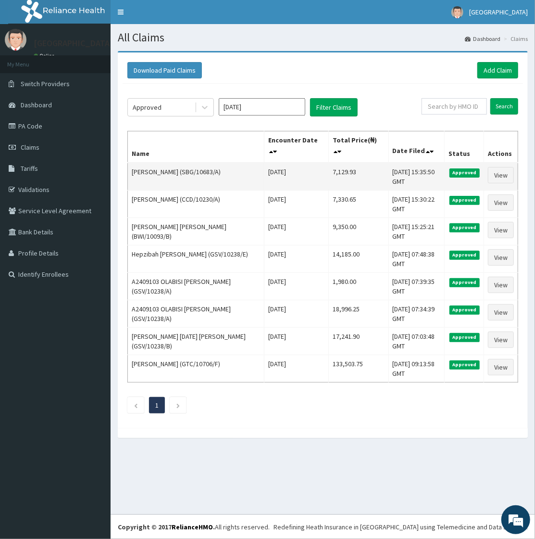
click at [138, 172] on td "[PERSON_NAME] (SBG/10683/A)" at bounding box center [196, 177] width 137 height 28
drag, startPoint x: 138, startPoint y: 172, endPoint x: 163, endPoint y: 171, distance: 25.0
click at [163, 171] on td "[PERSON_NAME] (SBG/10683/A)" at bounding box center [196, 177] width 137 height 28
copy td "[PERSON_NAME]"
